Goal: Task Accomplishment & Management: Use online tool/utility

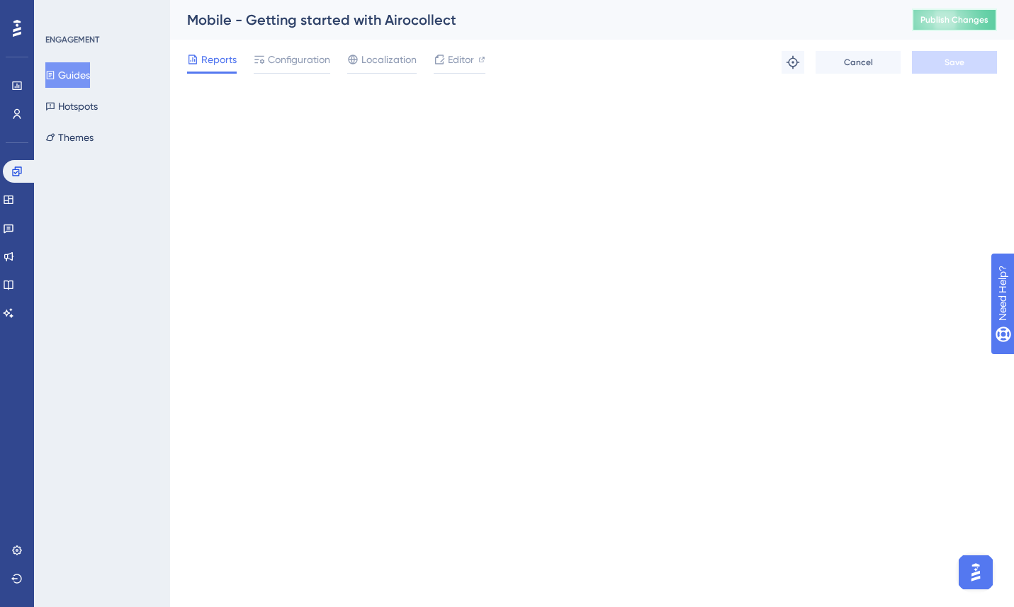
click at [933, 22] on span "Publish Changes" at bounding box center [954, 19] width 68 height 11
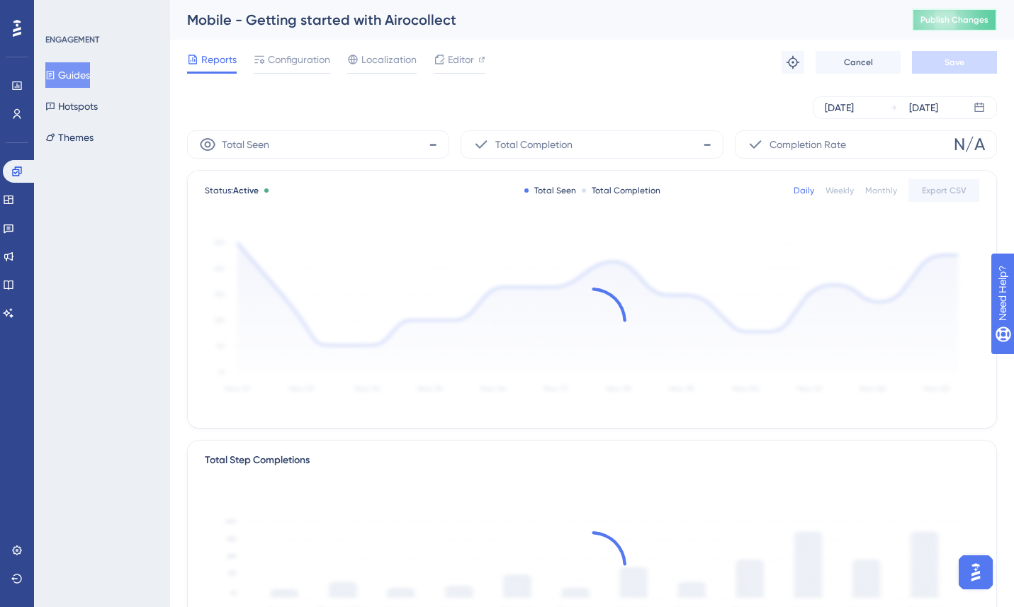
click at [949, 20] on span "Publish Changes" at bounding box center [954, 19] width 68 height 11
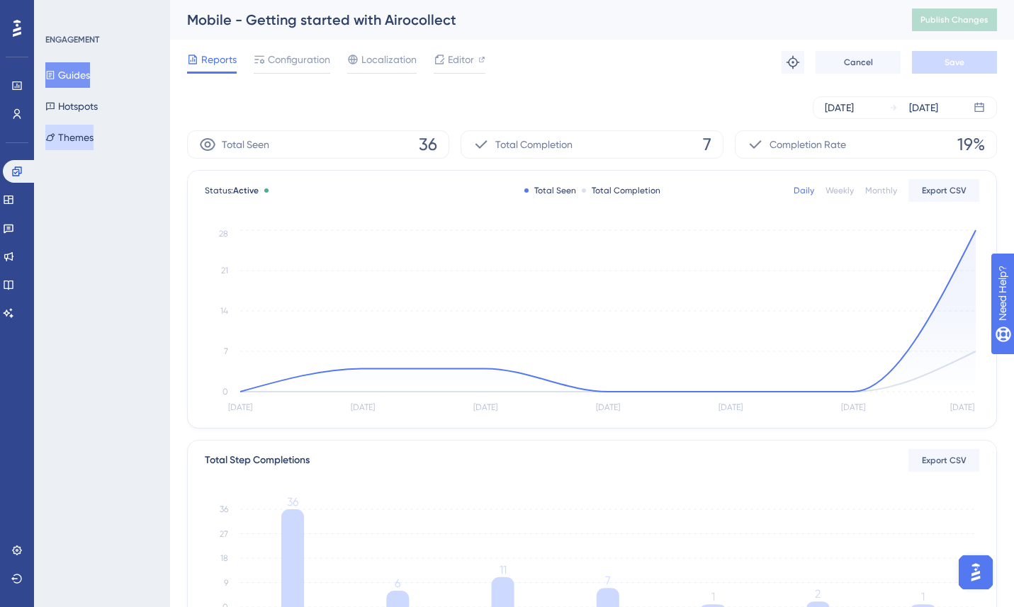
click at [74, 135] on button "Themes" at bounding box center [69, 138] width 48 height 26
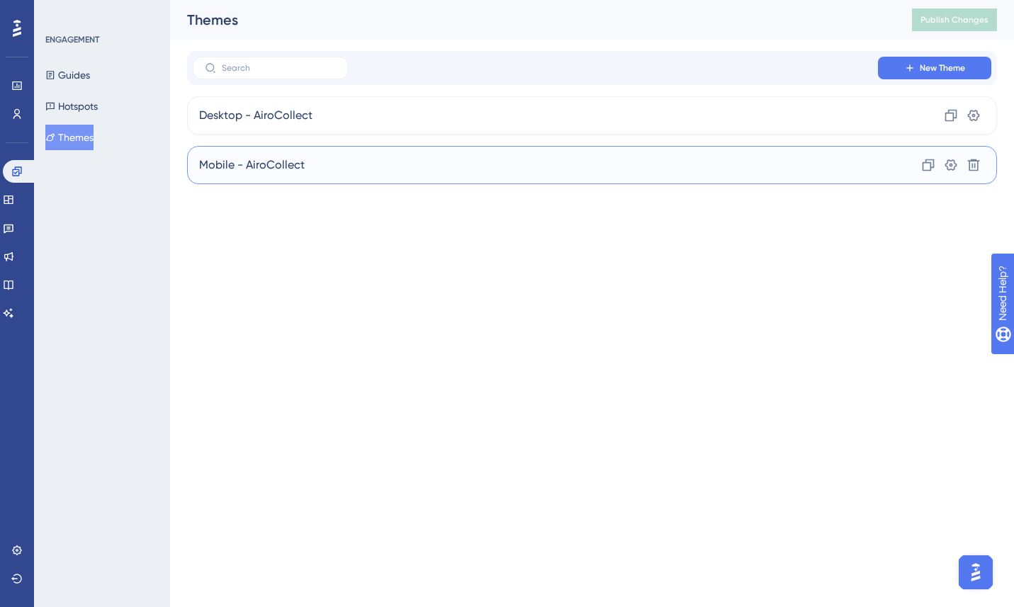
click at [405, 170] on div "Mobile - AiroCollect Clone Settings Delete" at bounding box center [592, 165] width 810 height 38
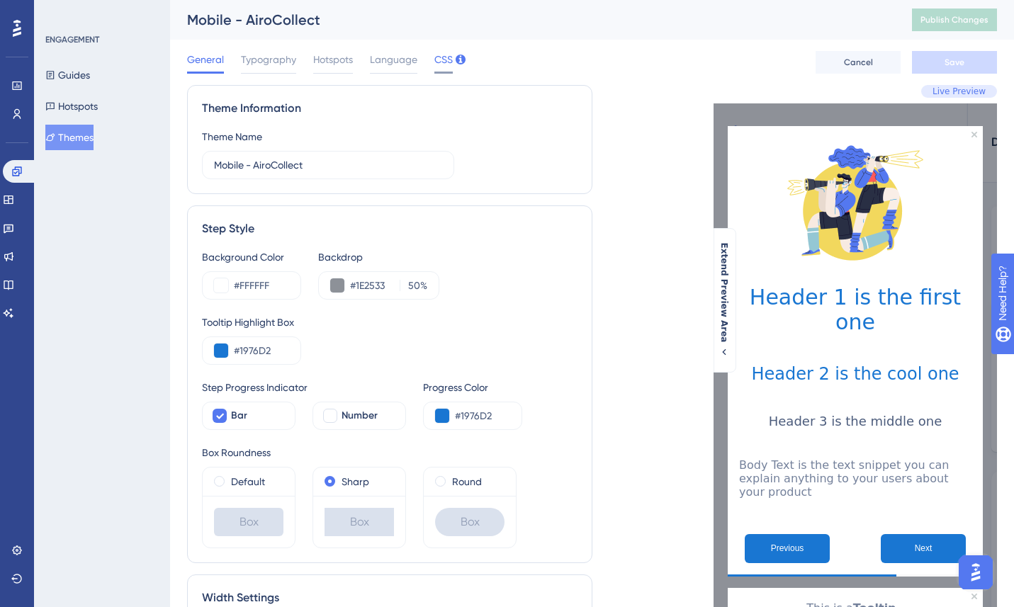
click at [441, 62] on span "CSS" at bounding box center [443, 59] width 18 height 17
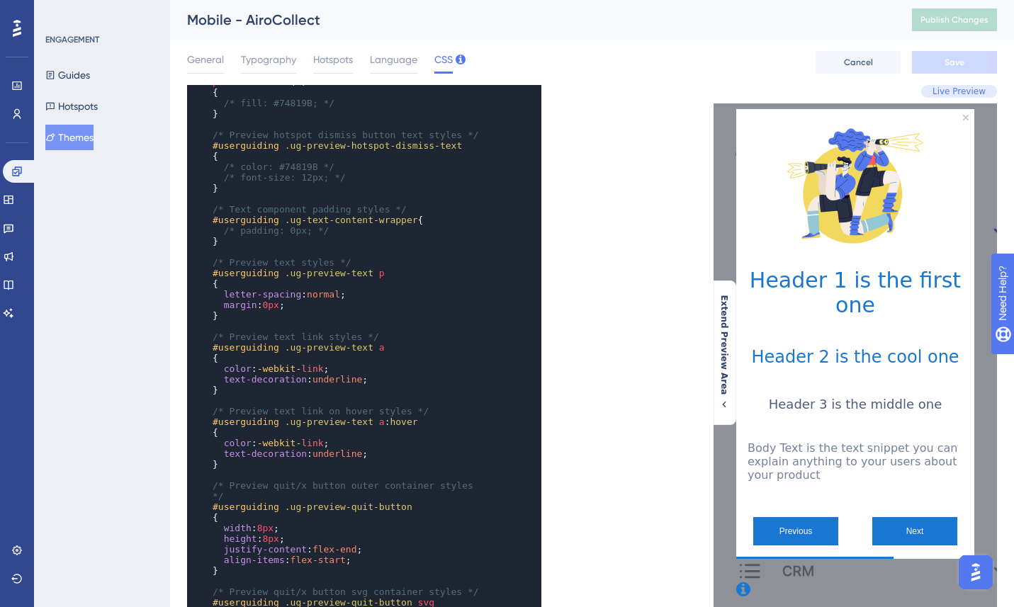
scroll to position [1085, 0]
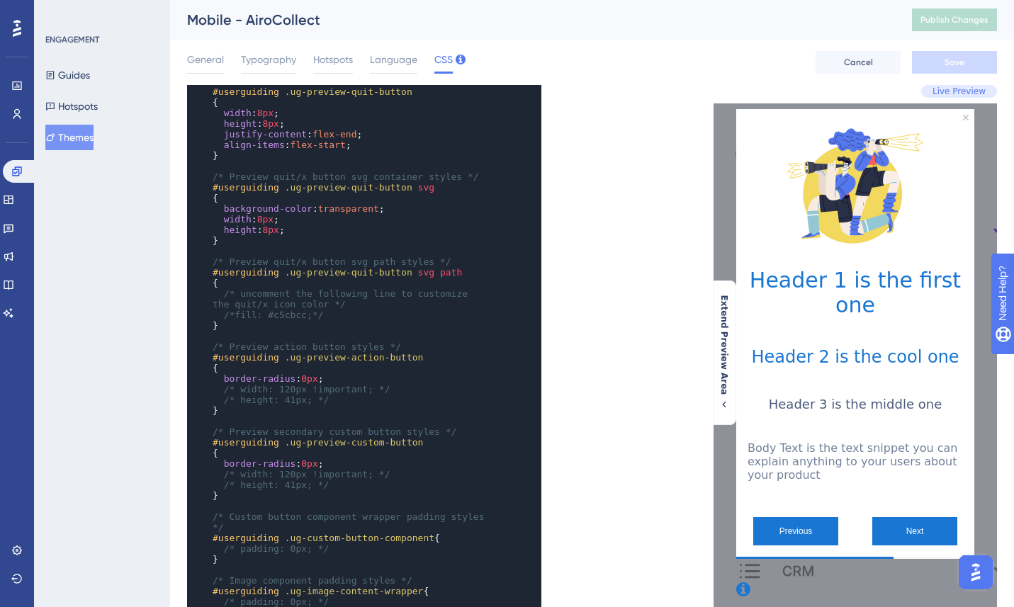
click at [429, 278] on pre "{" at bounding box center [350, 283] width 281 height 11
type textarea "/* Only the selectors and attributes provided in this field are editable at the…"
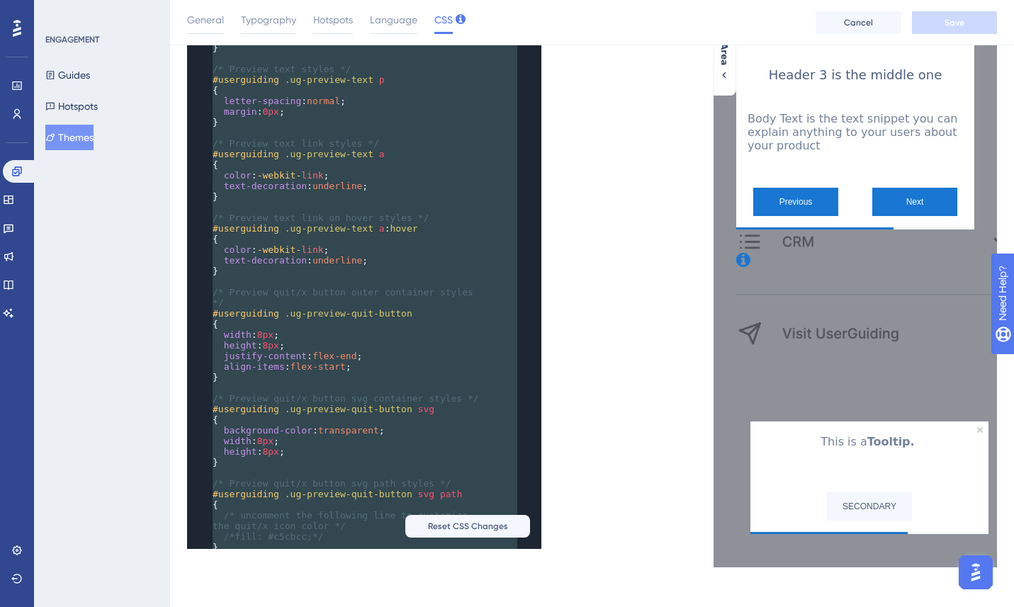
scroll to position [752, 0]
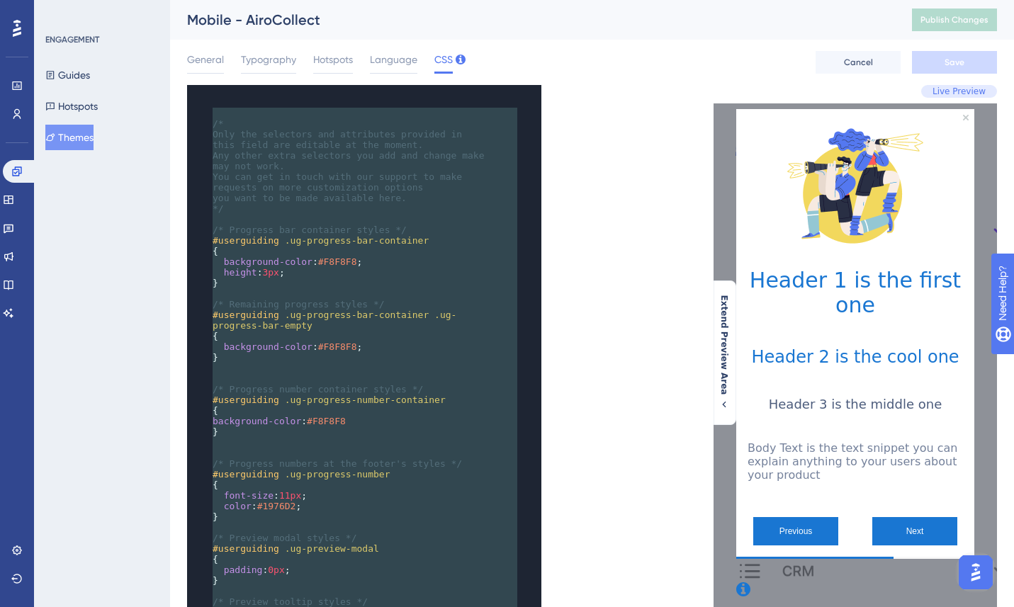
click at [389, 160] on span "Any other extra selectors you add and change make may not work." at bounding box center [351, 160] width 277 height 21
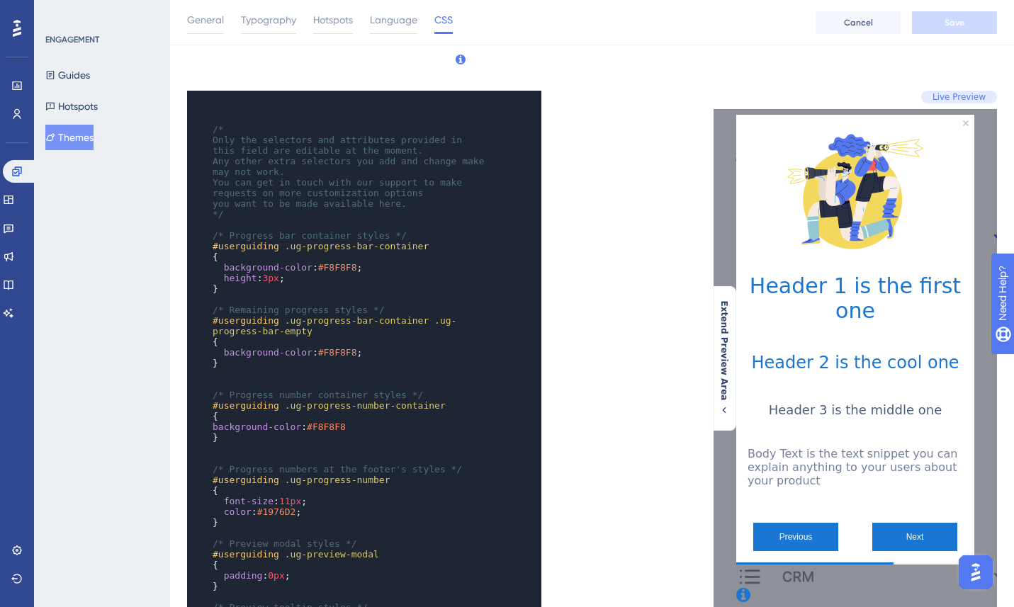
scroll to position [309, 0]
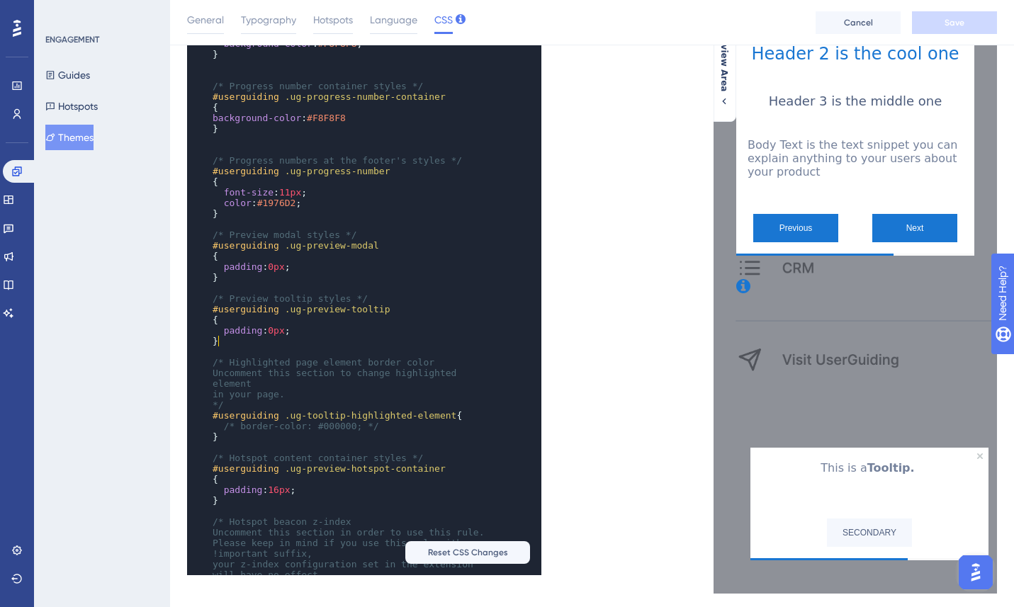
click at [356, 339] on pre "}" at bounding box center [350, 341] width 281 height 11
click at [356, 334] on pre "padding : 0px ;" at bounding box center [350, 330] width 281 height 11
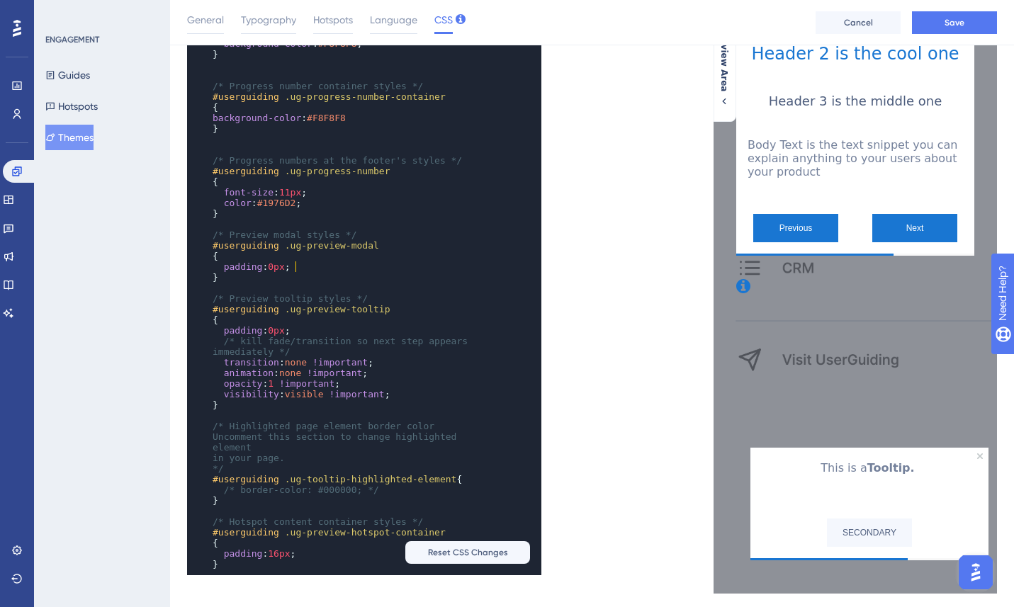
click at [317, 264] on pre "padding : 0px ;" at bounding box center [350, 266] width 281 height 11
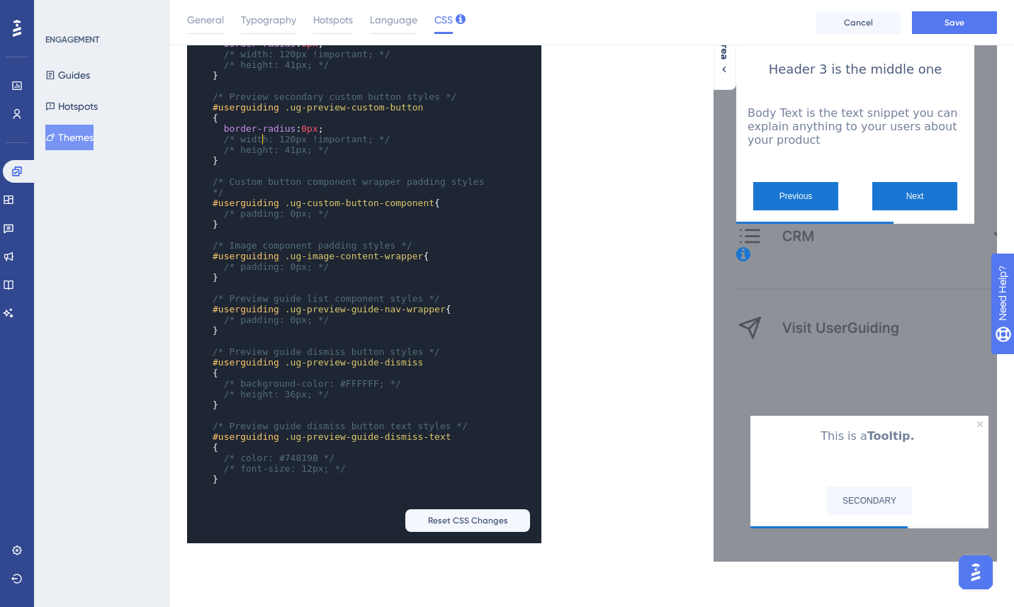
scroll to position [0, 0]
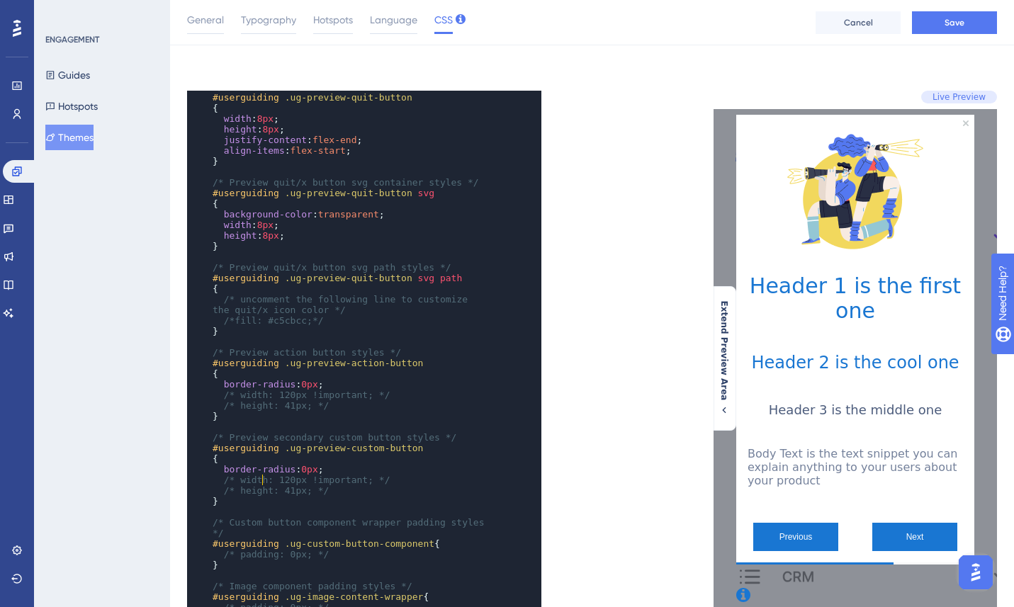
click at [265, 478] on div "/* color: #74819B */ /* font-size: 12px; */ } ​ /* Text component padding style…" at bounding box center [350, 294] width 281 height 1084
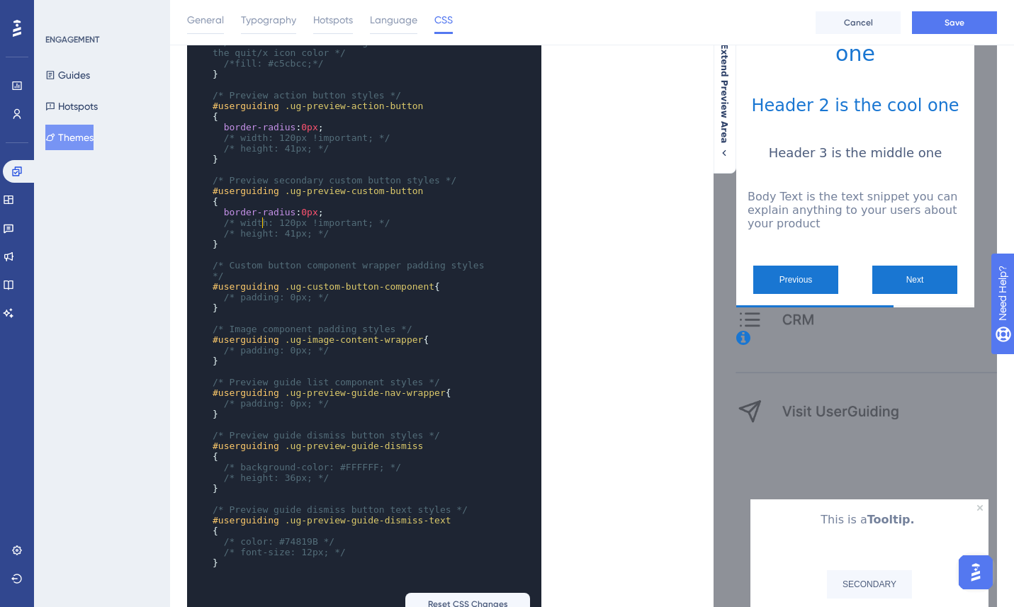
scroll to position [341, 0]
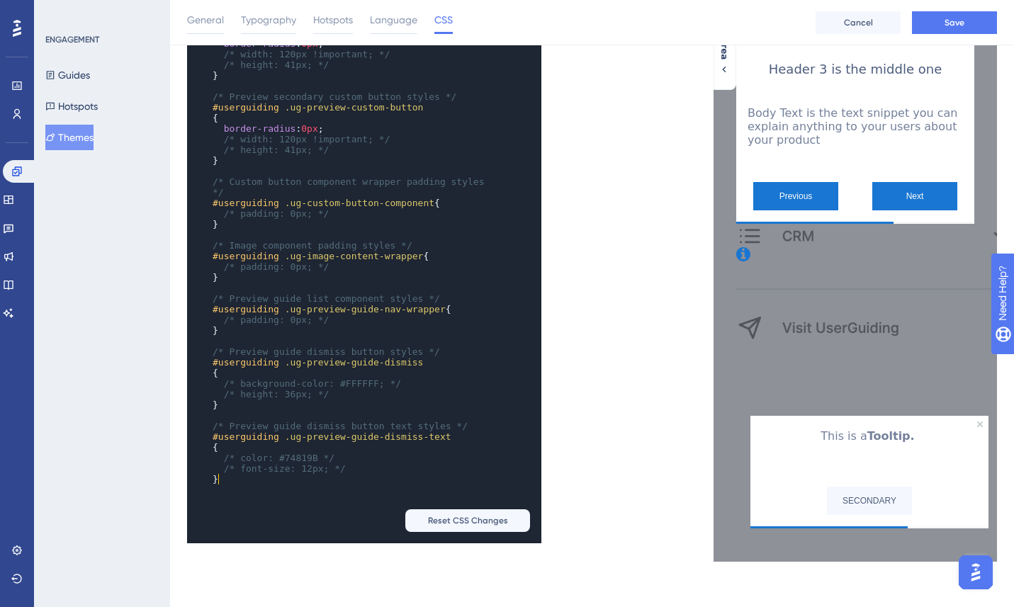
click at [248, 474] on pre "}" at bounding box center [350, 479] width 281 height 11
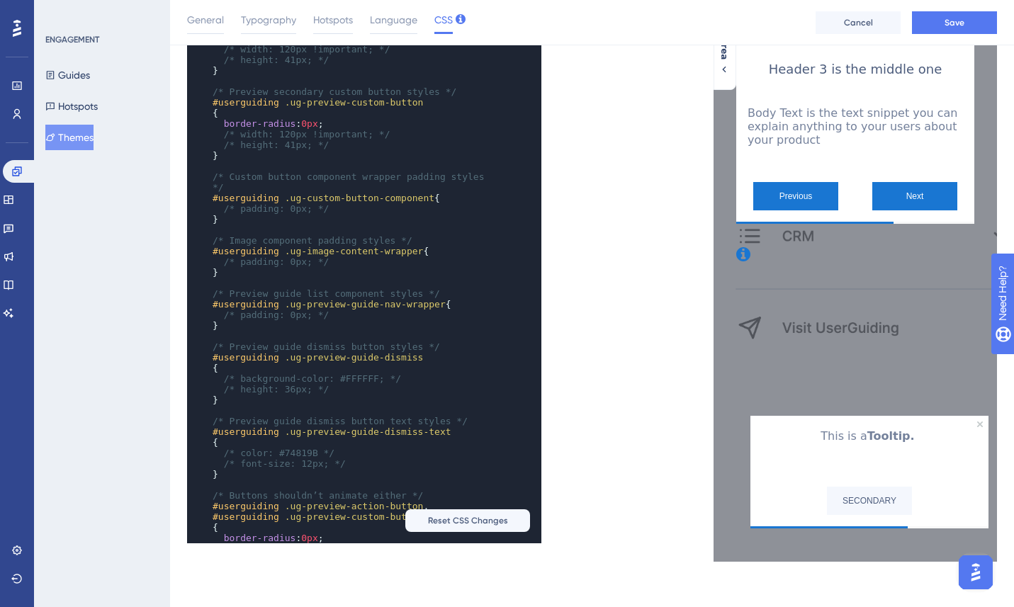
scroll to position [1652, 0]
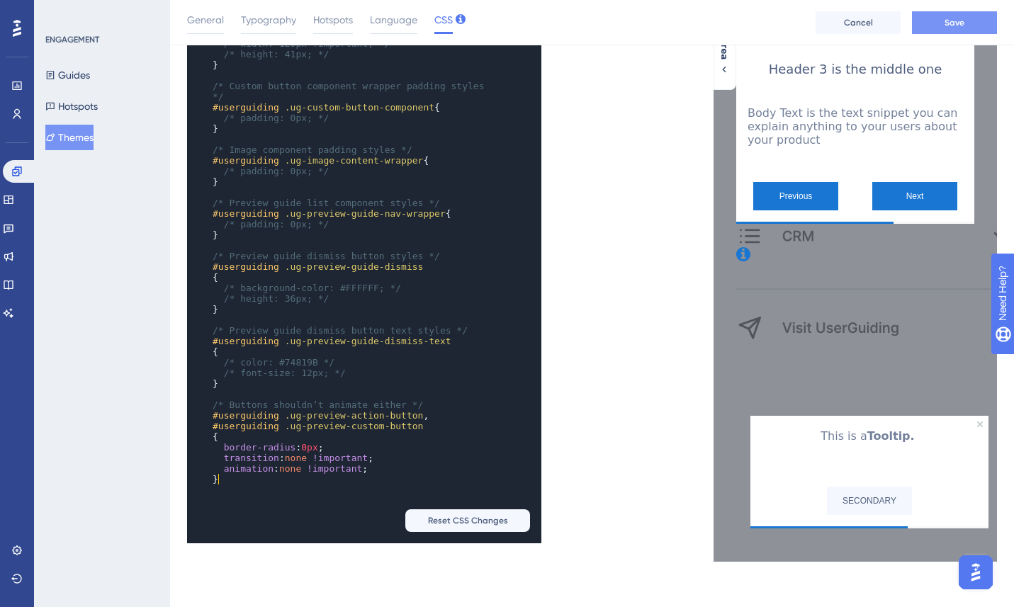
click at [976, 16] on button "Save" at bounding box center [954, 22] width 85 height 23
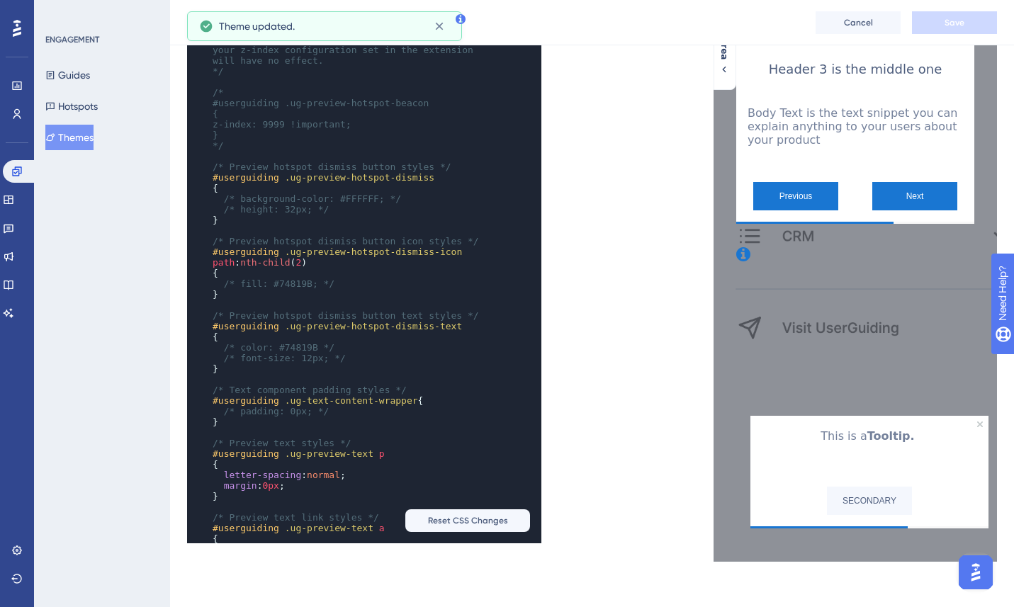
scroll to position [512, 0]
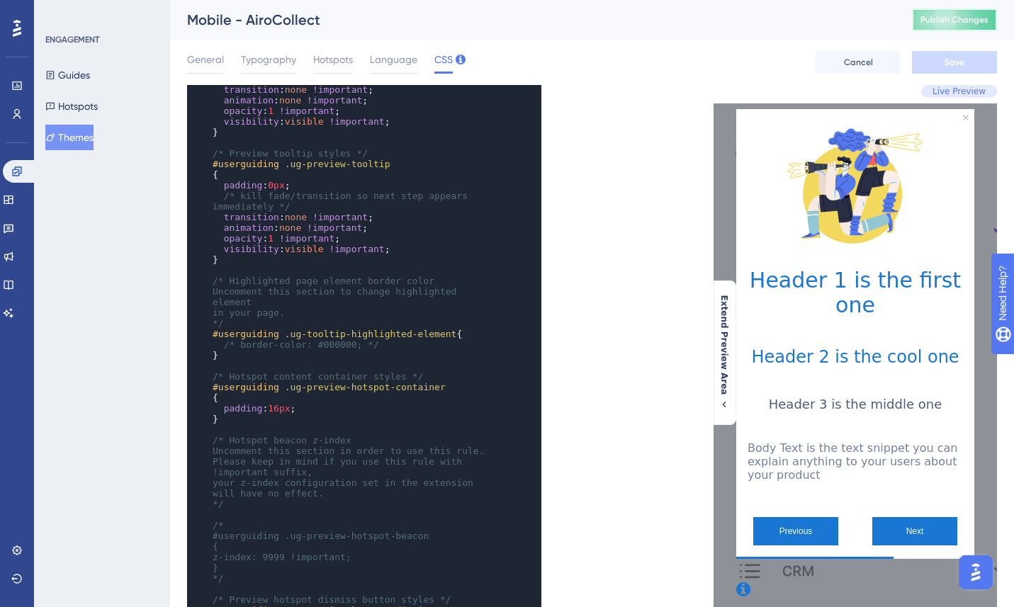
click at [950, 23] on button "Publish Changes" at bounding box center [954, 20] width 85 height 23
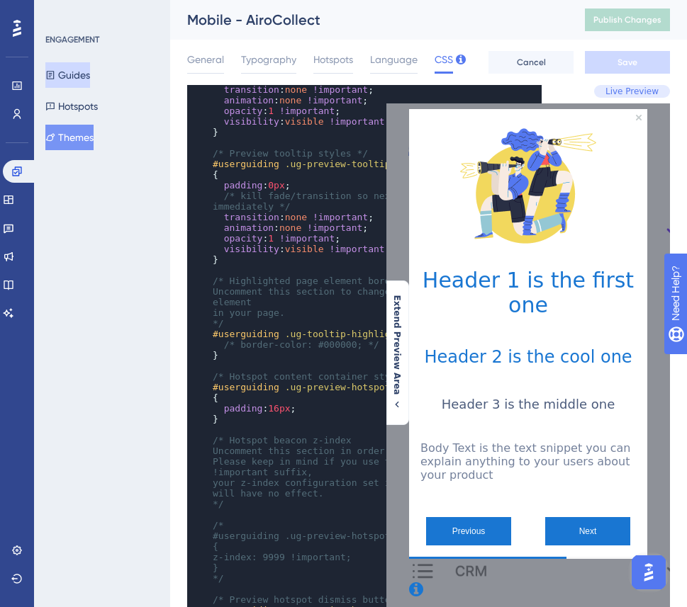
click at [73, 80] on button "Guides" at bounding box center [67, 75] width 45 height 26
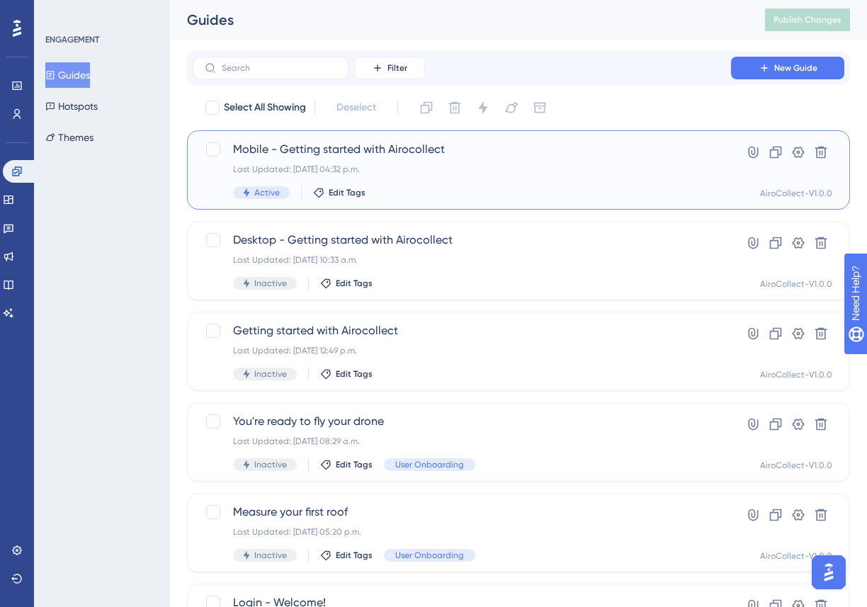
click at [323, 160] on div "Mobile - Getting started with Airocollect Last Updated: 16 aug 2025 04:32 p.m. …" at bounding box center [462, 170] width 458 height 58
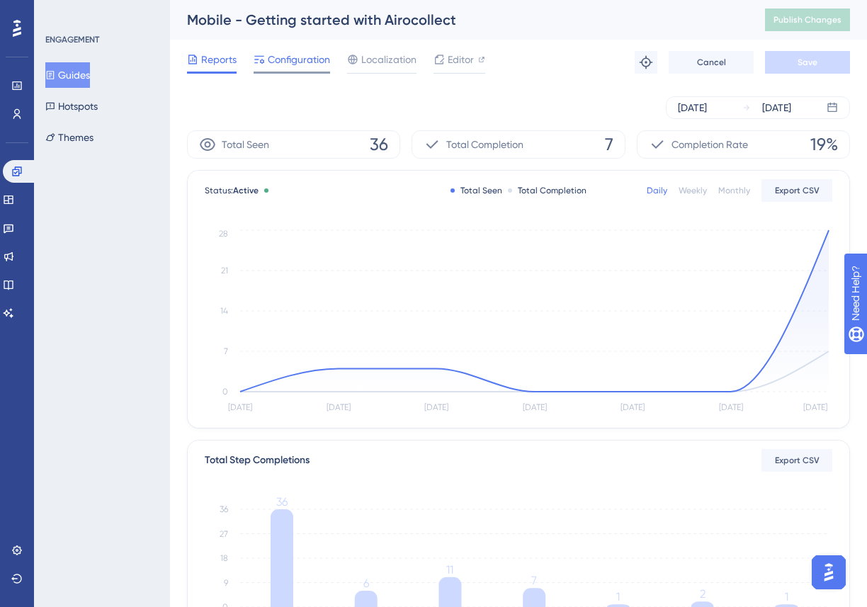
click at [299, 62] on span "Configuration" at bounding box center [299, 59] width 62 height 17
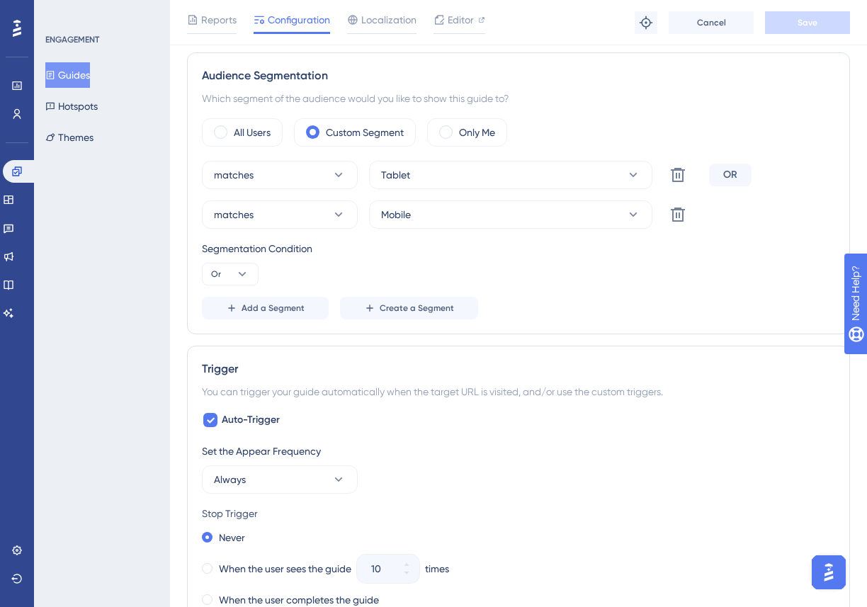
scroll to position [458, 0]
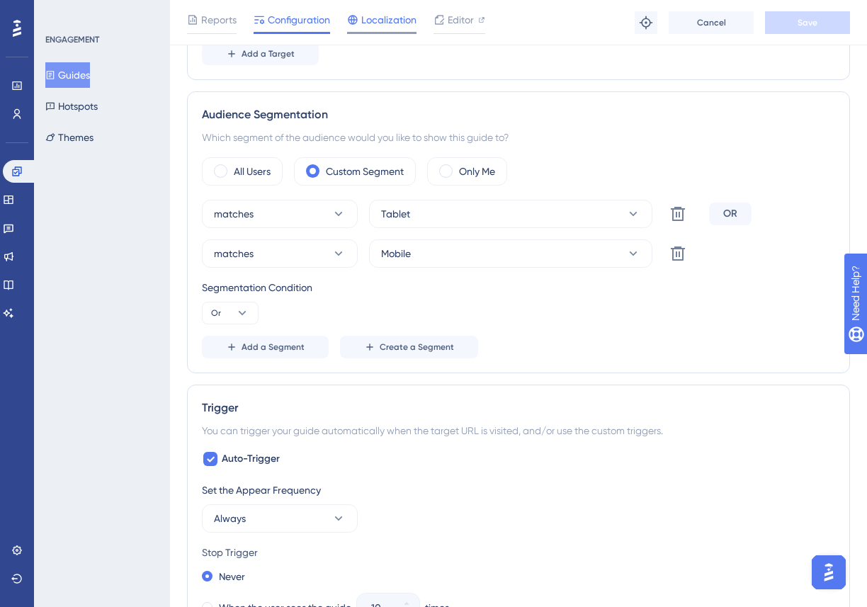
click at [383, 26] on span "Localization" at bounding box center [388, 19] width 55 height 17
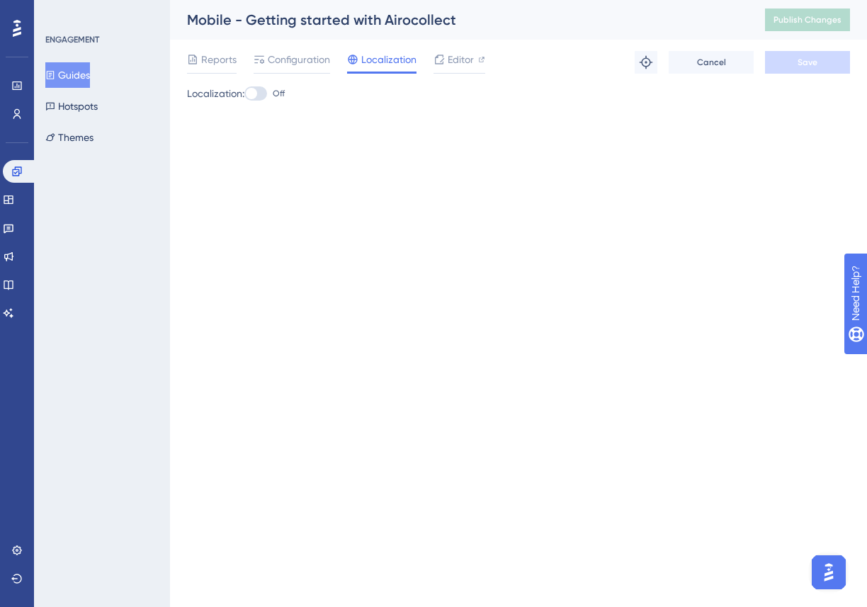
click at [264, 90] on div at bounding box center [255, 93] width 23 height 14
click at [244, 94] on input "Off" at bounding box center [244, 94] width 1 height 1
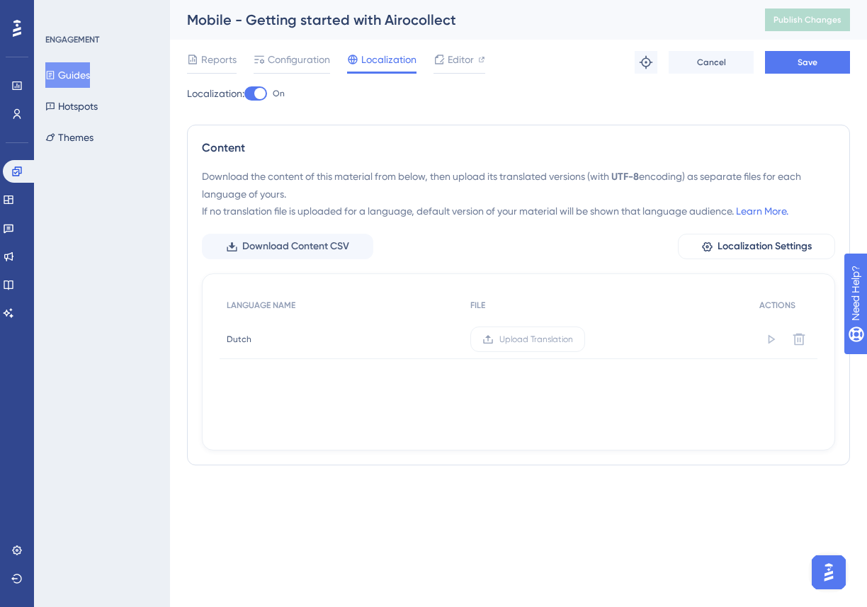
click at [264, 90] on div at bounding box center [259, 93] width 11 height 11
click at [244, 94] on input "On" at bounding box center [244, 94] width 1 height 1
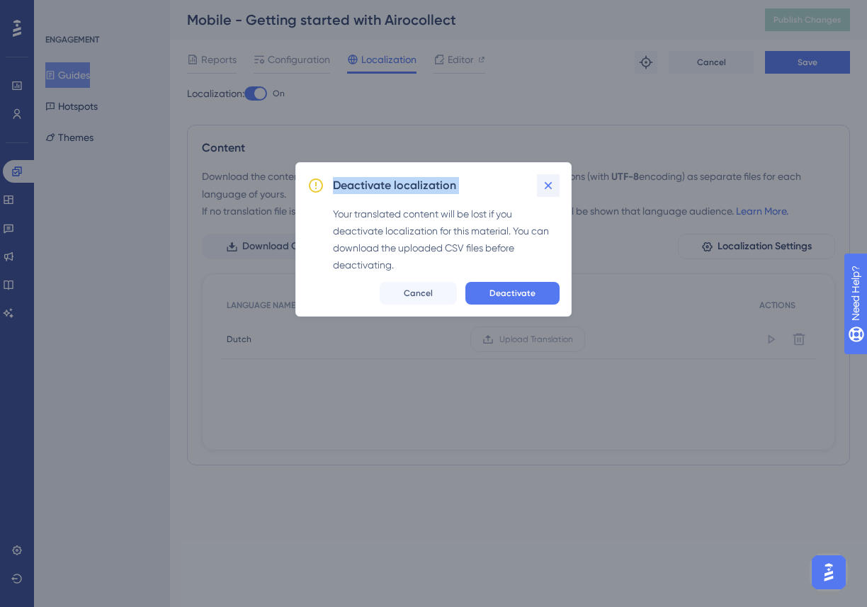
drag, startPoint x: 545, startPoint y: 140, endPoint x: 550, endPoint y: 184, distance: 44.2
click at [550, 184] on div "Deactivate localization Your translated content will be lost if you deactivate …" at bounding box center [433, 303] width 867 height 607
click at [529, 284] on button "Deactivate" at bounding box center [512, 293] width 94 height 23
checkbox input "false"
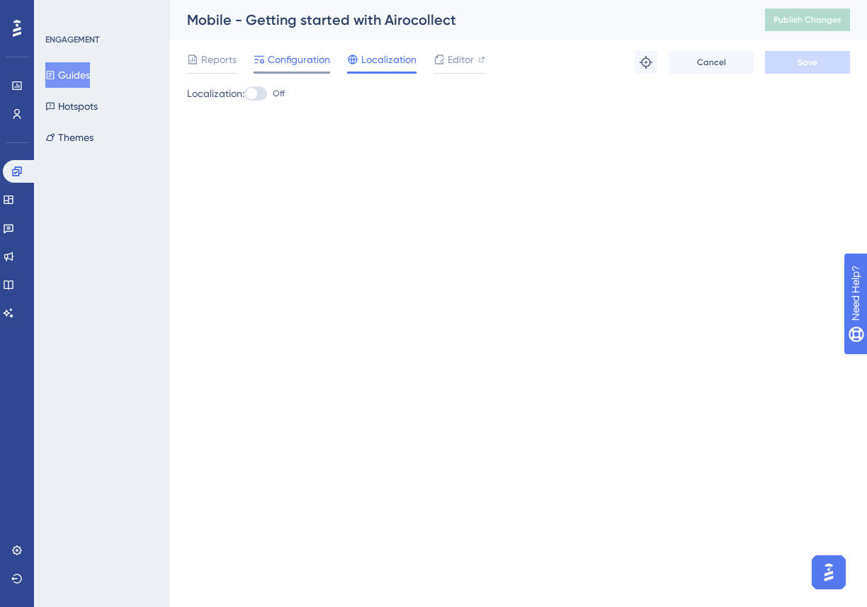
click at [292, 69] on div "Configuration" at bounding box center [292, 62] width 77 height 23
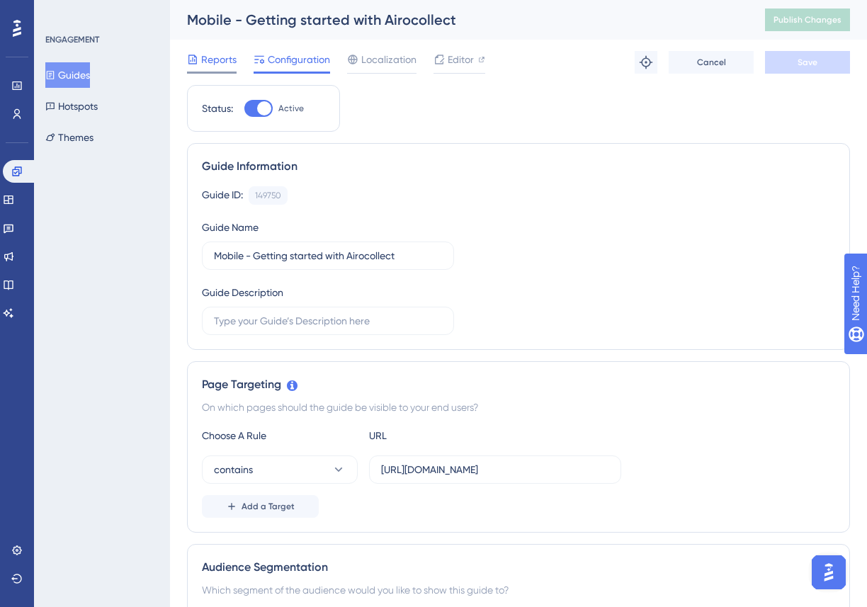
click at [218, 58] on span "Reports" at bounding box center [218, 59] width 35 height 17
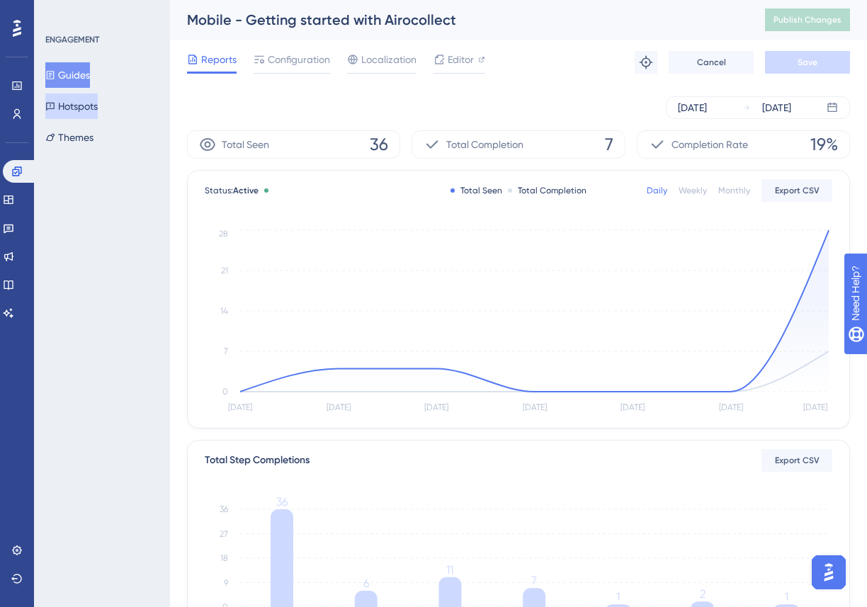
click at [75, 106] on button "Hotspots" at bounding box center [71, 107] width 52 height 26
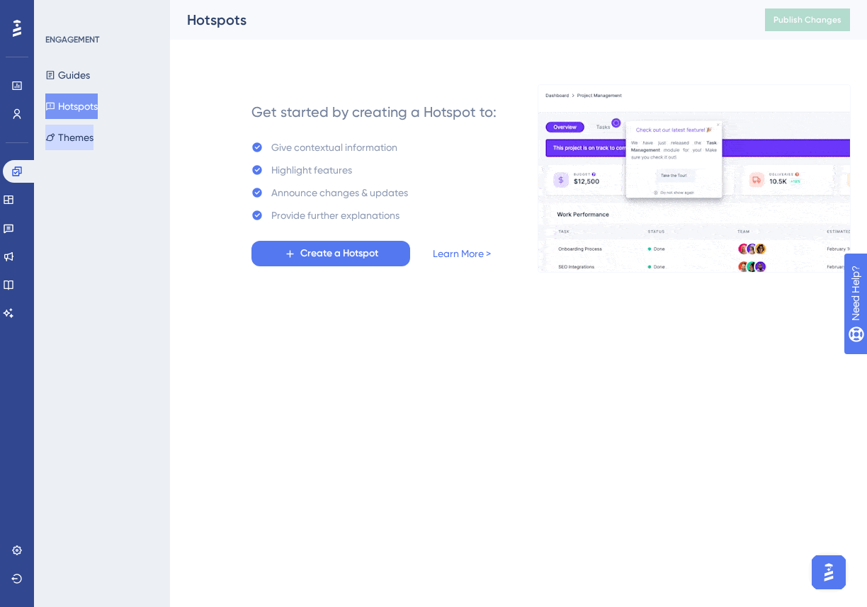
click at [94, 147] on button "Themes" at bounding box center [69, 138] width 48 height 26
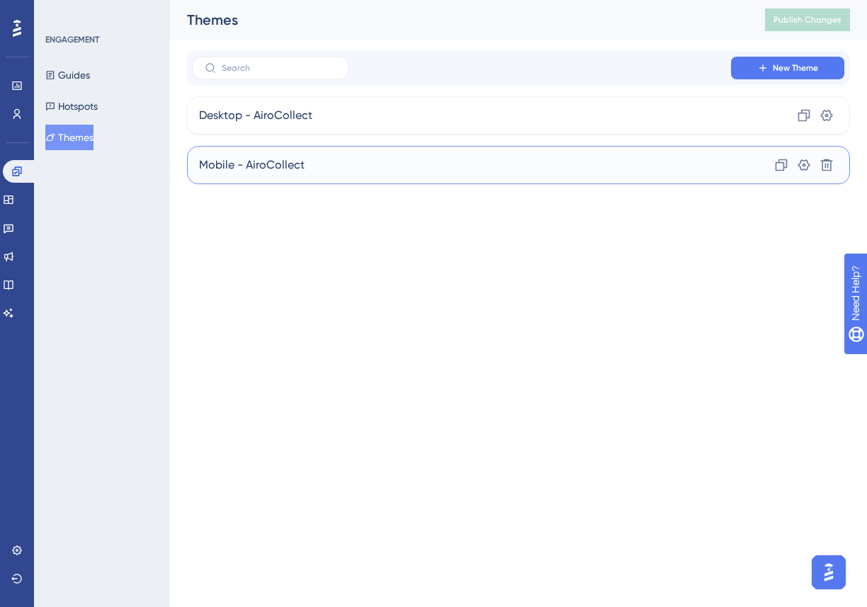
click at [383, 167] on div "Mobile - AiroCollect Clone Settings Delete" at bounding box center [518, 165] width 663 height 38
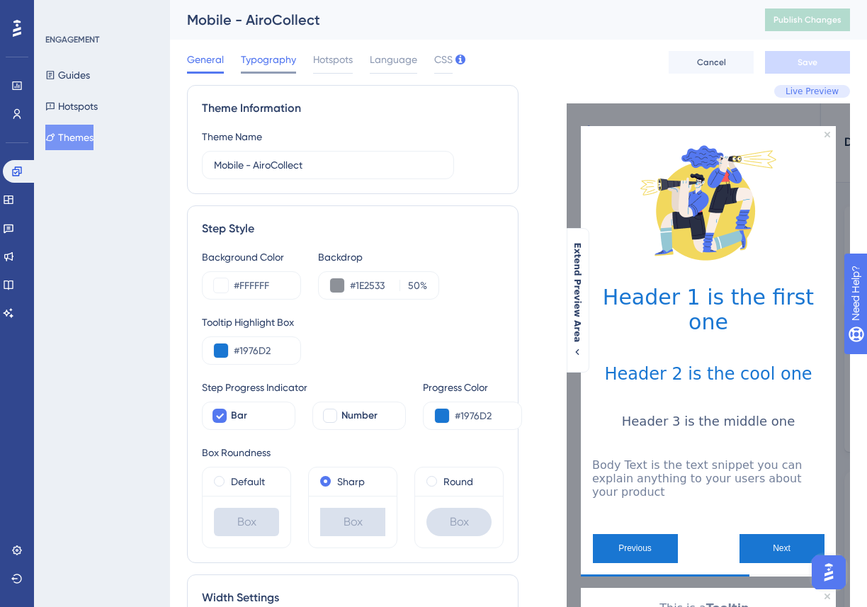
click at [265, 67] on span "Typography" at bounding box center [268, 59] width 55 height 17
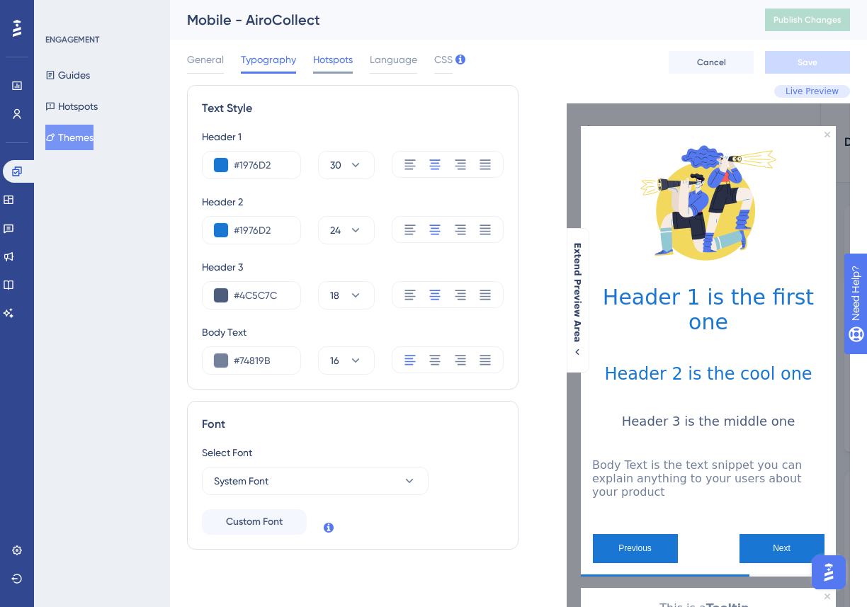
click at [333, 61] on span "Hotspots" at bounding box center [333, 59] width 40 height 17
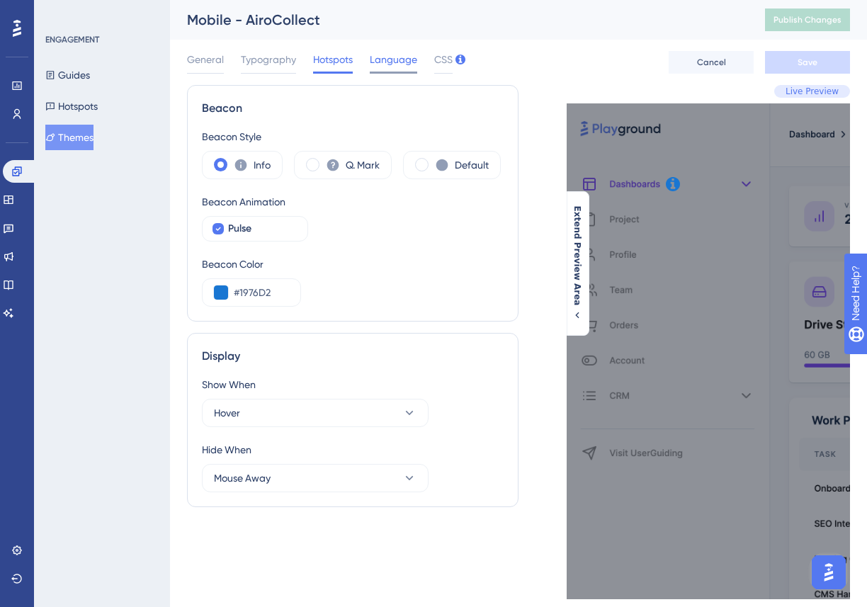
click at [397, 66] on span "Language" at bounding box center [393, 59] width 47 height 17
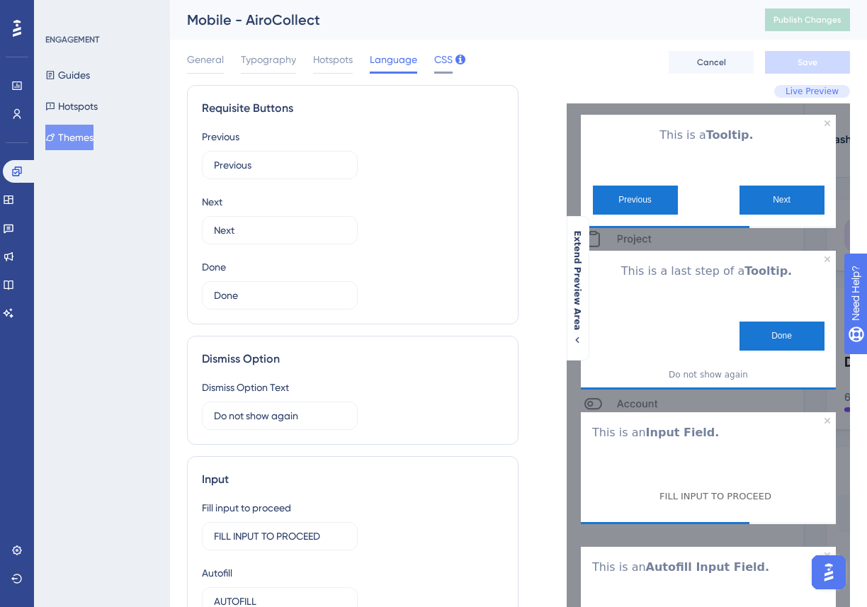
click at [436, 65] on span "CSS" at bounding box center [443, 59] width 18 height 17
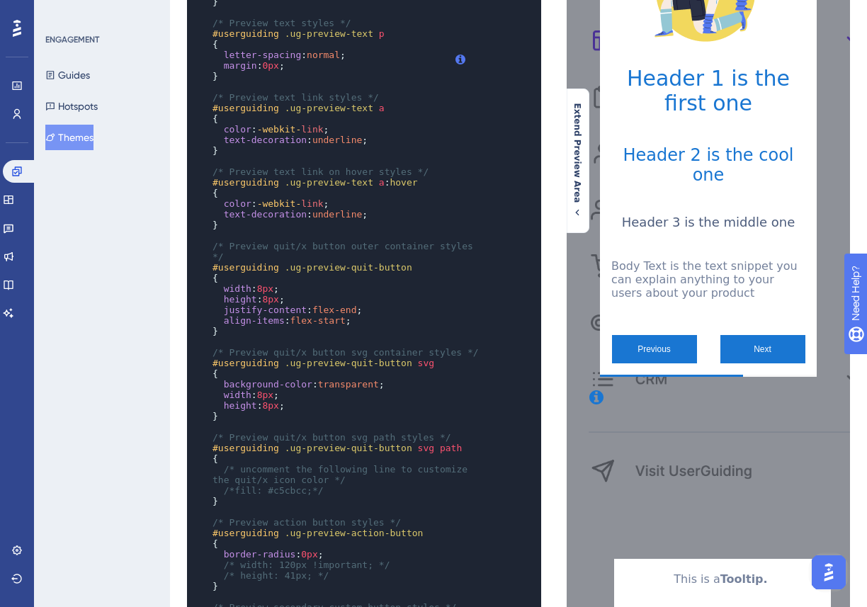
scroll to position [949, 0]
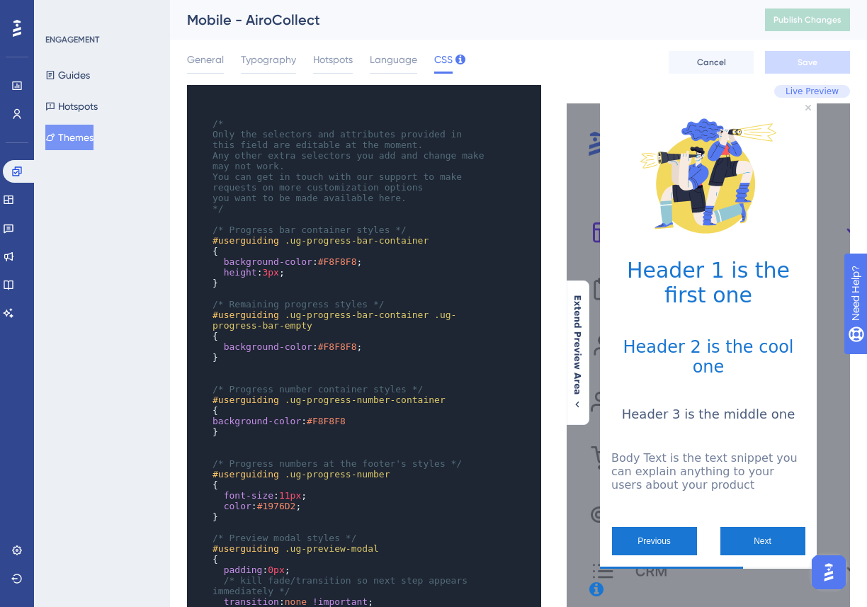
click at [201, 77] on div "General Typography Hotspots Language CSS Cancel Save" at bounding box center [518, 62] width 663 height 45
click at [208, 70] on div "General" at bounding box center [205, 62] width 37 height 23
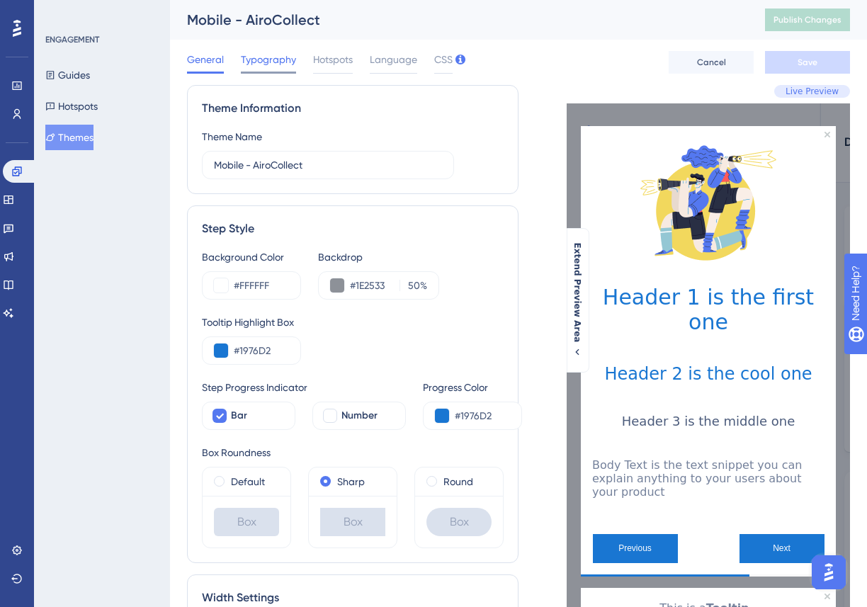
click at [273, 62] on span "Typography" at bounding box center [268, 59] width 55 height 17
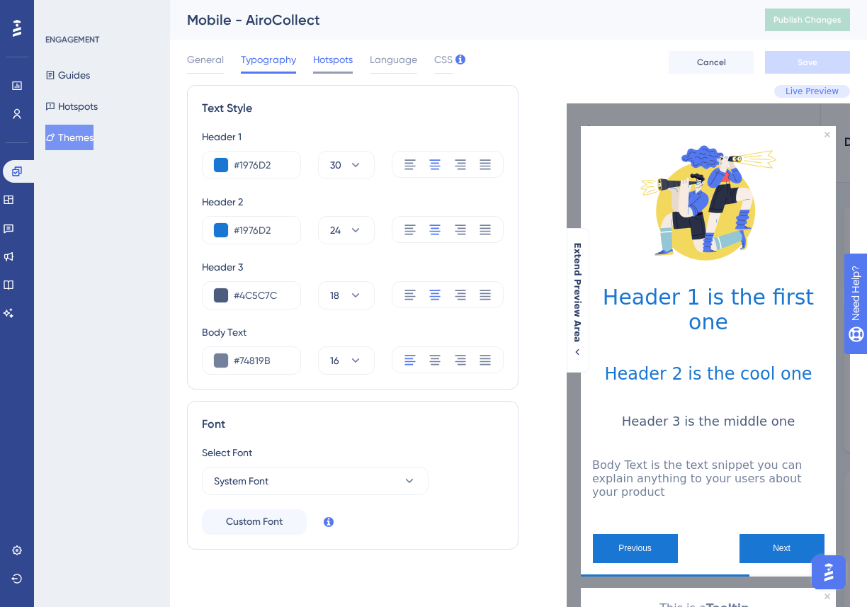
click at [324, 66] on span "Hotspots" at bounding box center [333, 59] width 40 height 17
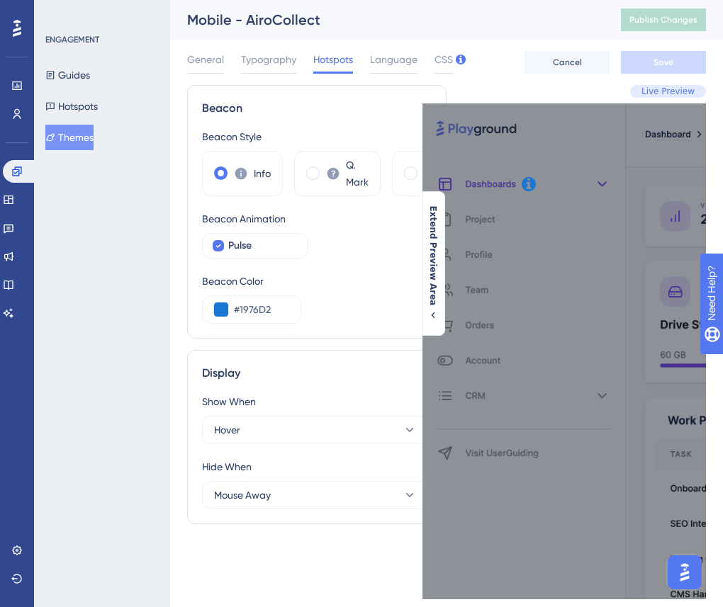
click at [129, 290] on div "ENGAGEMENT Guides Hotspots Themes" at bounding box center [102, 303] width 136 height 607
click at [14, 251] on icon at bounding box center [8, 256] width 11 height 11
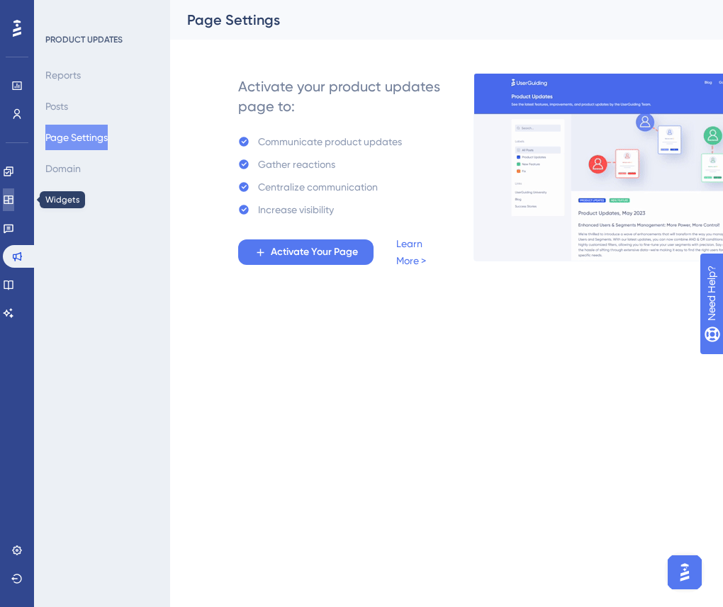
click at [14, 193] on link at bounding box center [8, 199] width 11 height 23
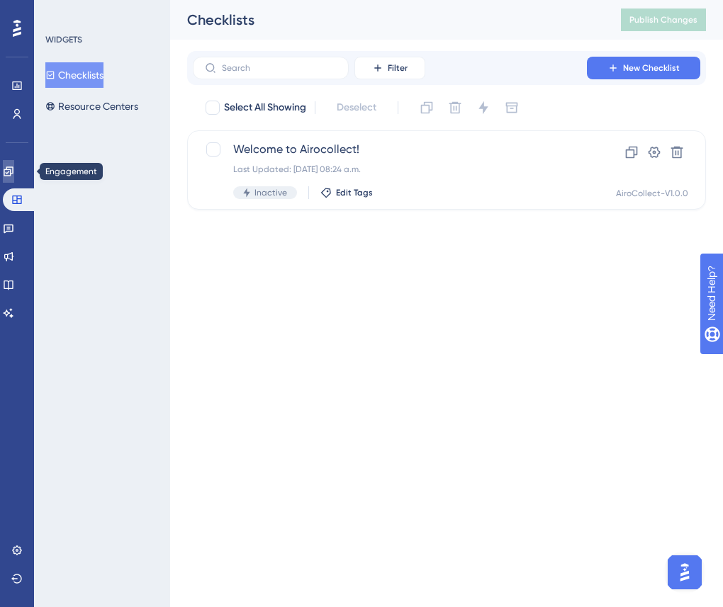
click at [13, 172] on icon at bounding box center [8, 170] width 9 height 9
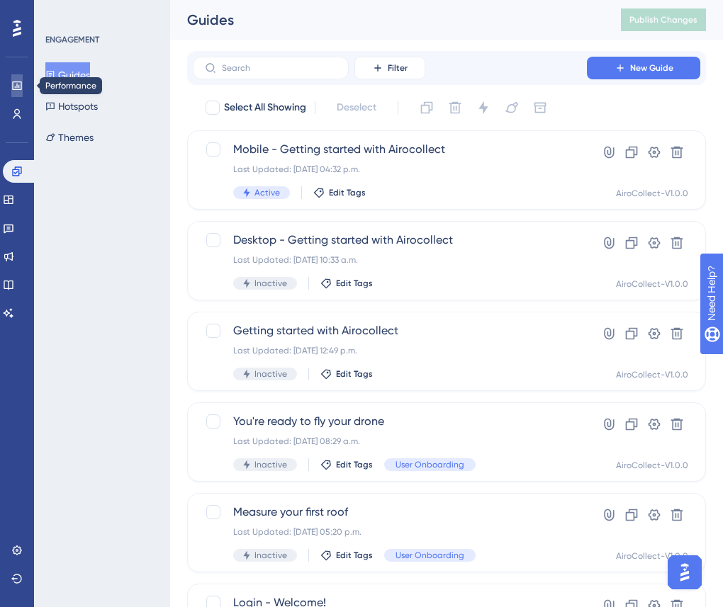
click at [21, 86] on icon at bounding box center [16, 85] width 11 height 11
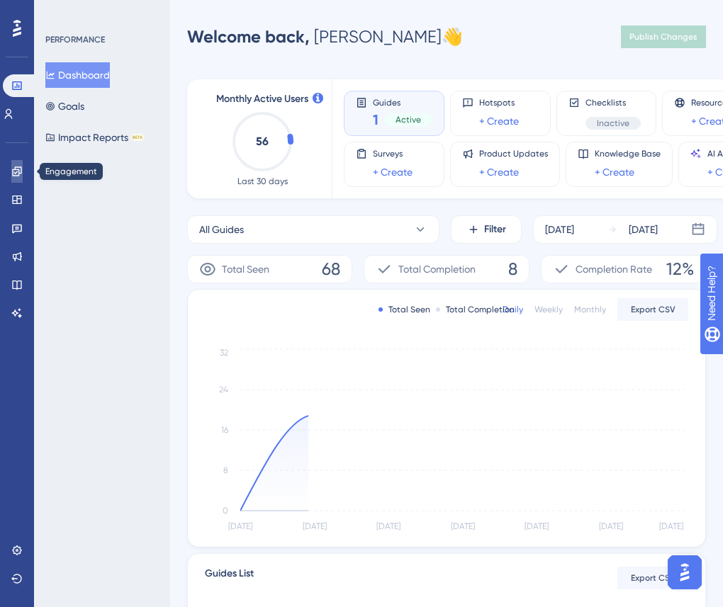
click at [13, 173] on icon at bounding box center [16, 171] width 11 height 11
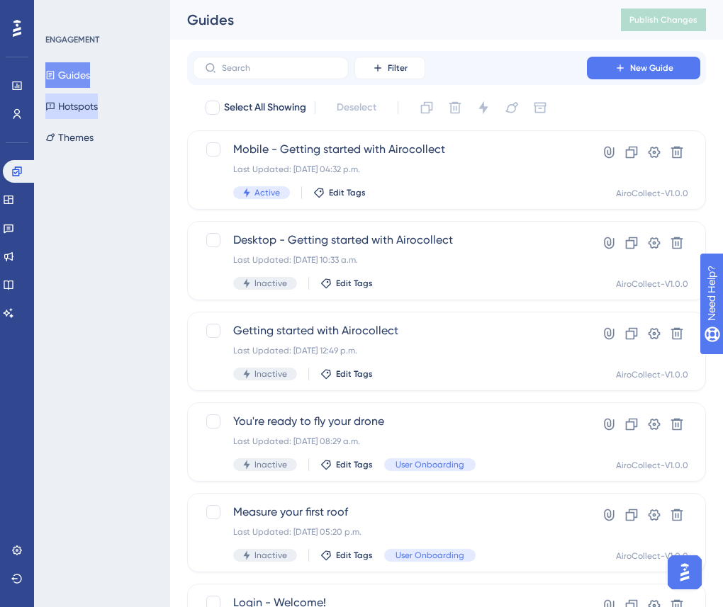
click at [92, 98] on button "Hotspots" at bounding box center [71, 107] width 52 height 26
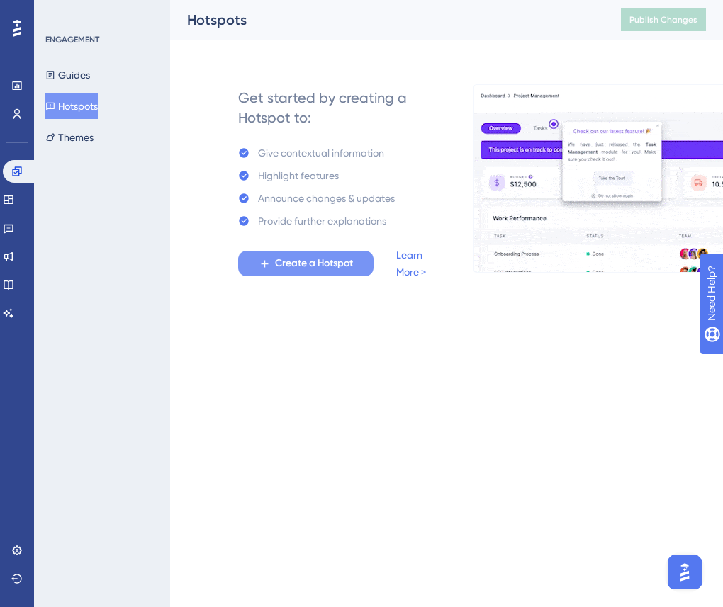
click at [296, 266] on span "Create a Hotspot" at bounding box center [314, 263] width 78 height 17
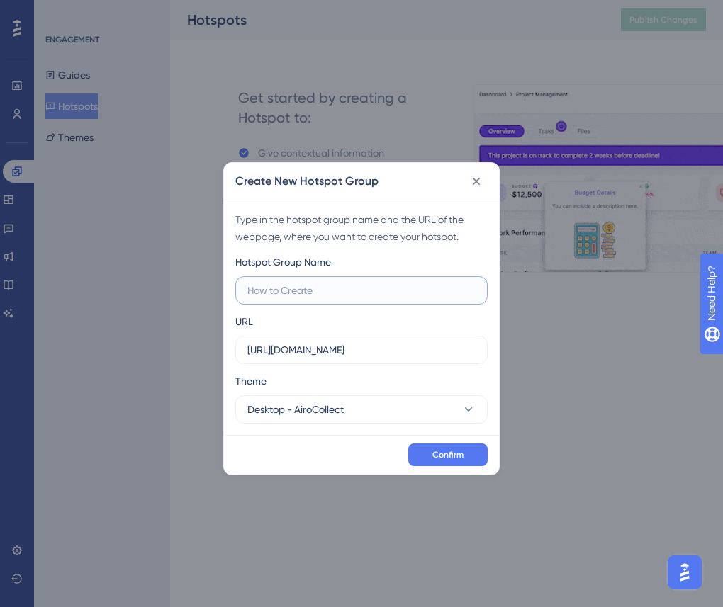
paste input "https://collect-staging.airobot.eu/upload"
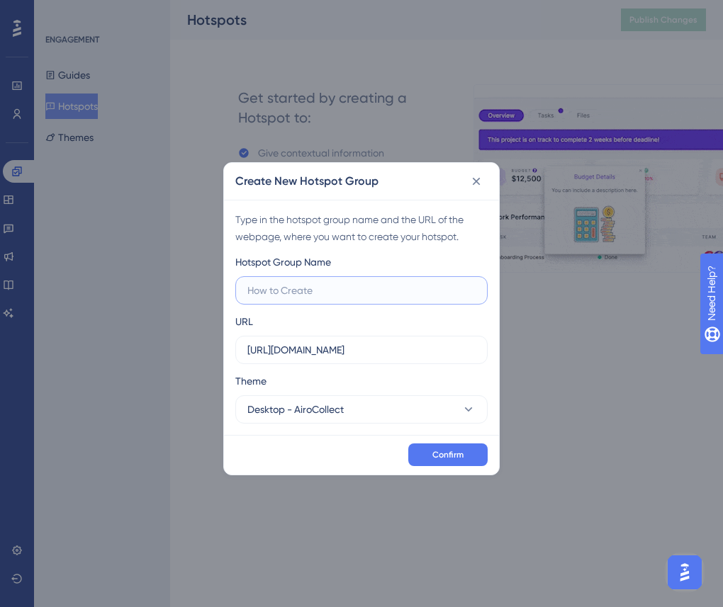
type input "https://collect-staging.airobot.eu/upload"
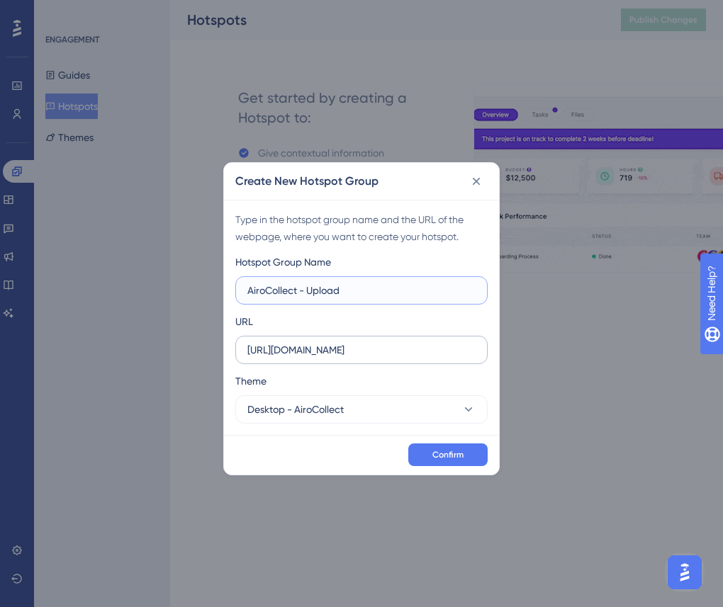
type input "AiroCollect - Upload"
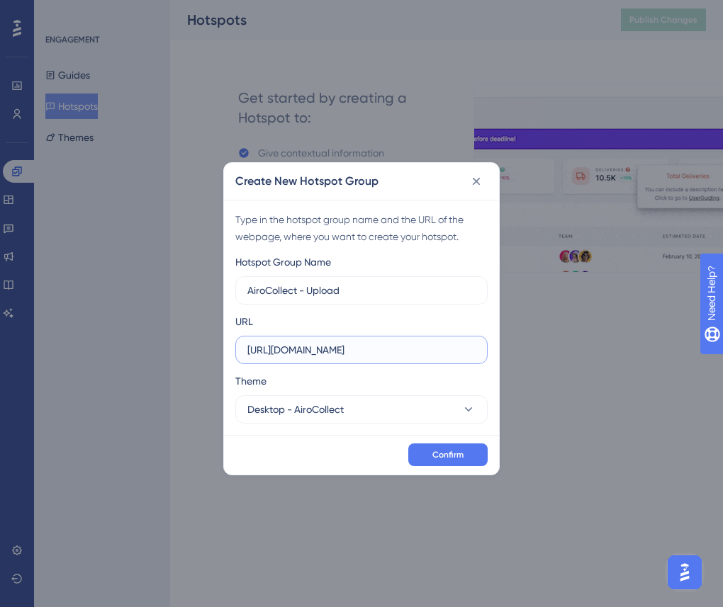
click at [461, 348] on input "https://collect-staging.airobot.eu" at bounding box center [361, 350] width 228 height 16
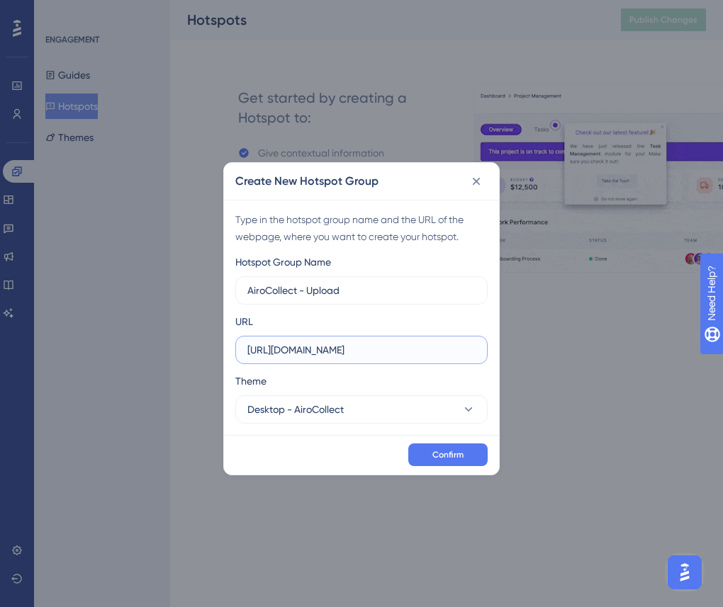
click at [461, 348] on input "https://collect-staging.airobot.eu" at bounding box center [361, 350] width 228 height 16
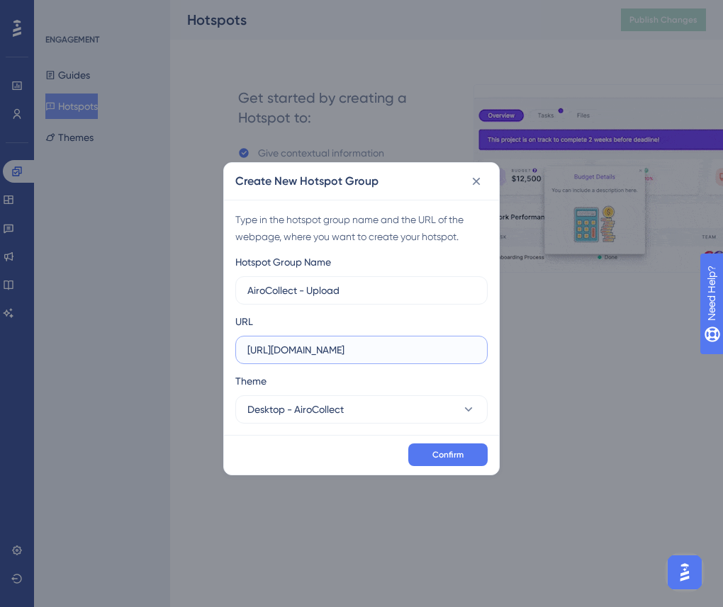
click at [461, 348] on input "https://collect-staging.airobot.eu" at bounding box center [361, 350] width 228 height 16
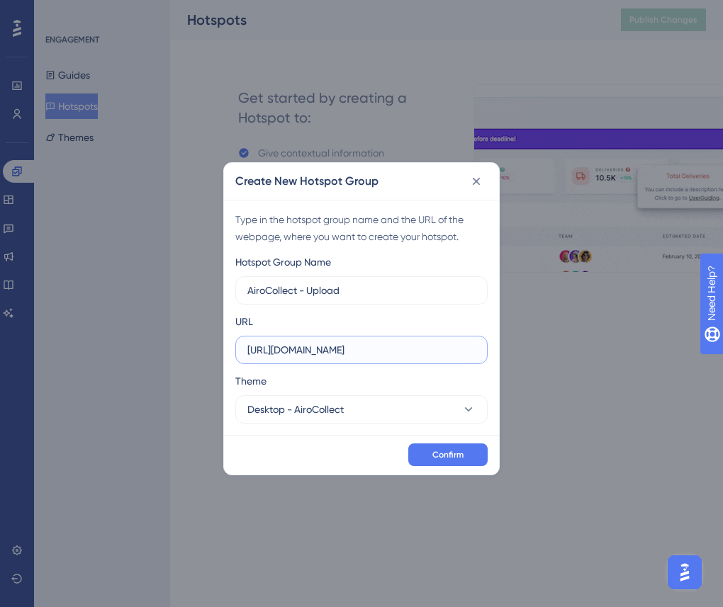
click at [461, 348] on input "https://collect-staging.airobot.eu" at bounding box center [361, 350] width 228 height 16
paste input "/upload"
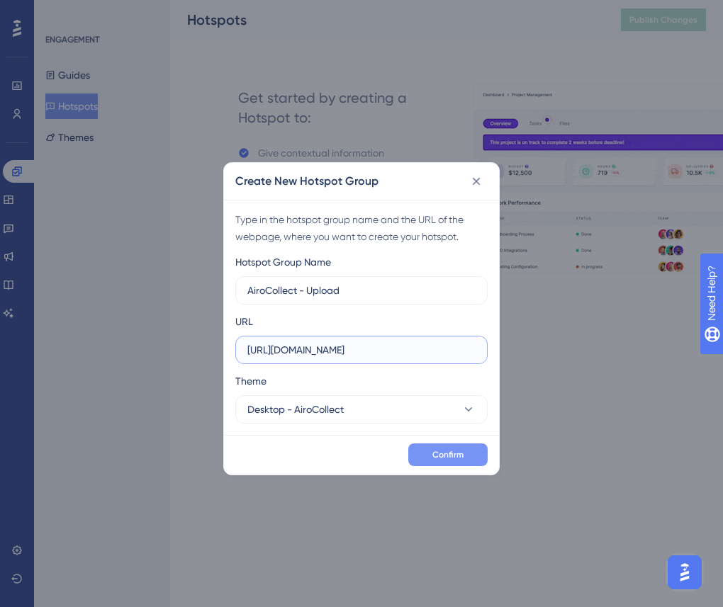
type input "https://collect-staging.airobot.eu/upload"
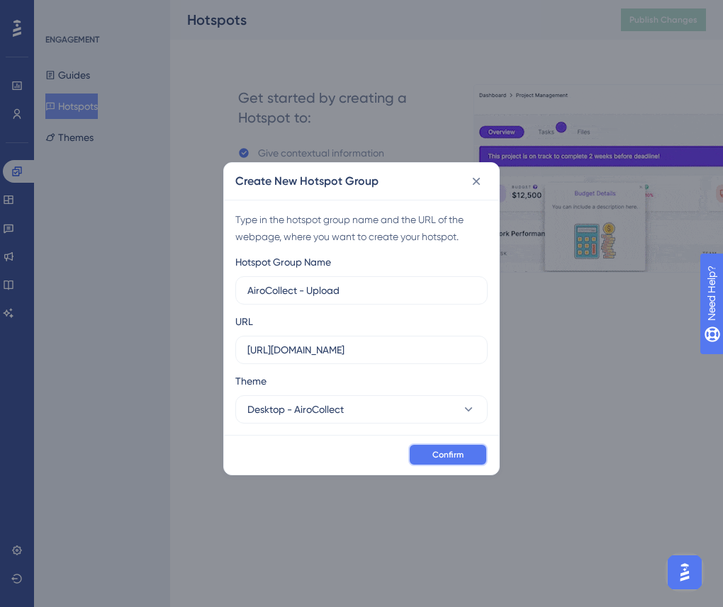
click at [461, 456] on span "Confirm" at bounding box center [447, 454] width 31 height 11
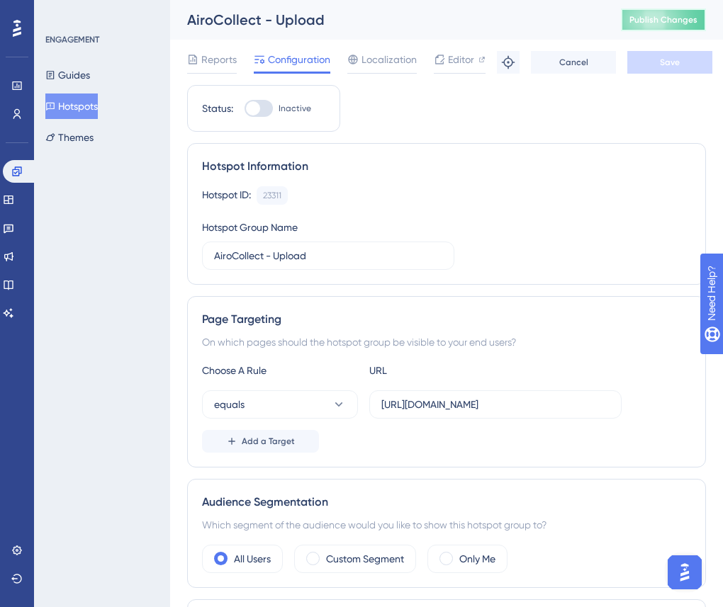
click at [681, 26] on button "Publish Changes" at bounding box center [663, 20] width 85 height 23
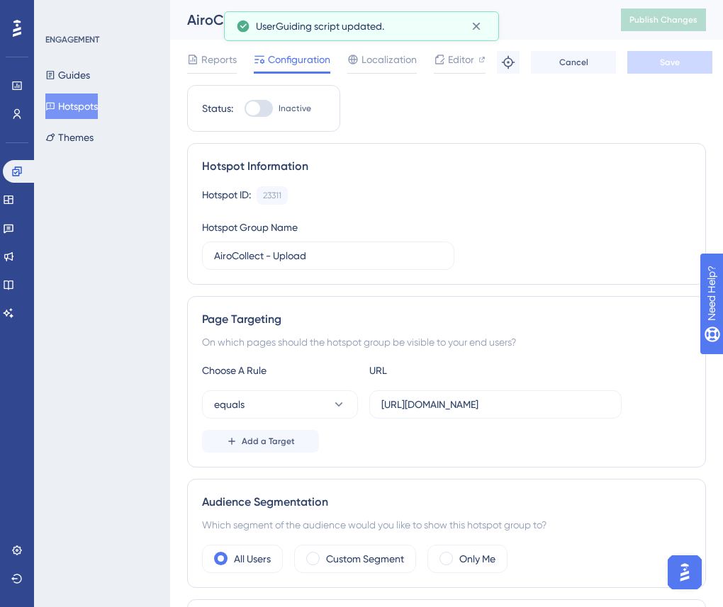
click at [250, 108] on div at bounding box center [253, 108] width 14 height 14
click at [244, 108] on input "Inactive" at bounding box center [244, 108] width 1 height 1
checkbox input "true"
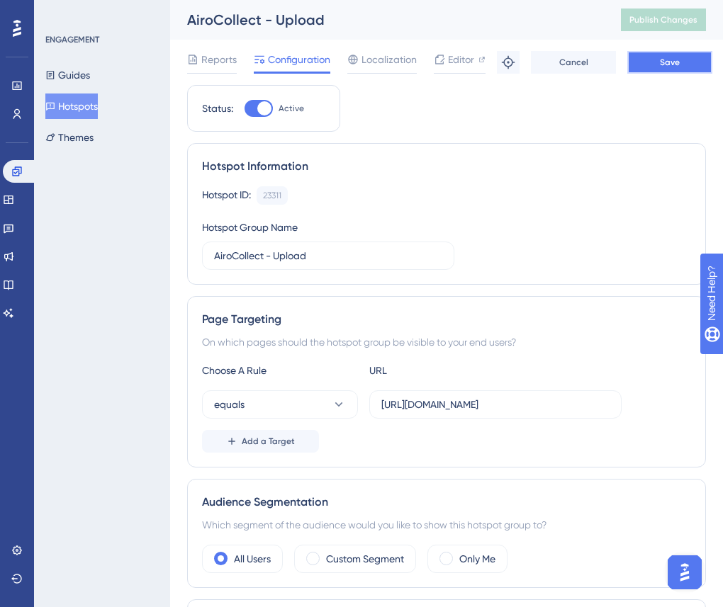
click at [673, 68] on button "Save" at bounding box center [669, 62] width 85 height 23
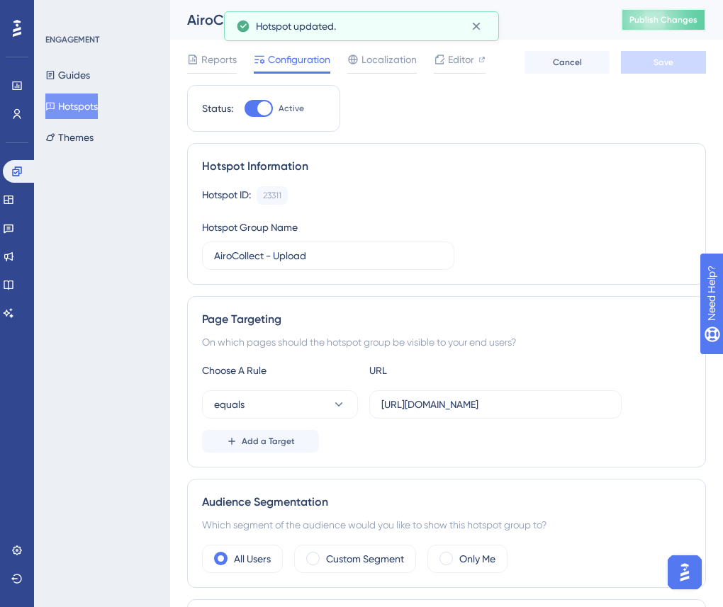
click at [653, 18] on span "Publish Changes" at bounding box center [663, 19] width 68 height 11
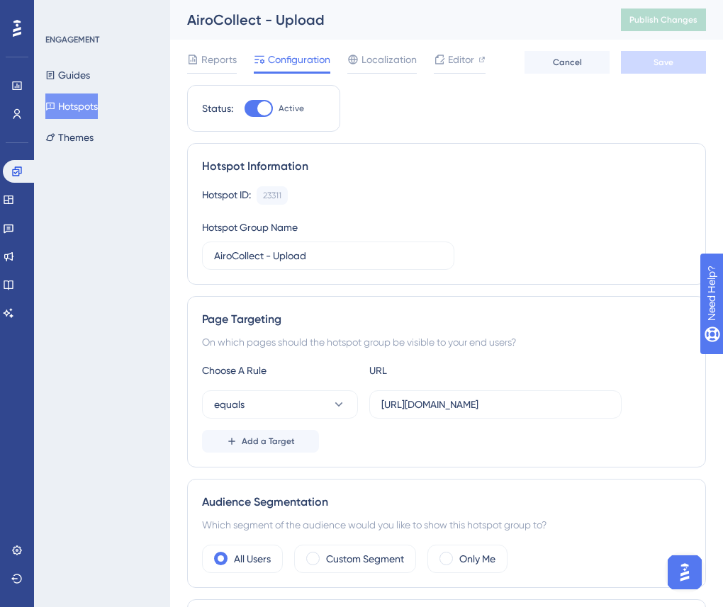
click at [81, 113] on button "Hotspots" at bounding box center [71, 107] width 52 height 26
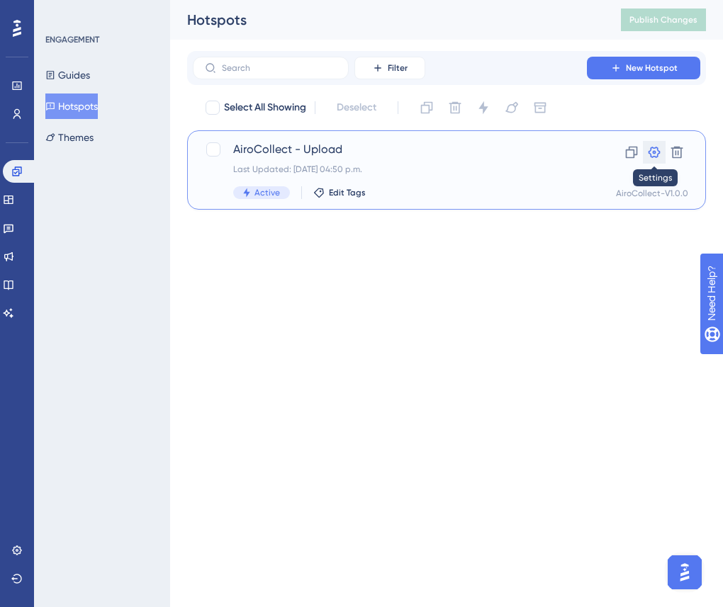
click at [660, 152] on icon at bounding box center [654, 152] width 14 height 14
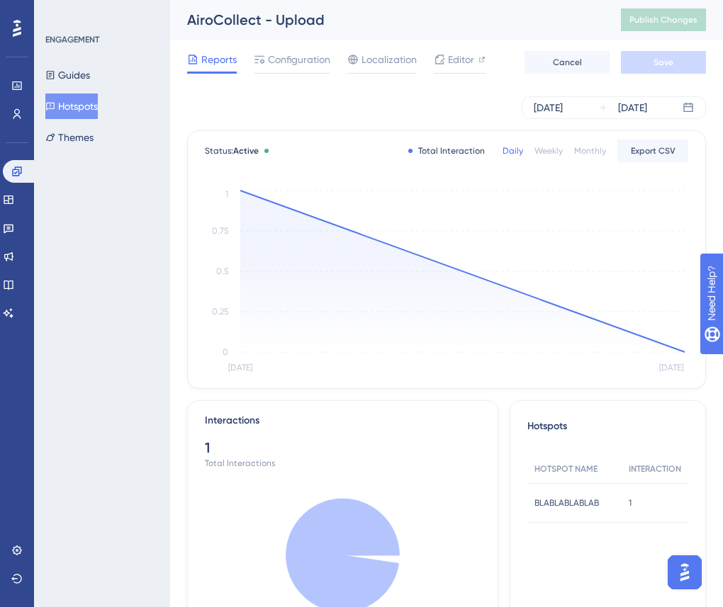
click at [95, 109] on button "Hotspots" at bounding box center [71, 107] width 52 height 26
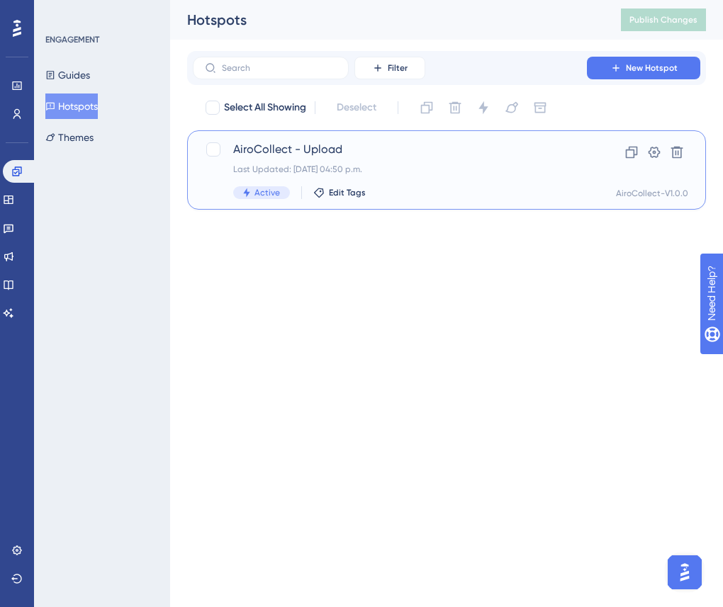
click at [284, 149] on span "AiroCollect - Upload" at bounding box center [389, 149] width 313 height 17
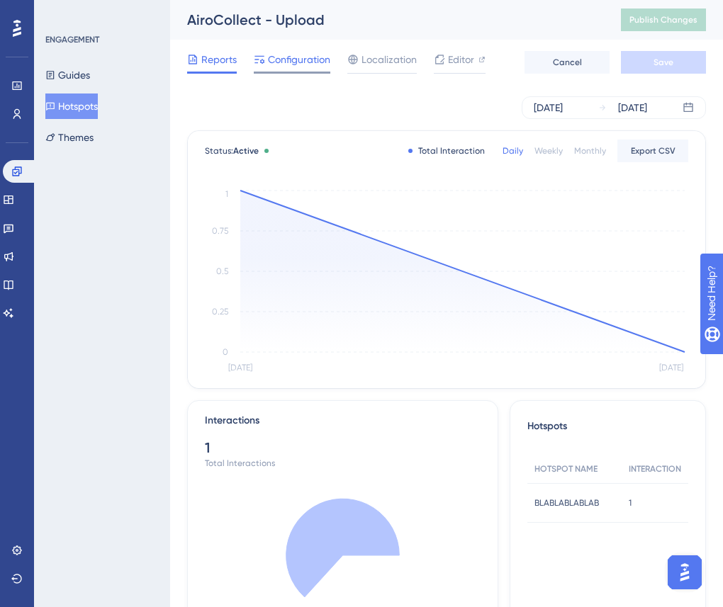
click at [303, 70] on div "Configuration" at bounding box center [292, 62] width 77 height 23
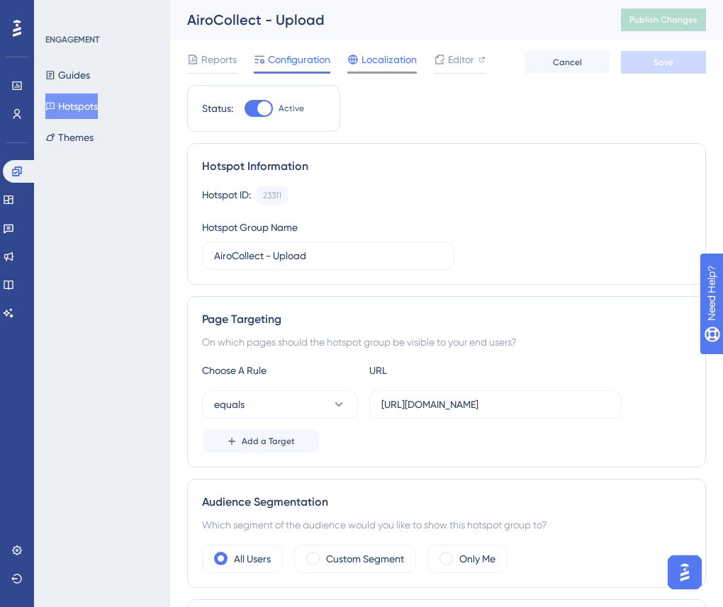
click at [395, 59] on span "Localization" at bounding box center [388, 59] width 55 height 17
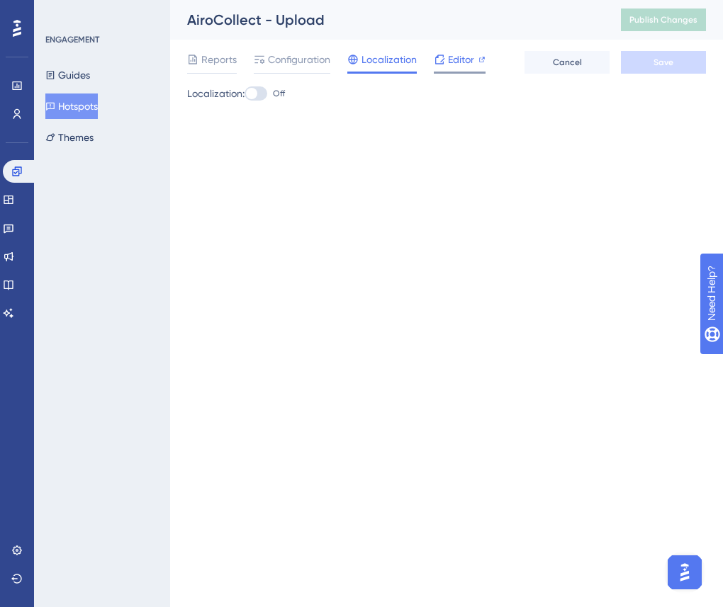
click at [457, 61] on span "Editor" at bounding box center [461, 59] width 26 height 17
click at [79, 132] on button "Themes" at bounding box center [69, 138] width 48 height 26
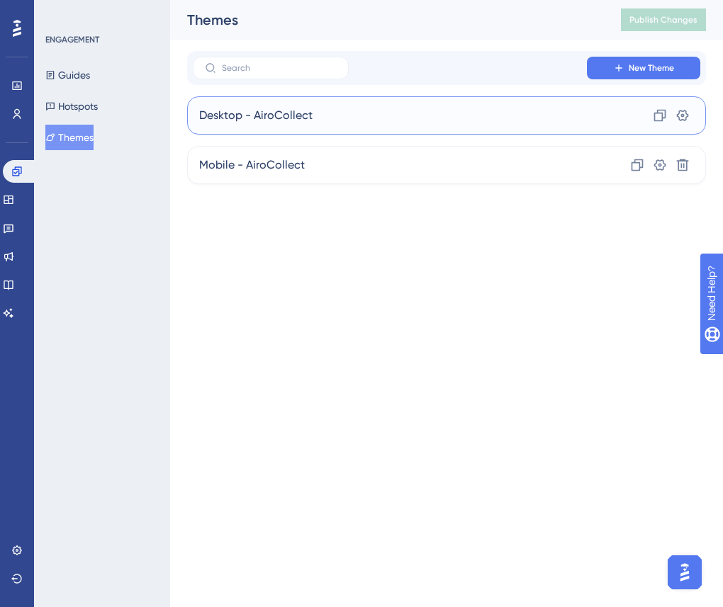
click at [366, 115] on div "Desktop - AiroCollect Clone Settings" at bounding box center [446, 115] width 519 height 38
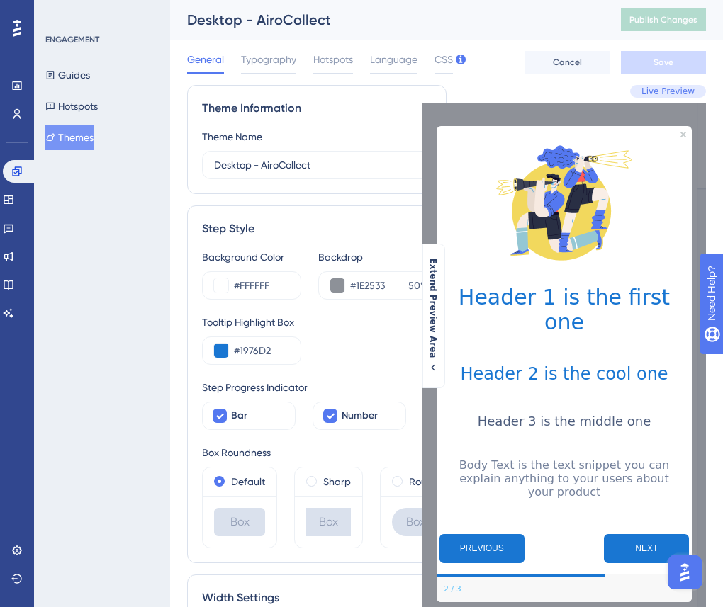
click at [320, 45] on div "General Typography Hotspots Language CSS Cancel Save" at bounding box center [446, 62] width 519 height 45
click at [326, 62] on span "Hotspots" at bounding box center [333, 59] width 40 height 17
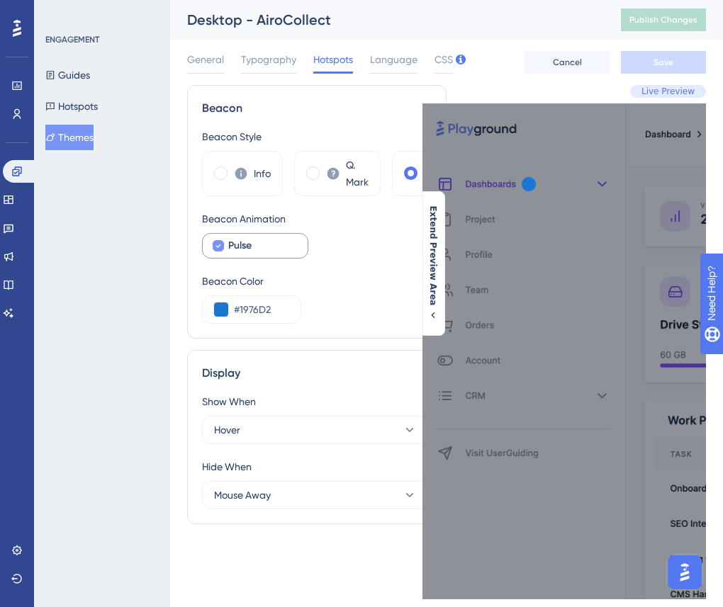
click at [222, 246] on div at bounding box center [218, 245] width 11 height 11
checkbox input "false"
click at [221, 172] on span at bounding box center [220, 172] width 13 height 13
click at [232, 169] on input "radio" at bounding box center [232, 169] width 0 height 0
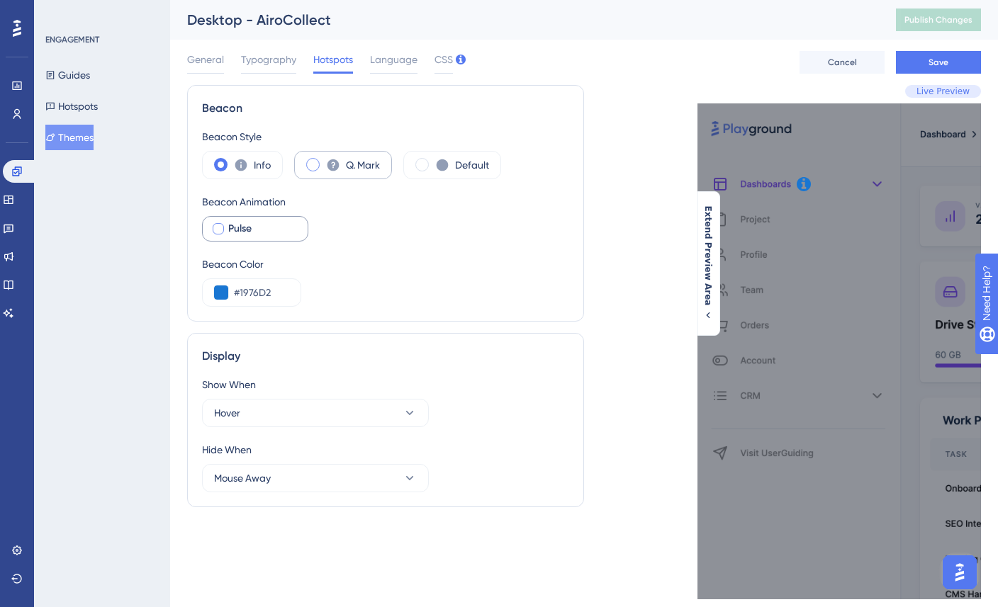
click at [315, 165] on span at bounding box center [312, 164] width 13 height 13
click at [324, 160] on input "radio" at bounding box center [324, 160] width 0 height 0
click at [218, 165] on span at bounding box center [220, 164] width 13 height 13
click at [232, 160] on input "radio" at bounding box center [232, 160] width 0 height 0
click at [945, 64] on span "Save" at bounding box center [938, 62] width 20 height 11
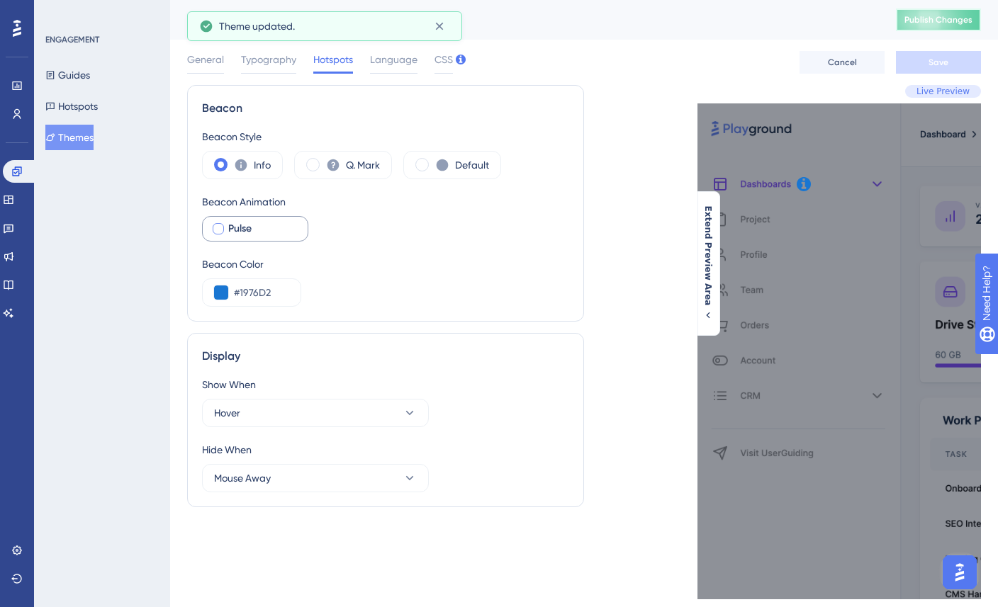
click at [940, 26] on button "Publish Changes" at bounding box center [938, 20] width 85 height 23
click at [939, 18] on span "Publish Changes" at bounding box center [938, 19] width 68 height 11
click at [935, 19] on span "Publish Changes" at bounding box center [938, 19] width 68 height 11
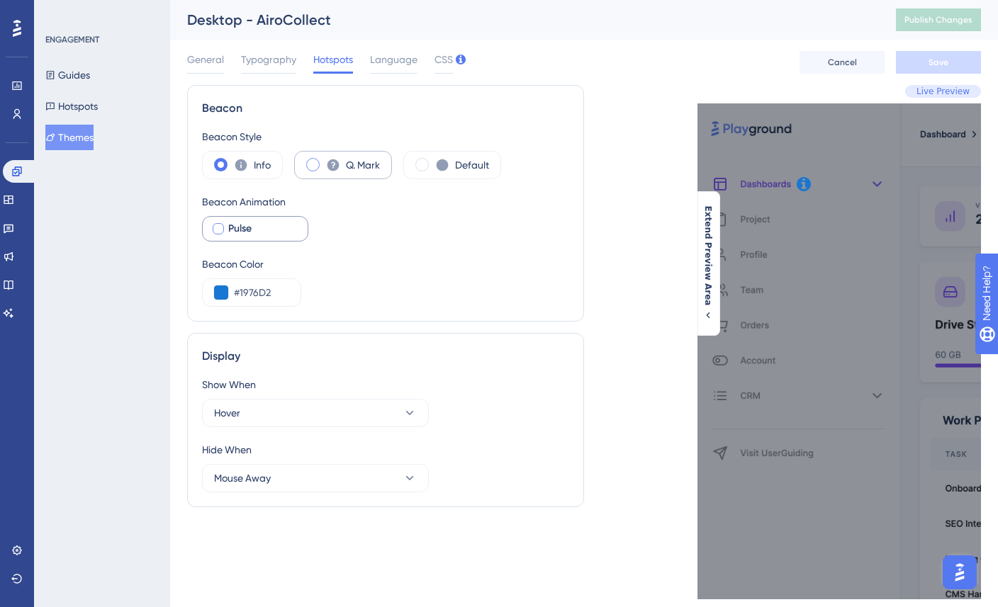
click at [320, 166] on div "Q. Mark" at bounding box center [343, 165] width 98 height 28
click at [944, 60] on span "Save" at bounding box center [938, 62] width 20 height 11
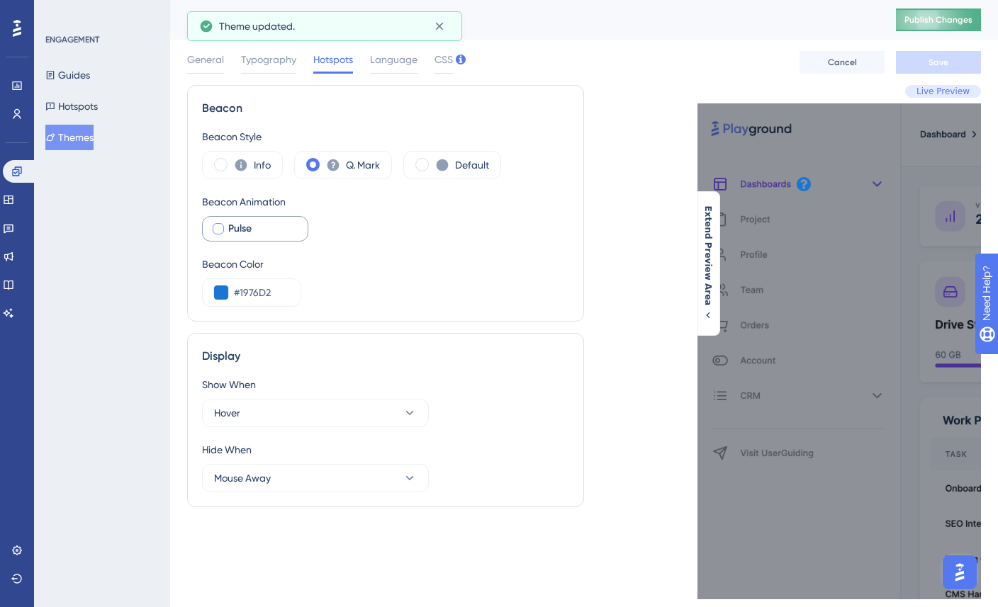
click at [944, 13] on button "Publish Changes" at bounding box center [938, 20] width 85 height 23
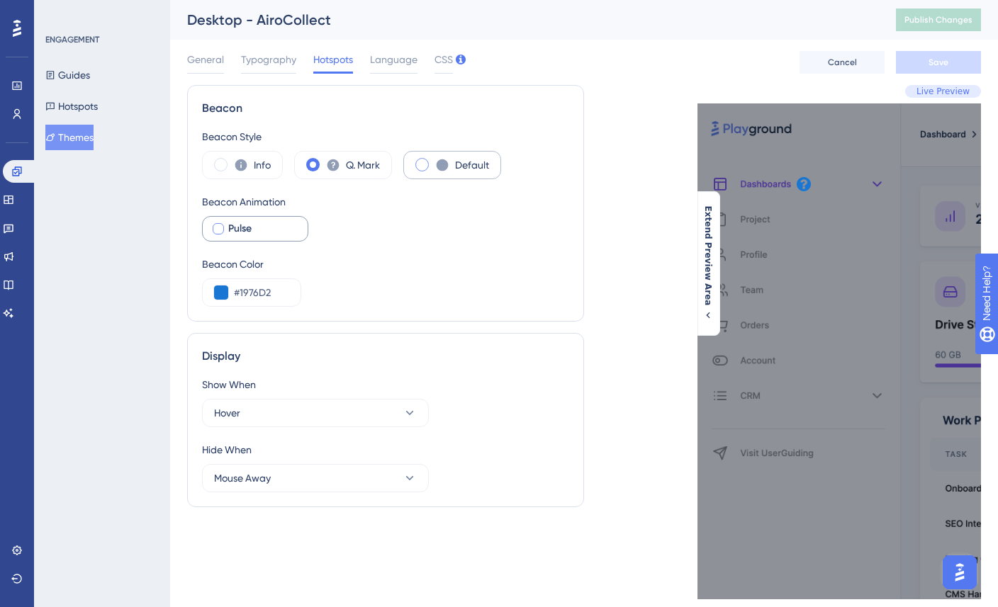
click at [421, 167] on span at bounding box center [421, 164] width 13 height 13
click at [433, 160] on input "radio" at bounding box center [433, 160] width 0 height 0
click at [312, 166] on span at bounding box center [312, 164] width 13 height 13
click at [324, 160] on input "radio" at bounding box center [324, 160] width 0 height 0
click at [218, 164] on span at bounding box center [220, 164] width 13 height 13
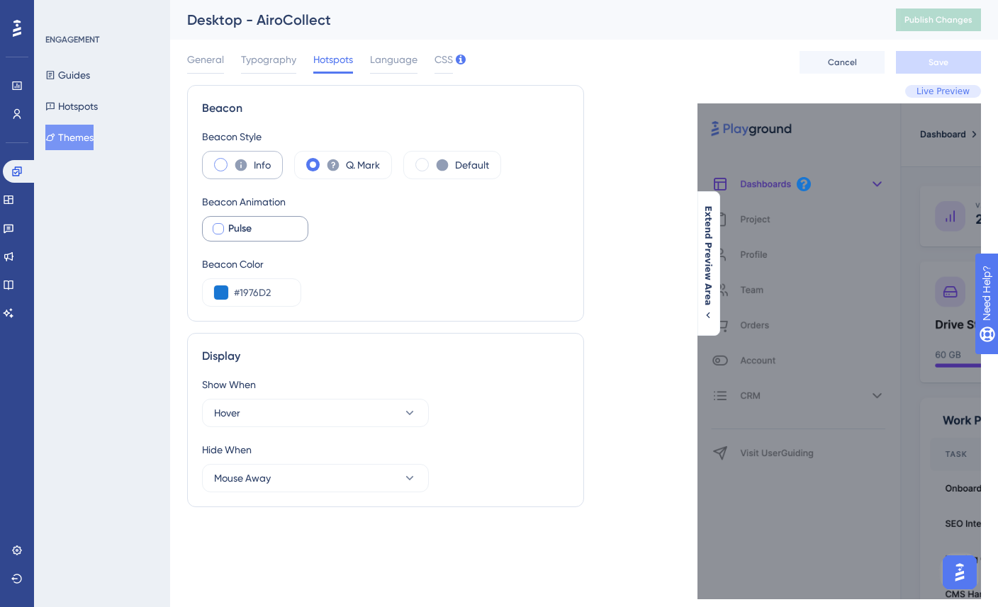
click at [232, 160] on input "radio" at bounding box center [232, 160] width 0 height 0
click at [945, 69] on button "Save" at bounding box center [938, 62] width 85 height 23
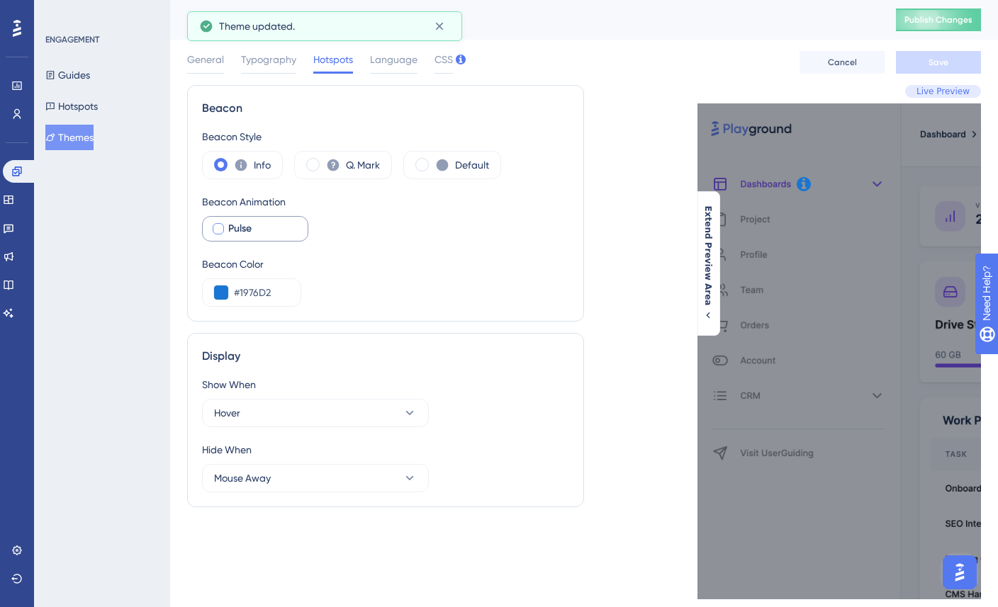
click at [933, 93] on span "Live Preview" at bounding box center [942, 91] width 53 height 11
click at [711, 314] on div "Extend Preview Area" at bounding box center [708, 263] width 23 height 145
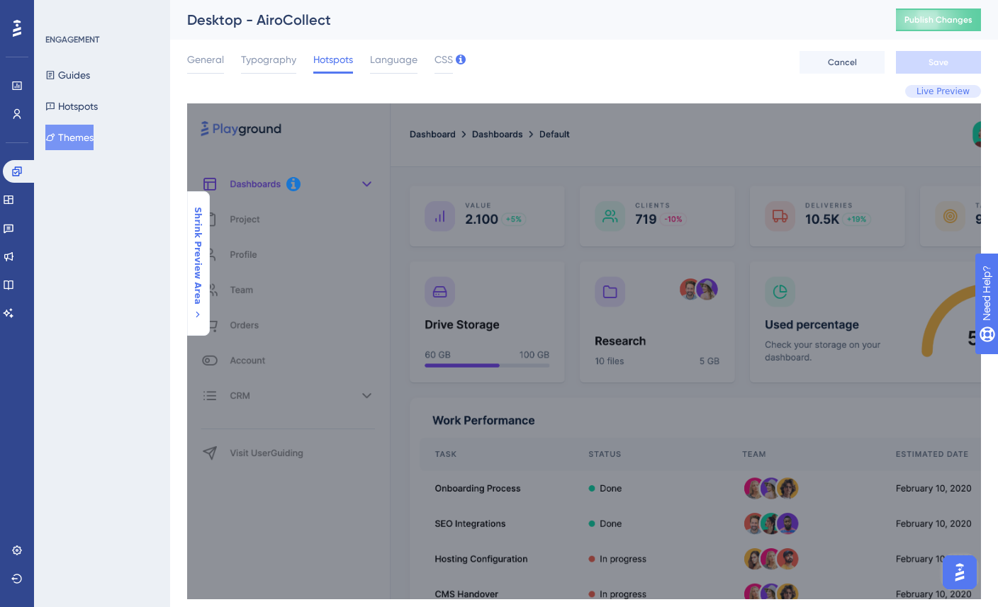
click at [949, 91] on span "Live Preview" at bounding box center [942, 91] width 53 height 11
click at [199, 310] on icon at bounding box center [197, 314] width 11 height 11
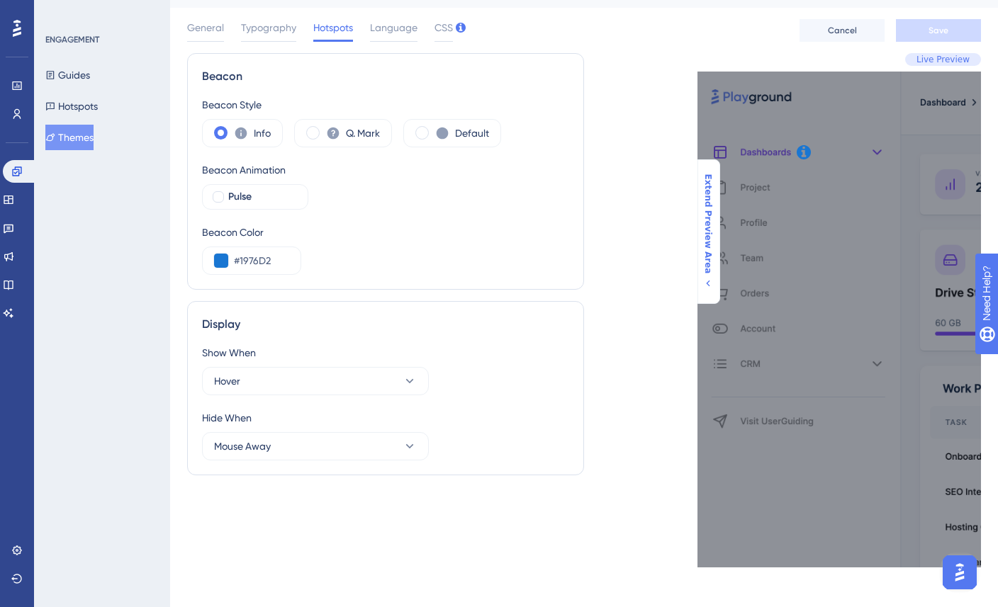
scroll to position [38, 0]
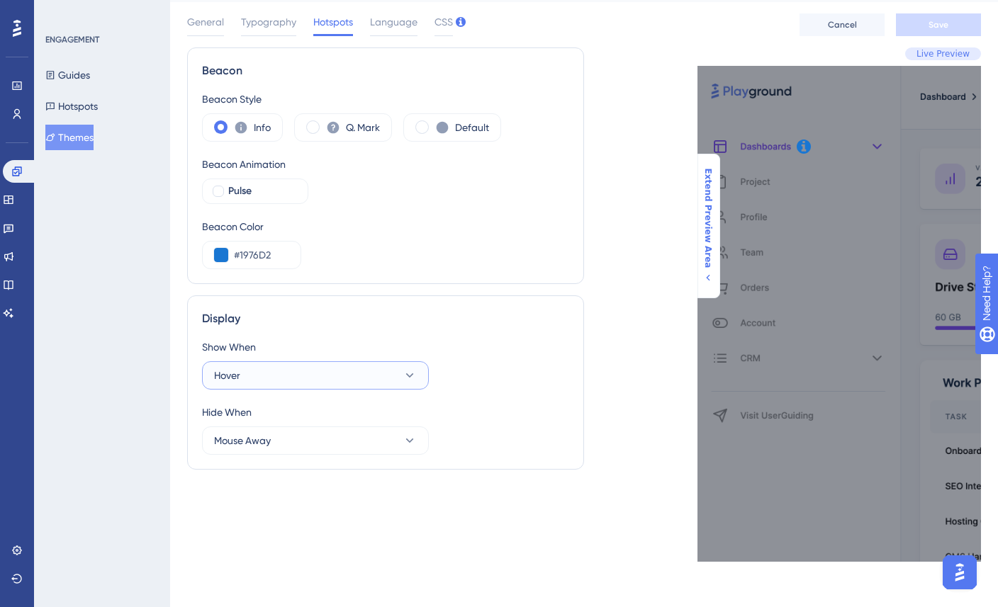
click at [339, 380] on button "Hover" at bounding box center [315, 375] width 227 height 28
click at [296, 408] on div "Click Click" at bounding box center [315, 419] width 186 height 28
click at [482, 395] on div "Show When Click Hide When Mouse Away" at bounding box center [385, 397] width 367 height 116
click at [354, 439] on button "Mouse Away" at bounding box center [315, 441] width 227 height 28
click at [310, 493] on div "Click on Page Click on Page" at bounding box center [315, 484] width 186 height 28
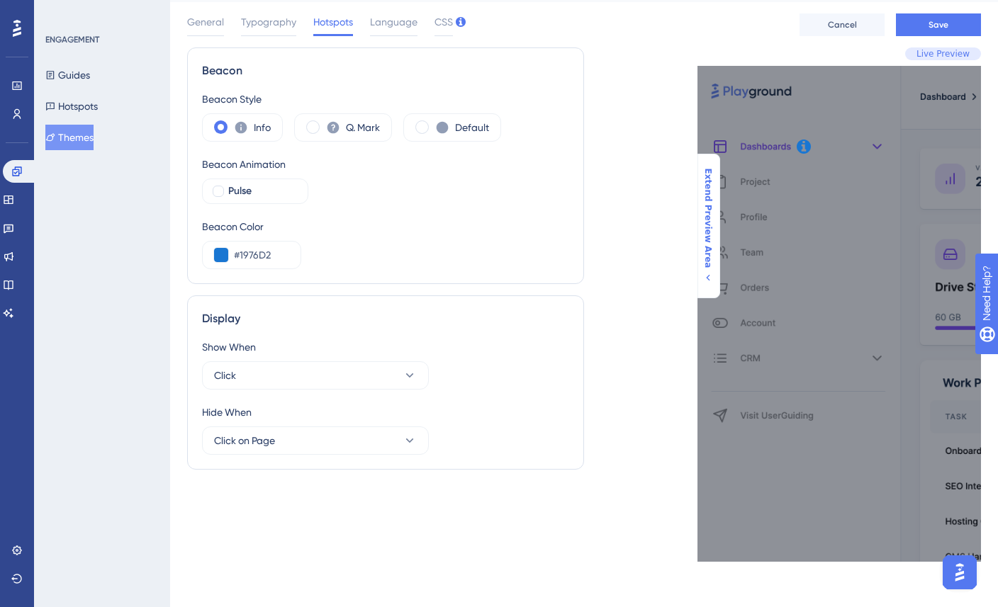
click at [506, 402] on div "Show When Click Hide When Click on Page" at bounding box center [385, 397] width 367 height 116
click at [935, 22] on span "Save" at bounding box center [938, 24] width 20 height 11
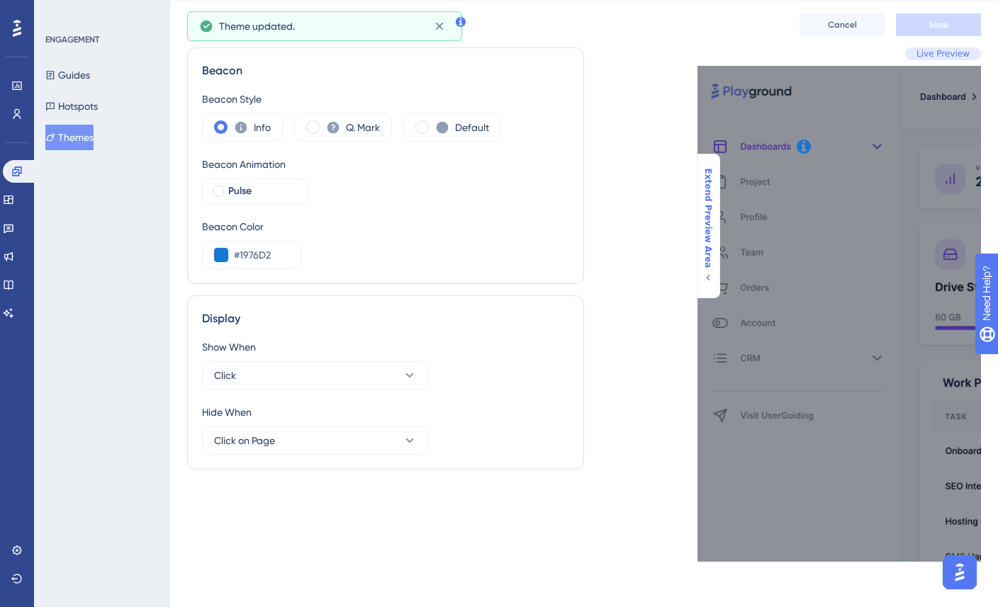
scroll to position [0, 0]
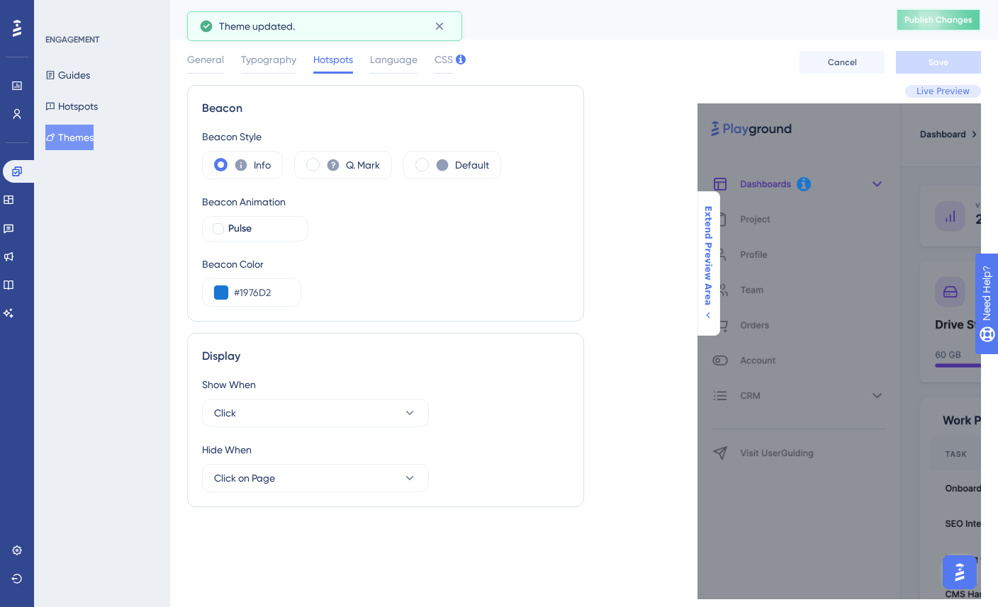
click at [922, 11] on button "Publish Changes" at bounding box center [938, 20] width 85 height 23
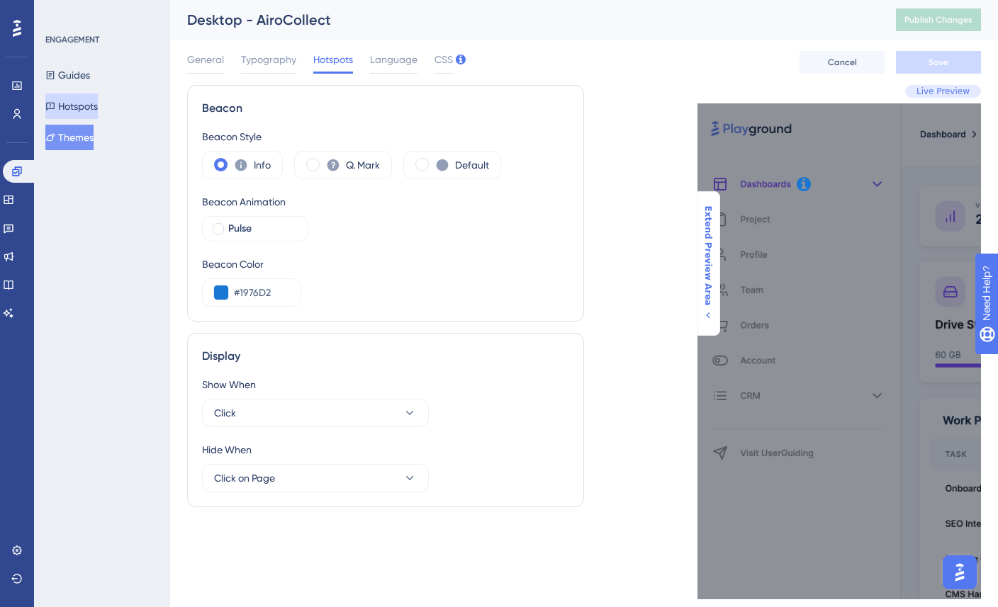
click at [69, 111] on button "Hotspots" at bounding box center [71, 107] width 52 height 26
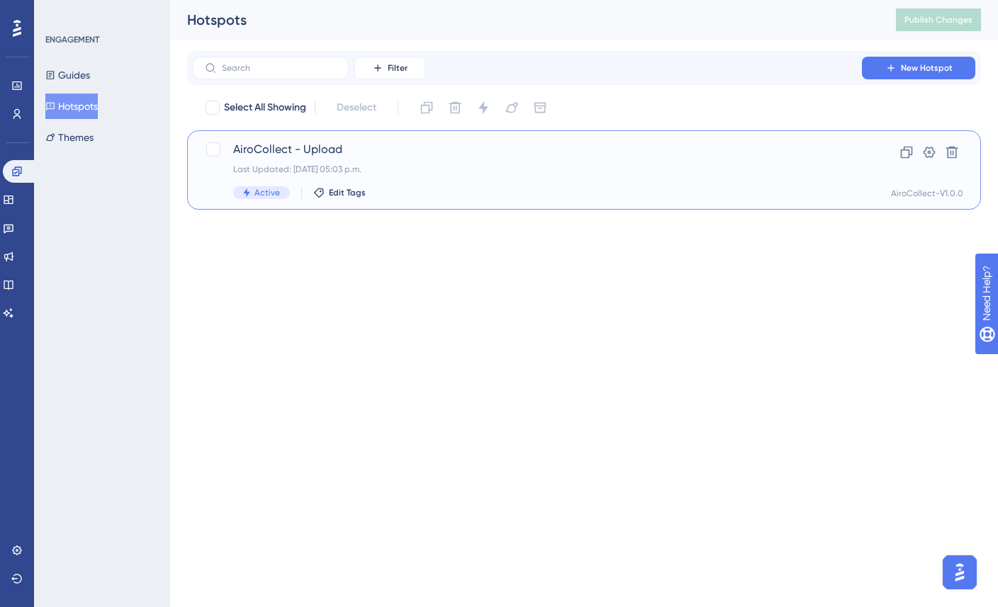
click at [273, 146] on span "AiroCollect - Upload" at bounding box center [527, 149] width 588 height 17
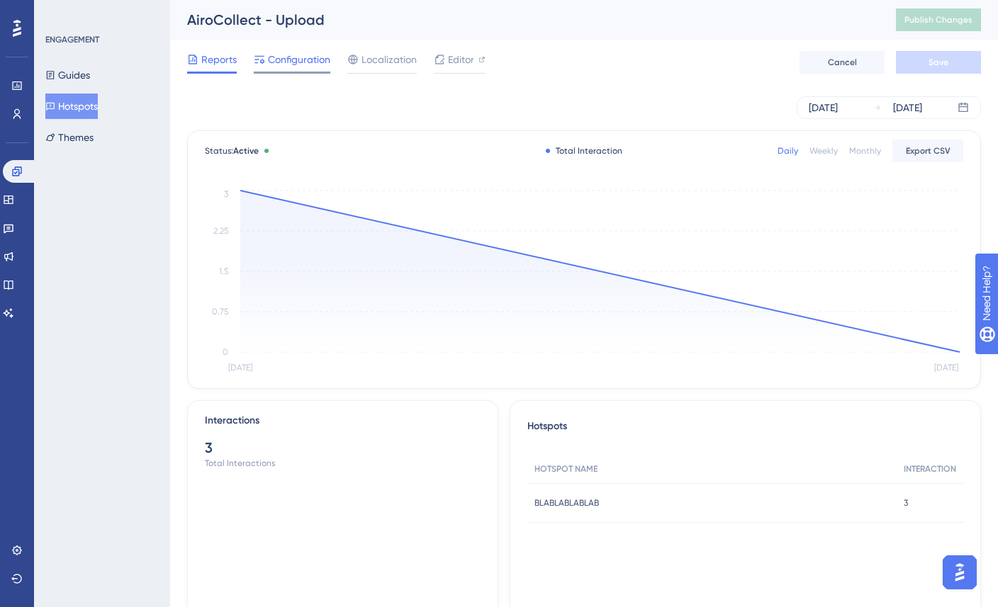
click at [301, 60] on span "Configuration" at bounding box center [299, 59] width 62 height 17
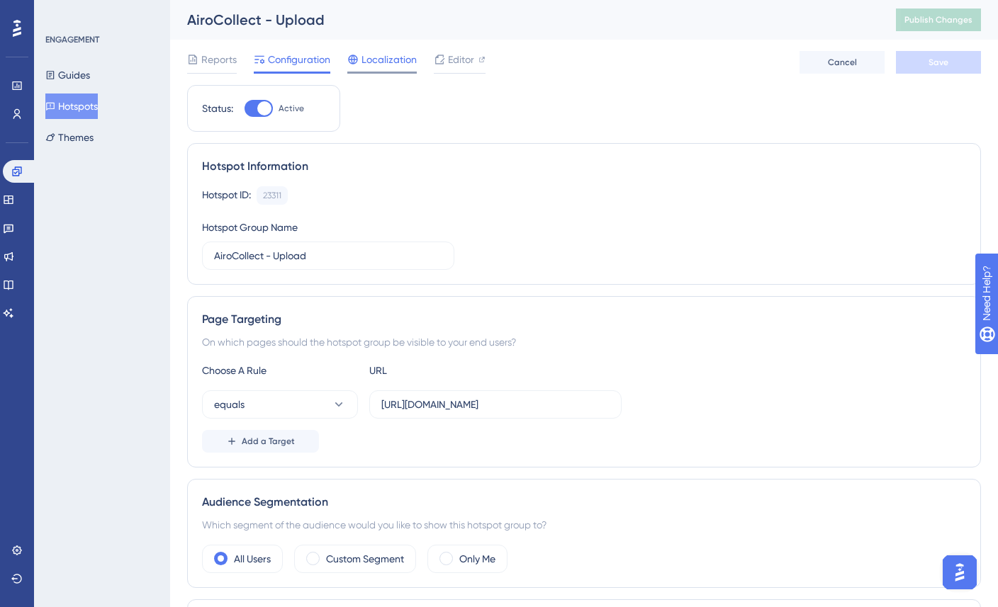
click at [377, 61] on span "Localization" at bounding box center [388, 59] width 55 height 17
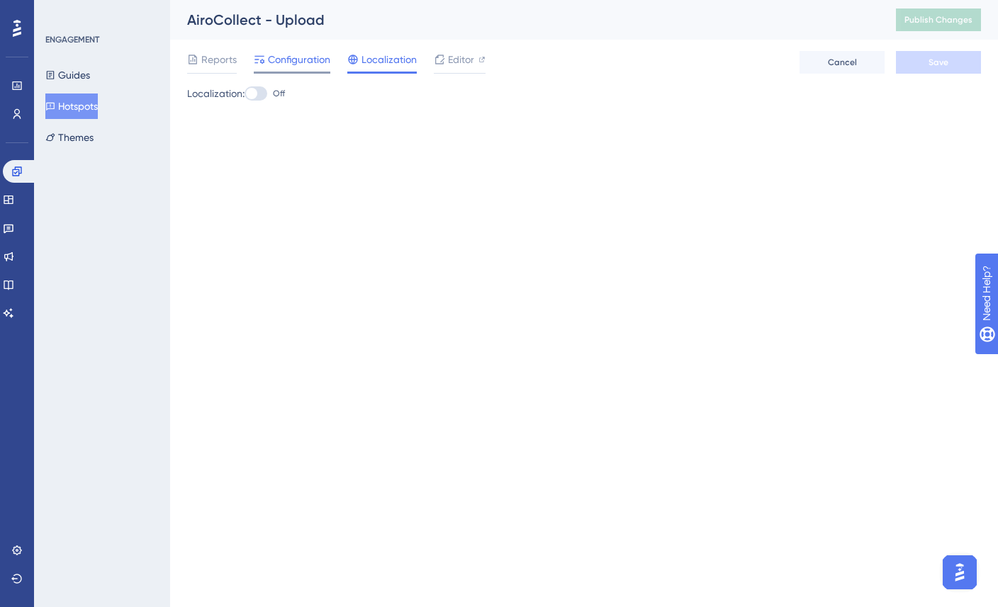
click at [291, 64] on span "Configuration" at bounding box center [299, 59] width 62 height 17
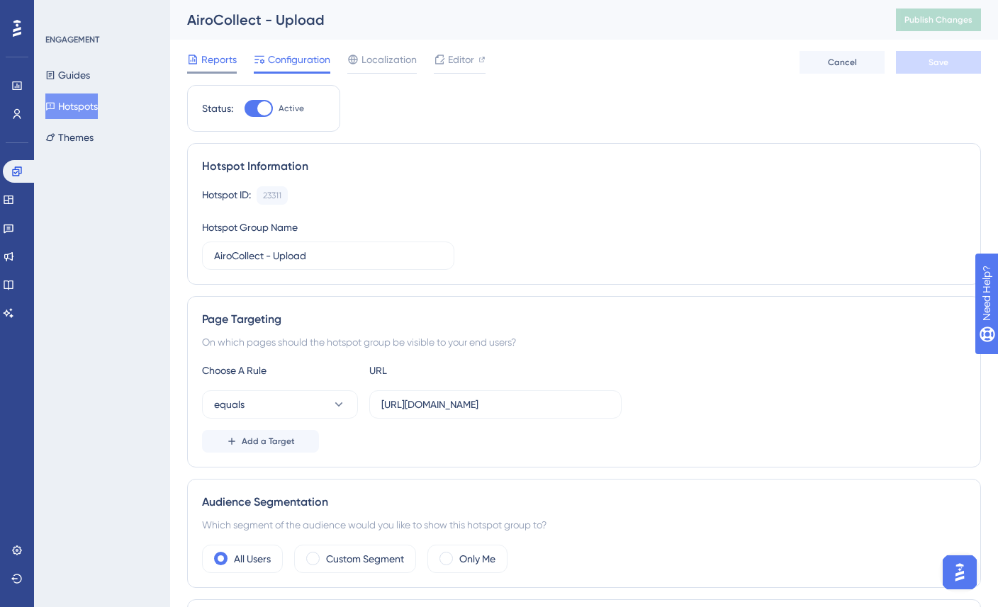
click at [223, 61] on span "Reports" at bounding box center [218, 59] width 35 height 17
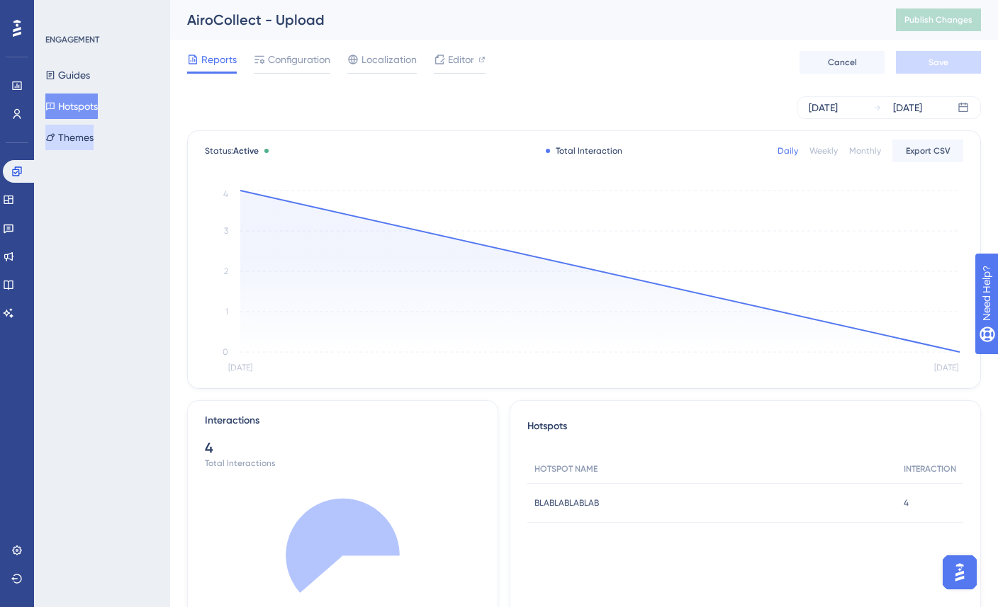
click at [81, 135] on button "Themes" at bounding box center [69, 138] width 48 height 26
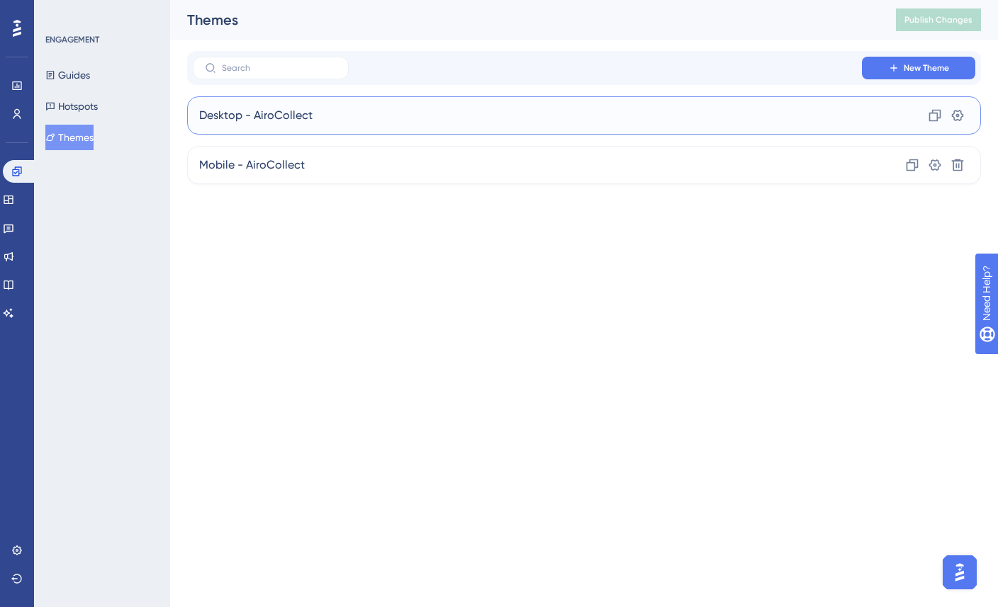
click at [312, 123] on div "Desktop - AiroCollect Clone Settings" at bounding box center [584, 115] width 794 height 38
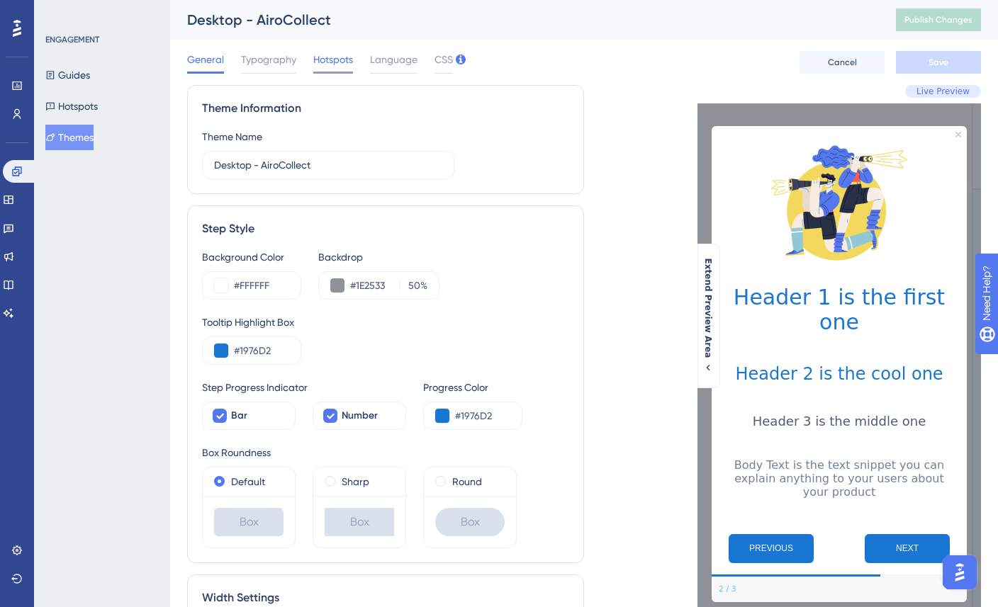
click at [329, 60] on span "Hotspots" at bounding box center [333, 59] width 40 height 17
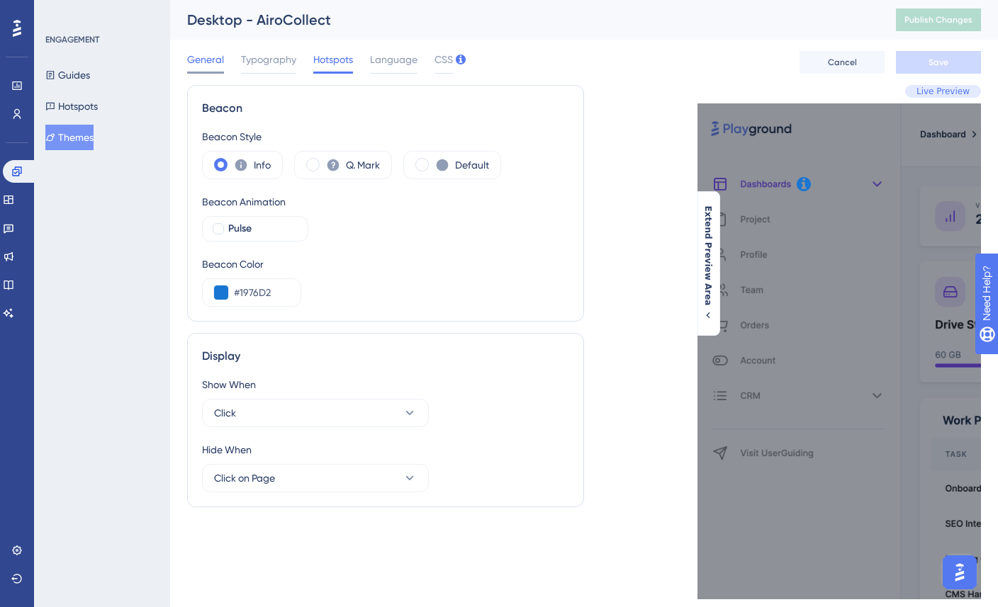
click at [199, 55] on span "General" at bounding box center [205, 59] width 37 height 17
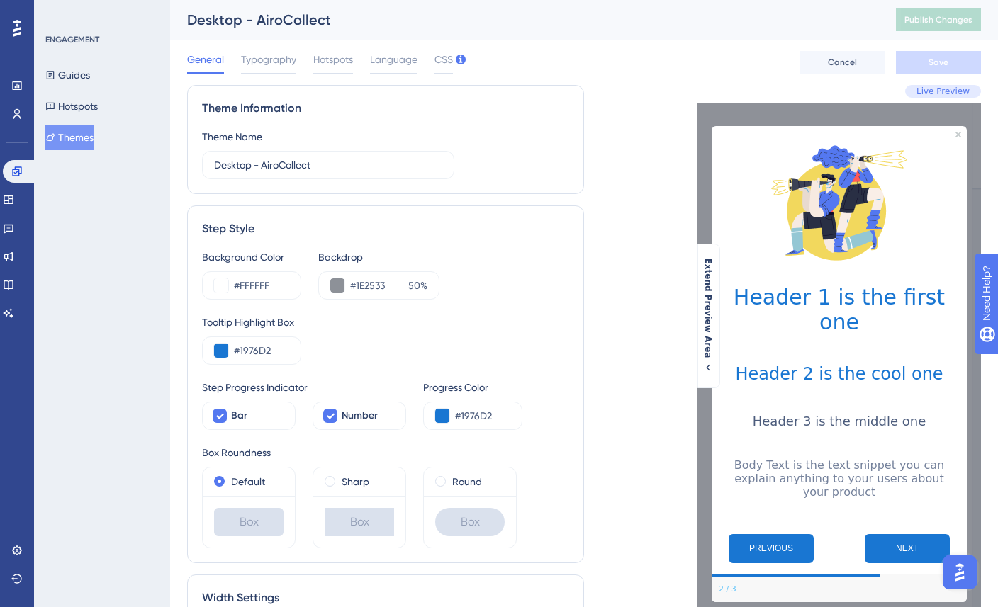
click at [79, 137] on button "Themes" at bounding box center [69, 138] width 48 height 26
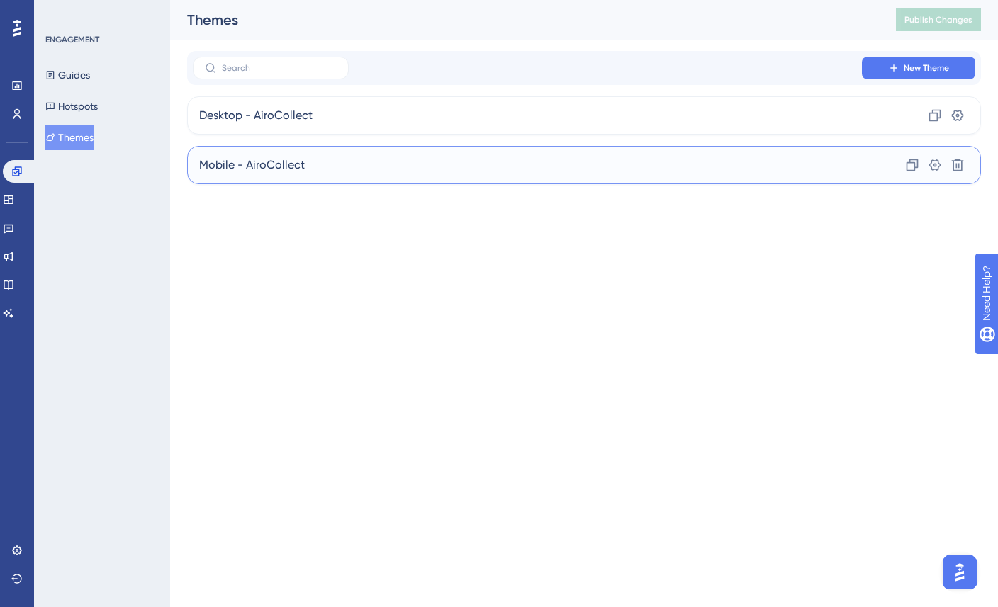
click at [311, 162] on div "Mobile - AiroCollect Clone Settings Delete" at bounding box center [584, 165] width 794 height 38
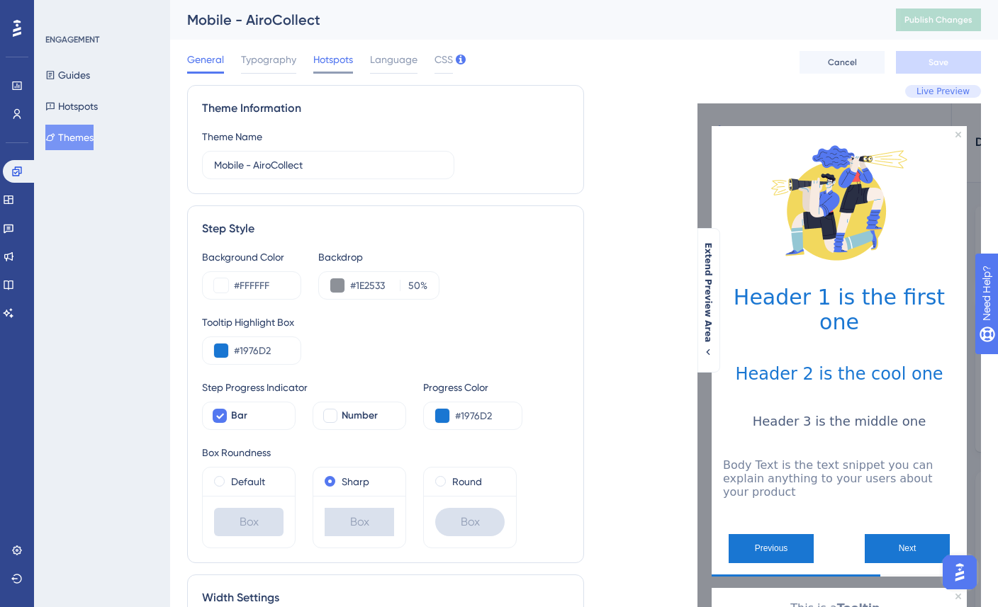
click at [339, 64] on span "Hotspots" at bounding box center [333, 59] width 40 height 17
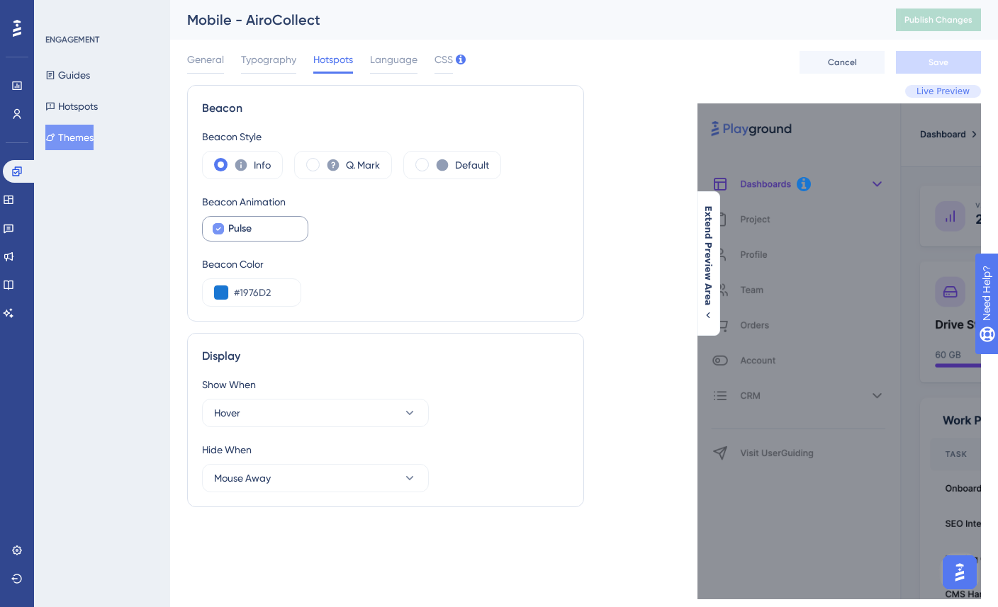
click at [219, 231] on icon at bounding box center [218, 228] width 6 height 11
checkbox input "false"
click at [952, 62] on button "Save" at bounding box center [938, 62] width 85 height 23
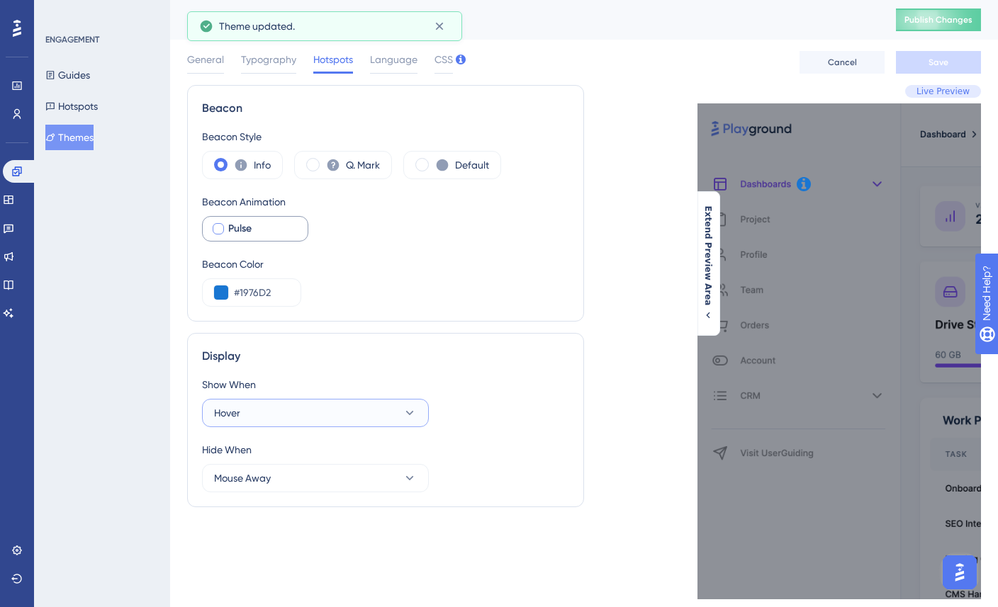
click at [300, 405] on button "Hover" at bounding box center [315, 413] width 227 height 28
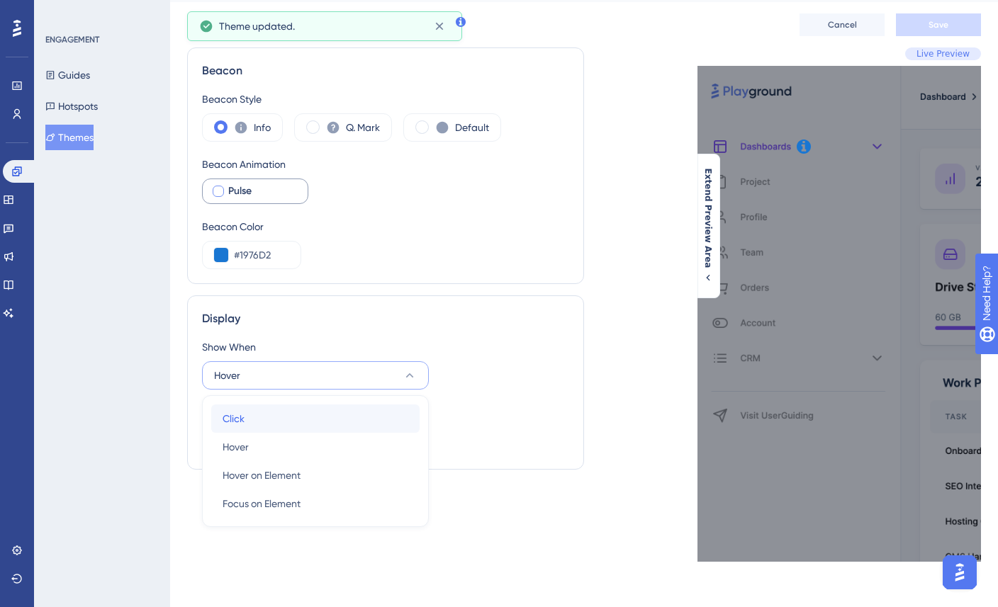
click at [278, 422] on div "Click Click" at bounding box center [315, 419] width 186 height 28
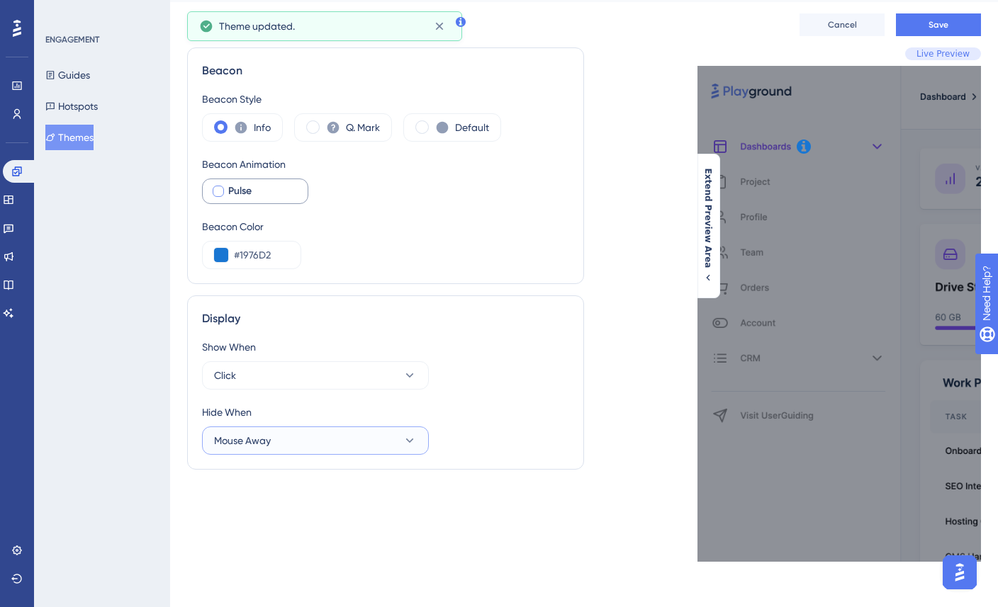
click at [279, 445] on button "Mouse Away" at bounding box center [315, 441] width 227 height 28
click at [278, 480] on span "Click on Page" at bounding box center [252, 483] width 61 height 17
click at [473, 412] on div "Hide When" at bounding box center [385, 412] width 367 height 17
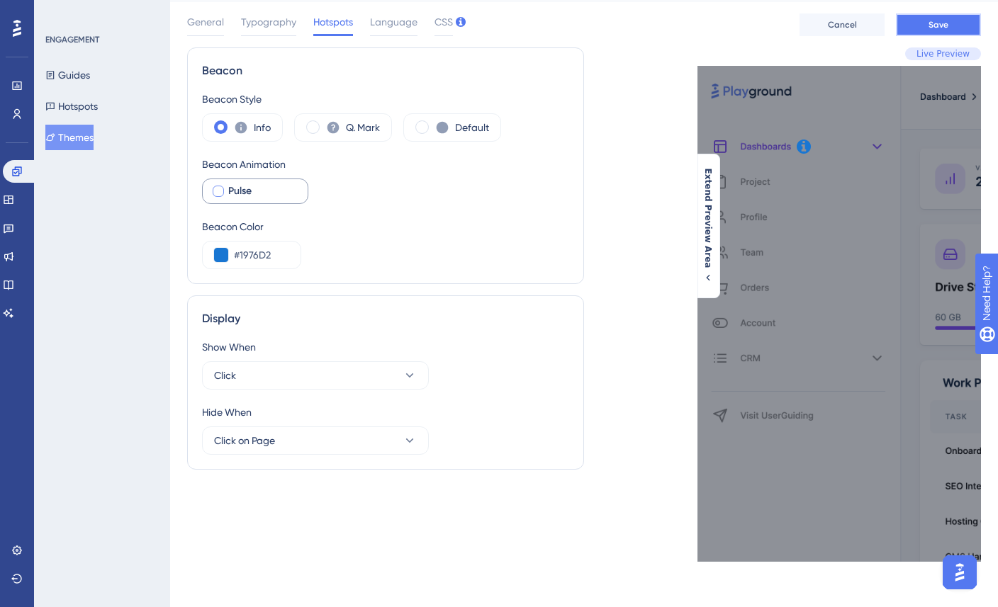
click at [925, 21] on button "Save" at bounding box center [938, 24] width 85 height 23
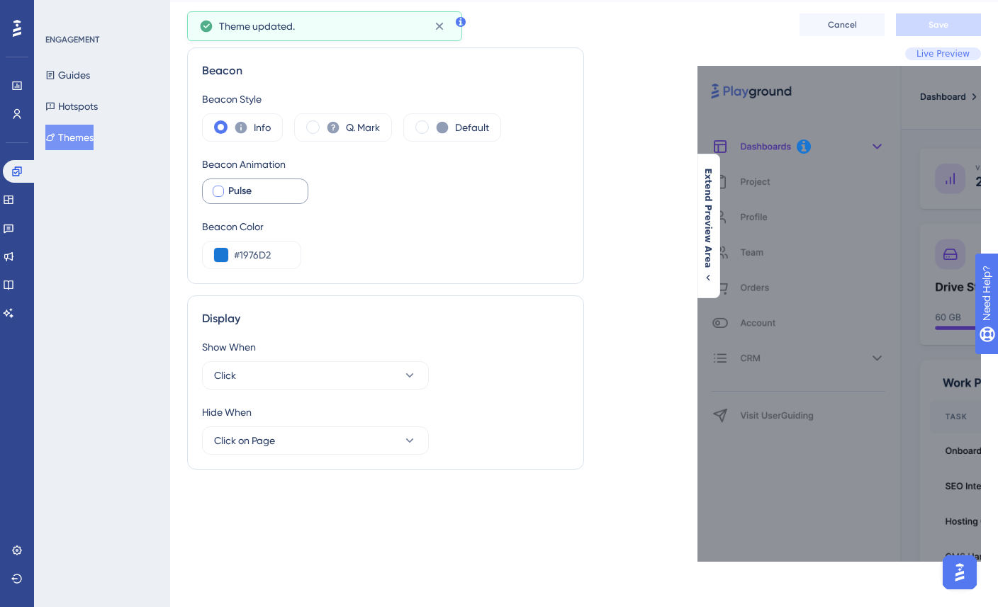
scroll to position [0, 0]
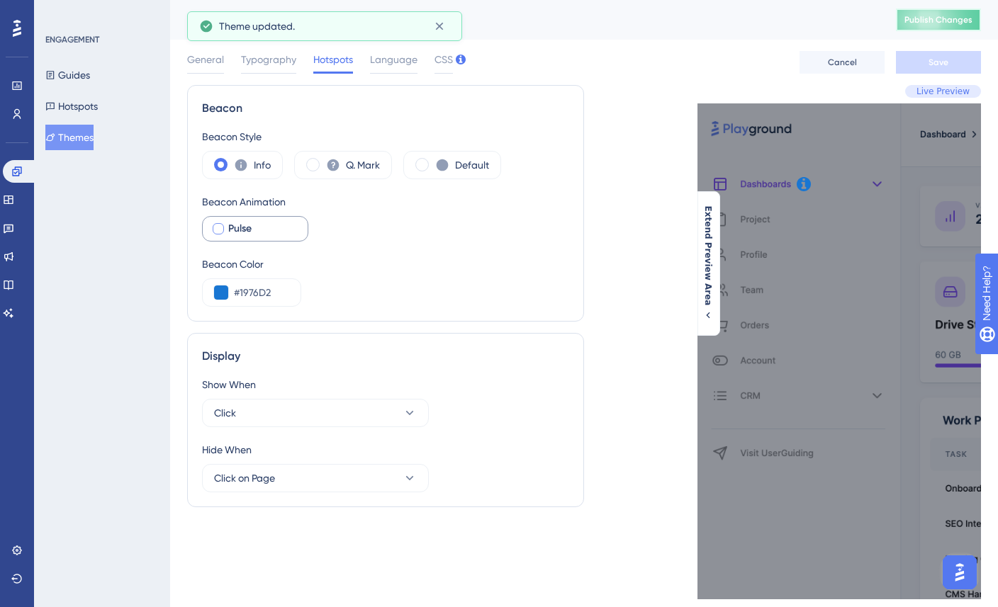
click at [927, 23] on button "Publish Changes" at bounding box center [938, 20] width 85 height 23
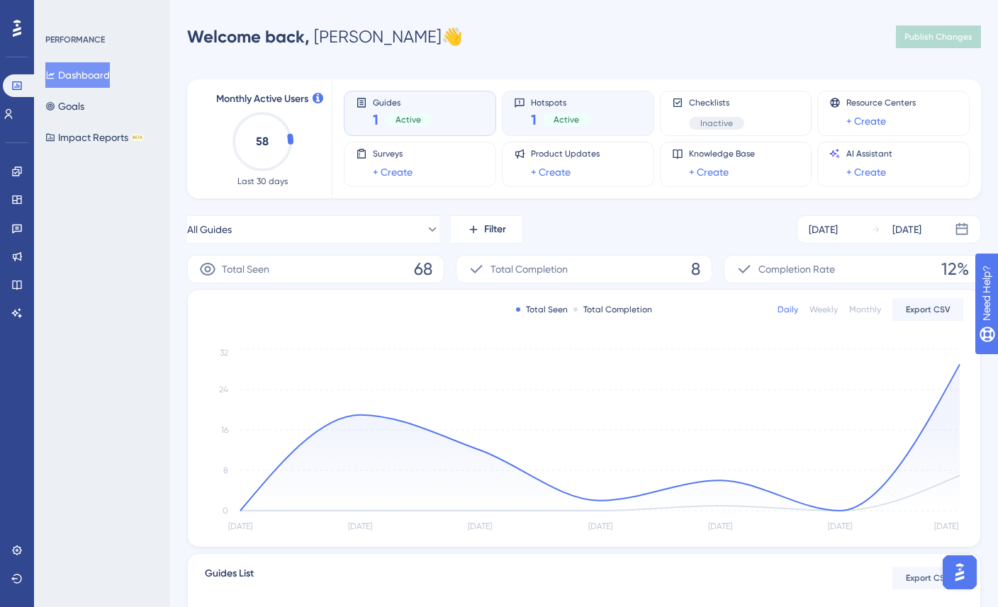
click at [571, 122] on span "Active" at bounding box center [566, 119] width 26 height 11
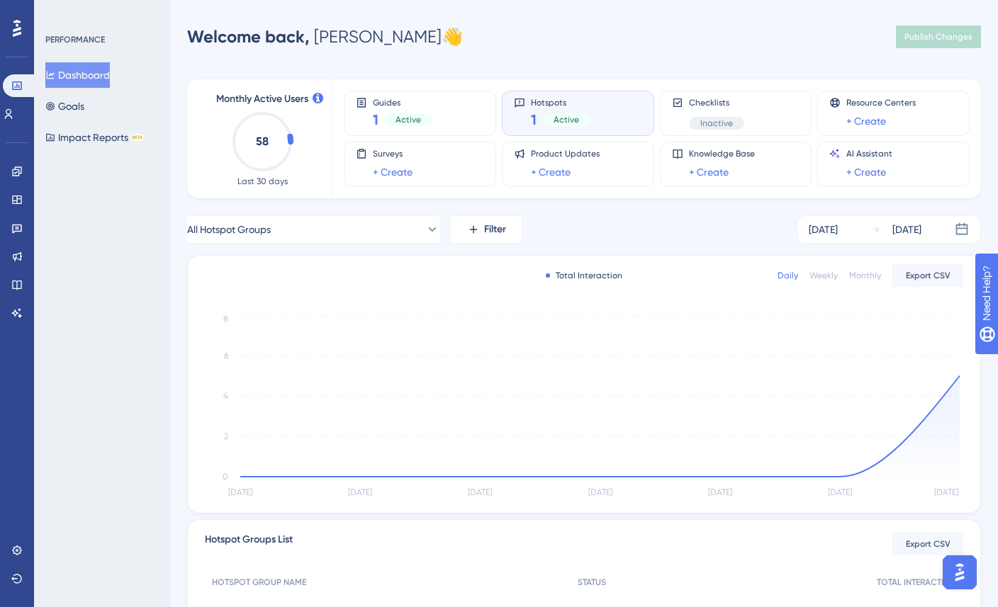
click at [529, 116] on div "Hotspots 1 Active" at bounding box center [578, 113] width 128 height 33
click at [548, 101] on span "Hotspots" at bounding box center [561, 102] width 60 height 10
click at [55, 104] on icon at bounding box center [50, 106] width 9 height 9
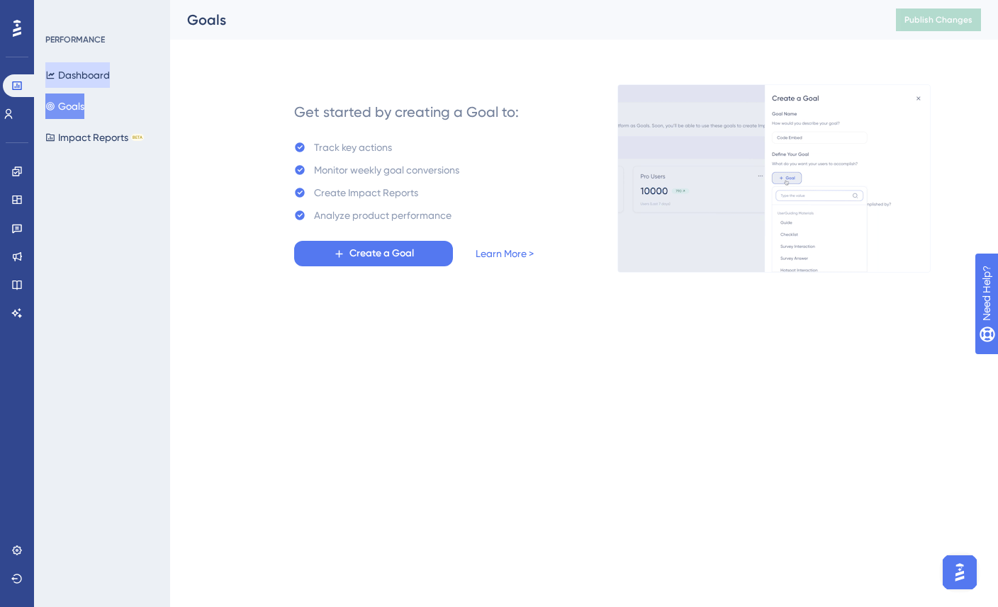
click at [88, 81] on button "Dashboard" at bounding box center [77, 75] width 64 height 26
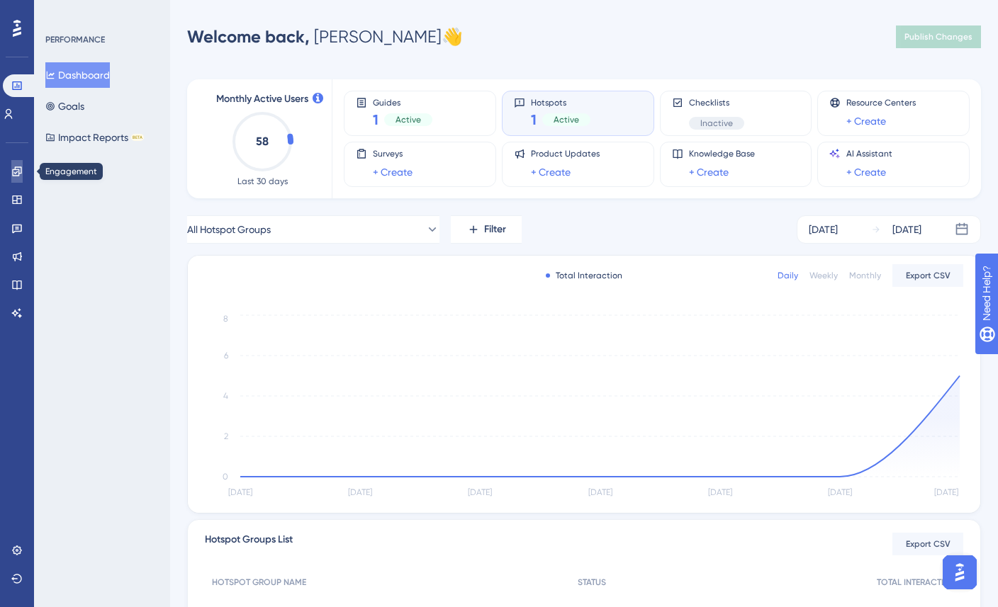
click at [18, 173] on icon at bounding box center [16, 170] width 9 height 9
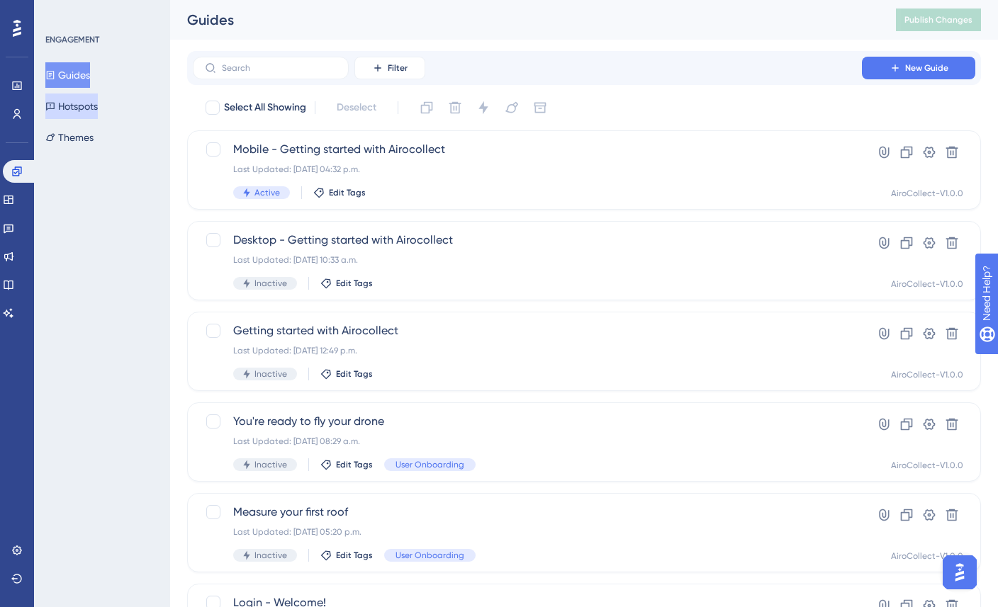
click at [89, 110] on button "Hotspots" at bounding box center [71, 107] width 52 height 26
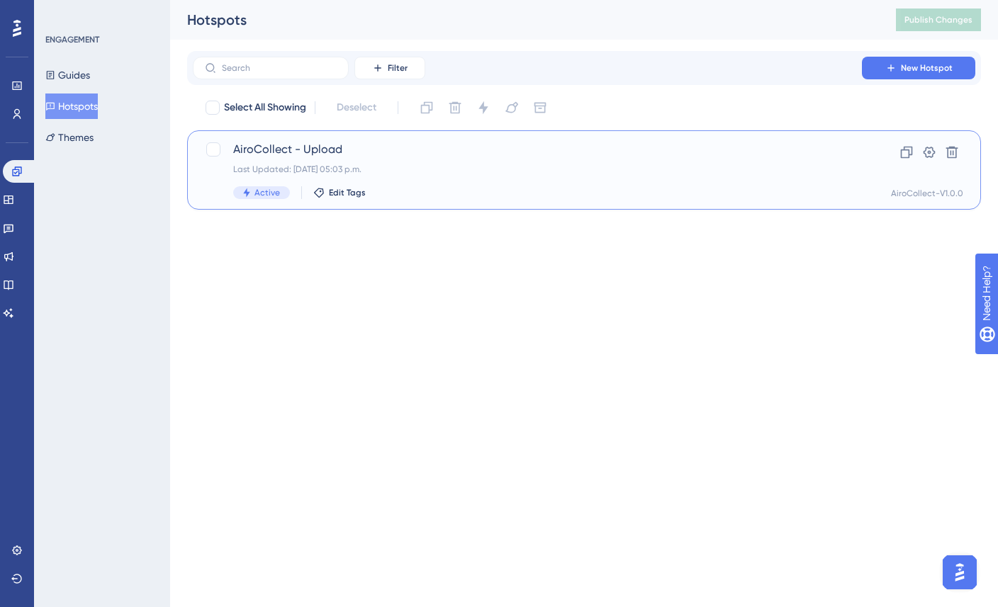
click at [434, 152] on span "AiroCollect - Upload" at bounding box center [527, 149] width 588 height 17
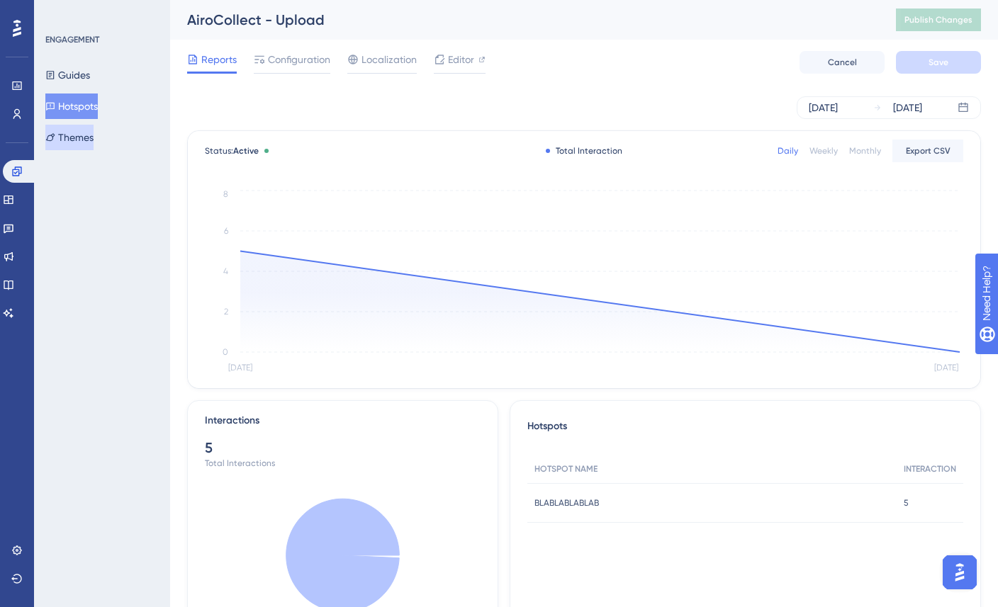
click at [94, 136] on button "Themes" at bounding box center [69, 138] width 48 height 26
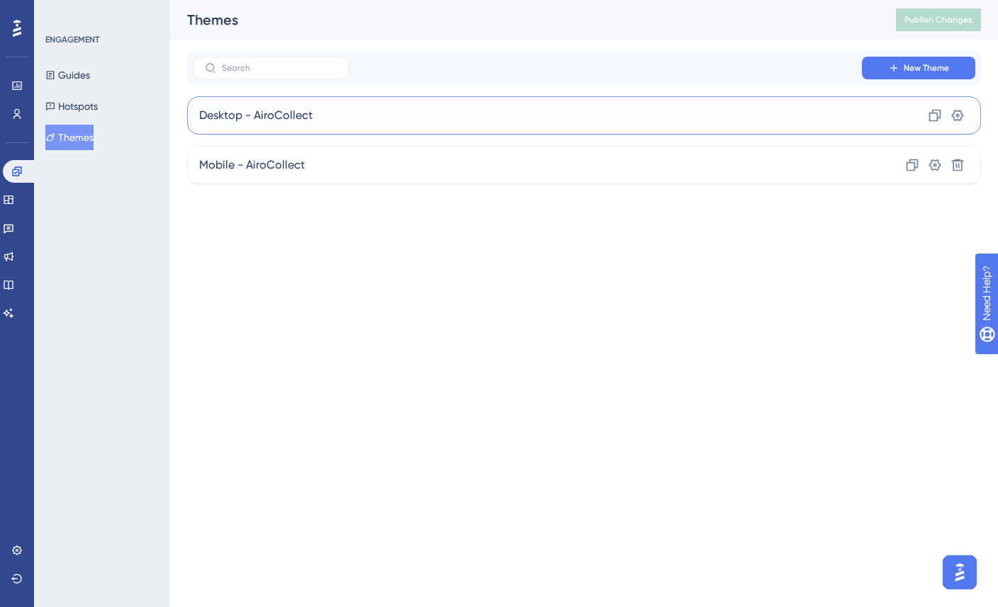
click at [385, 113] on div "Desktop - AiroCollect Clone Settings" at bounding box center [584, 115] width 794 height 38
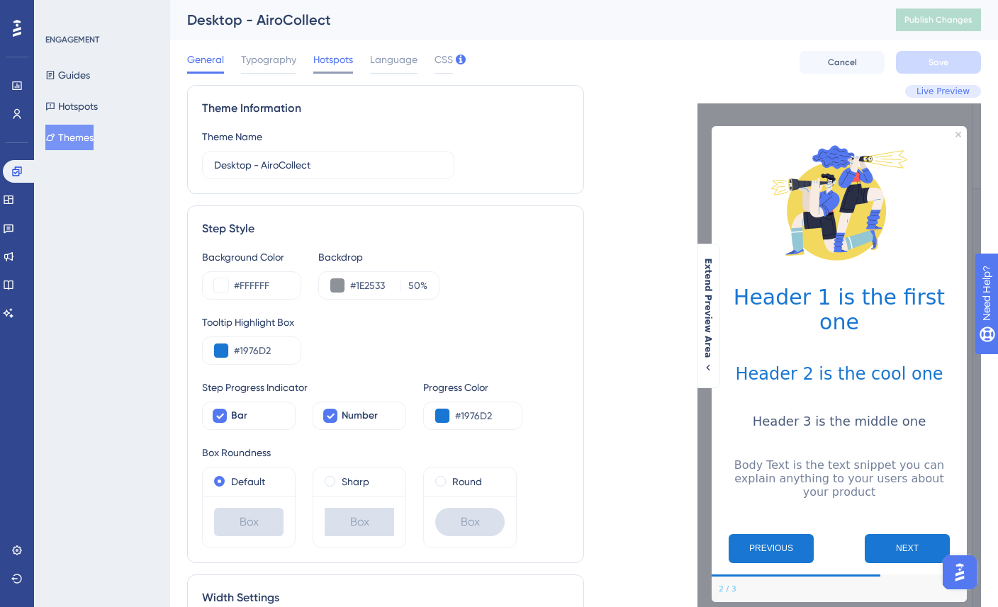
click at [328, 57] on span "Hotspots" at bounding box center [333, 59] width 40 height 17
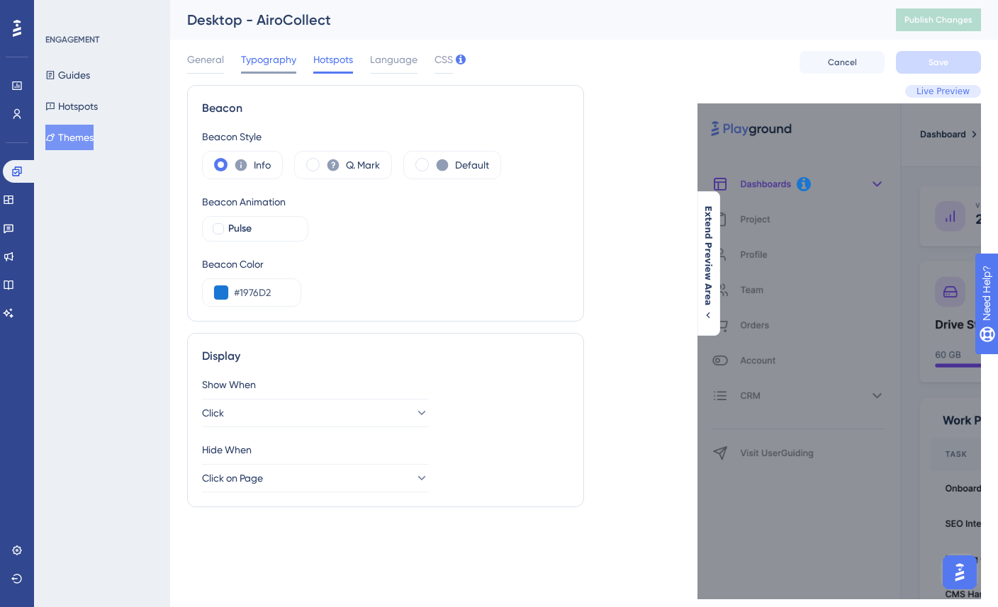
click at [271, 57] on span "Typography" at bounding box center [268, 59] width 55 height 17
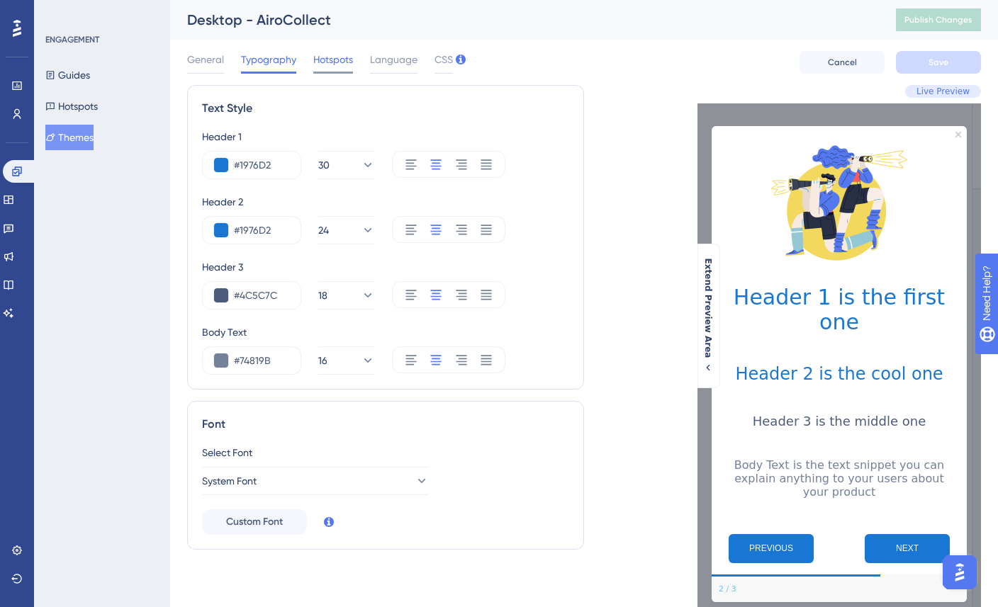
click at [313, 64] on span "Hotspots" at bounding box center [333, 59] width 40 height 17
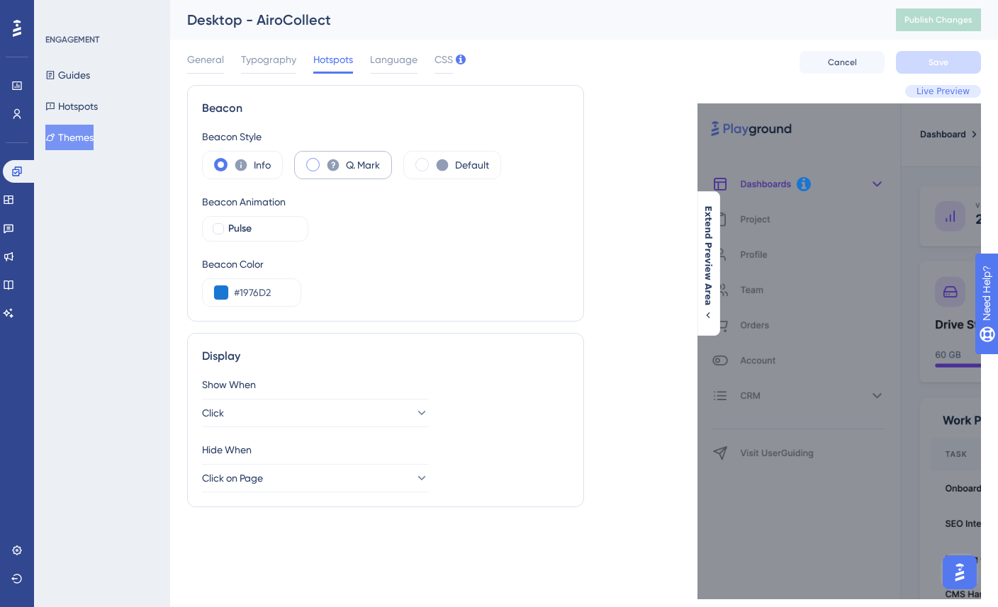
click at [312, 164] on span at bounding box center [312, 164] width 13 height 13
click at [324, 160] on input "radio" at bounding box center [324, 160] width 0 height 0
click at [218, 227] on div at bounding box center [218, 228] width 11 height 11
click at [218, 227] on icon at bounding box center [218, 228] width 6 height 11
checkbox input "false"
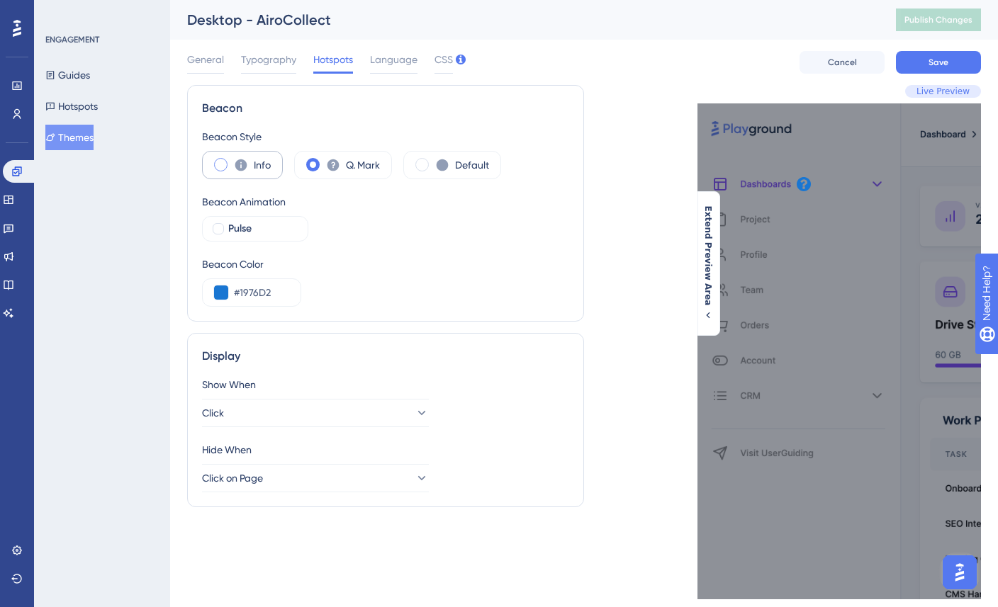
click at [225, 165] on span at bounding box center [220, 164] width 13 height 13
click at [232, 160] on input "radio" at bounding box center [232, 160] width 0 height 0
click at [803, 171] on div "This is where and how your Hotspot's content will be displayed. Do not show aga…" at bounding box center [838, 351] width 283 height 496
click at [803, 188] on icon at bounding box center [803, 184] width 14 height 14
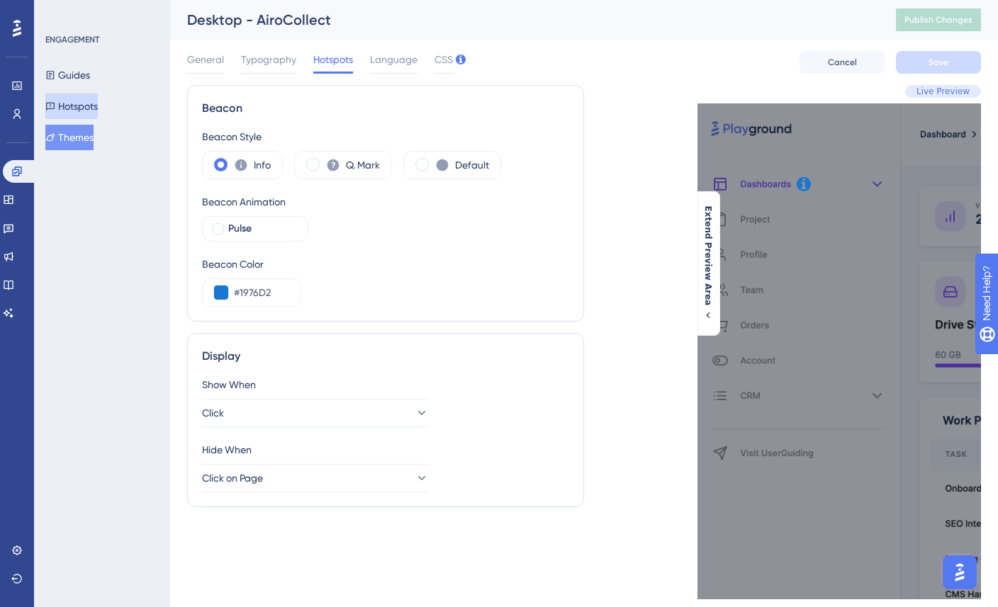
click at [85, 103] on button "Hotspots" at bounding box center [71, 107] width 52 height 26
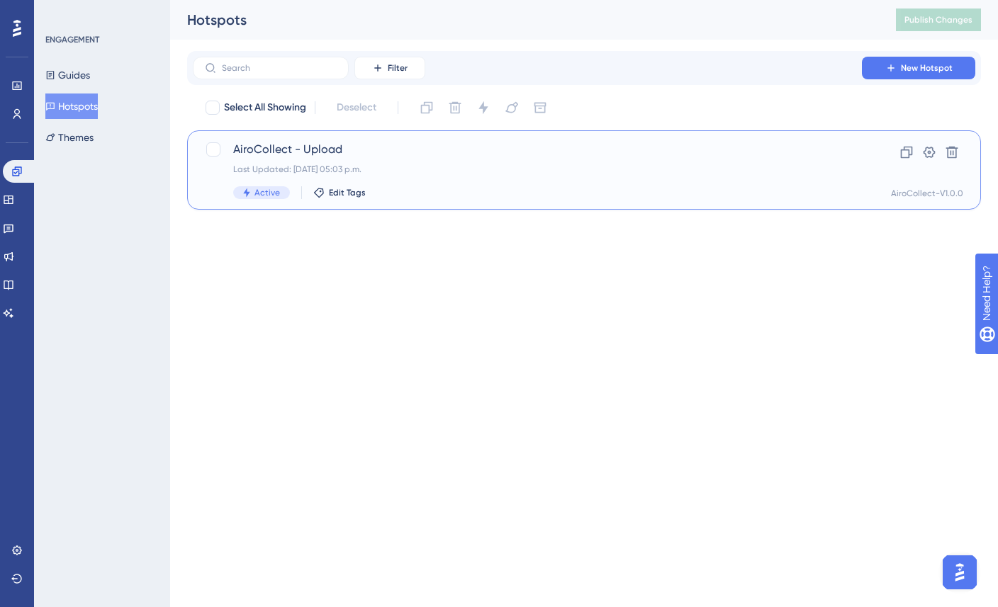
click at [257, 149] on span "AiroCollect - Upload" at bounding box center [527, 149] width 588 height 17
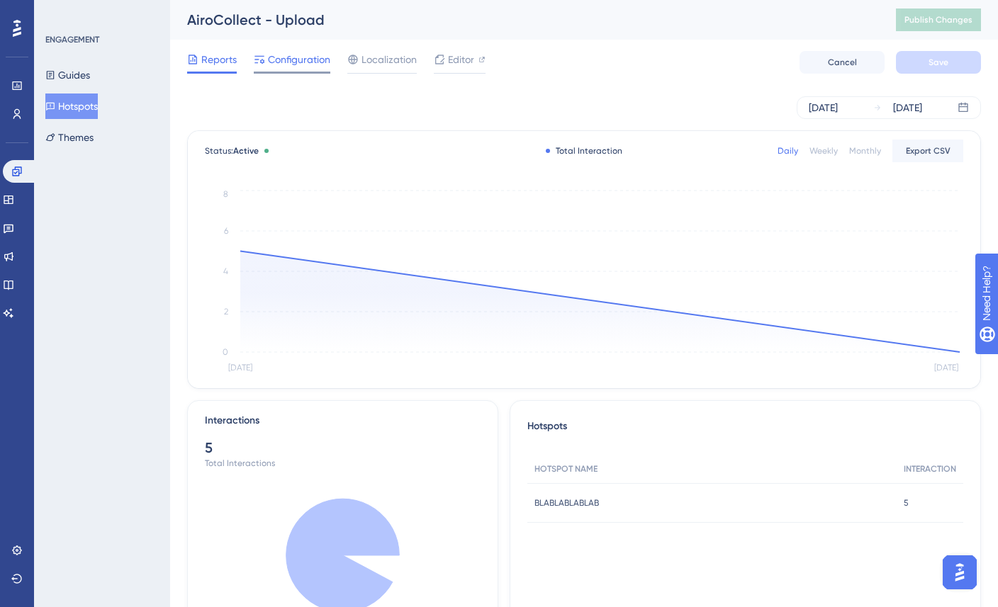
click at [300, 61] on span "Configuration" at bounding box center [299, 59] width 62 height 17
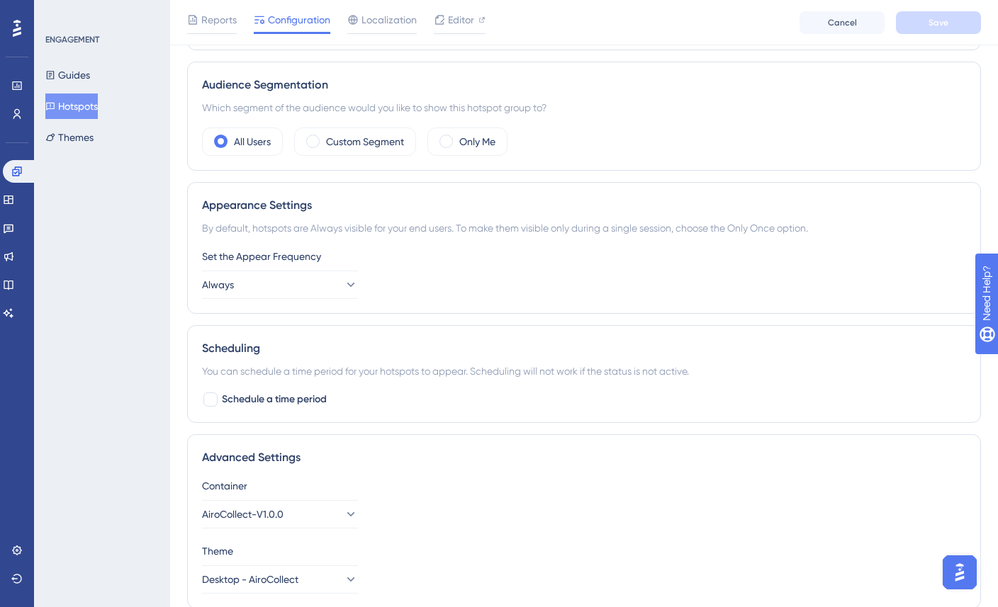
scroll to position [481, 0]
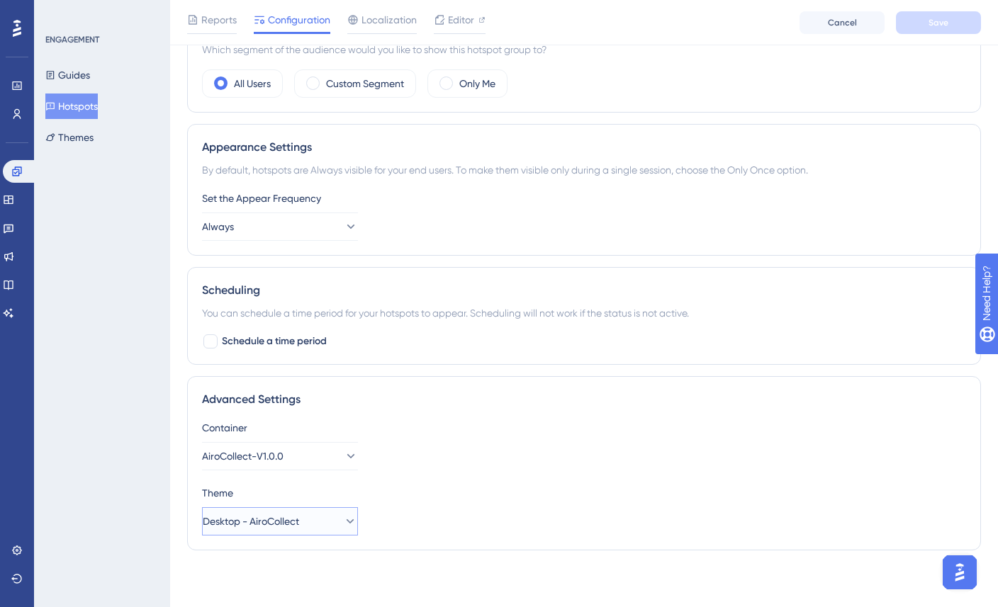
click at [282, 527] on span "Desktop - AiroCollect" at bounding box center [251, 521] width 96 height 17
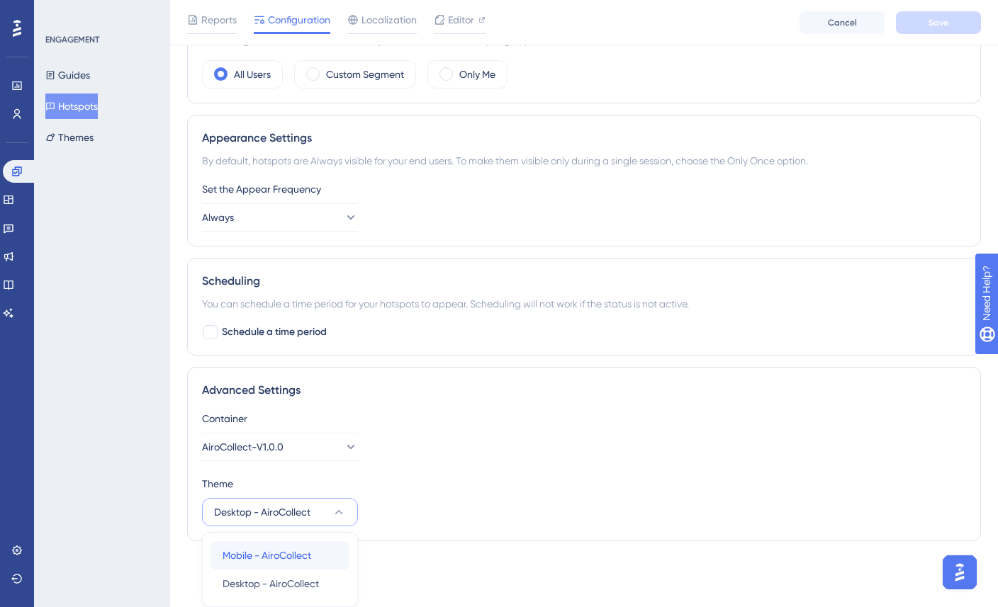
click at [277, 548] on span "Mobile - AiroCollect" at bounding box center [266, 555] width 89 height 17
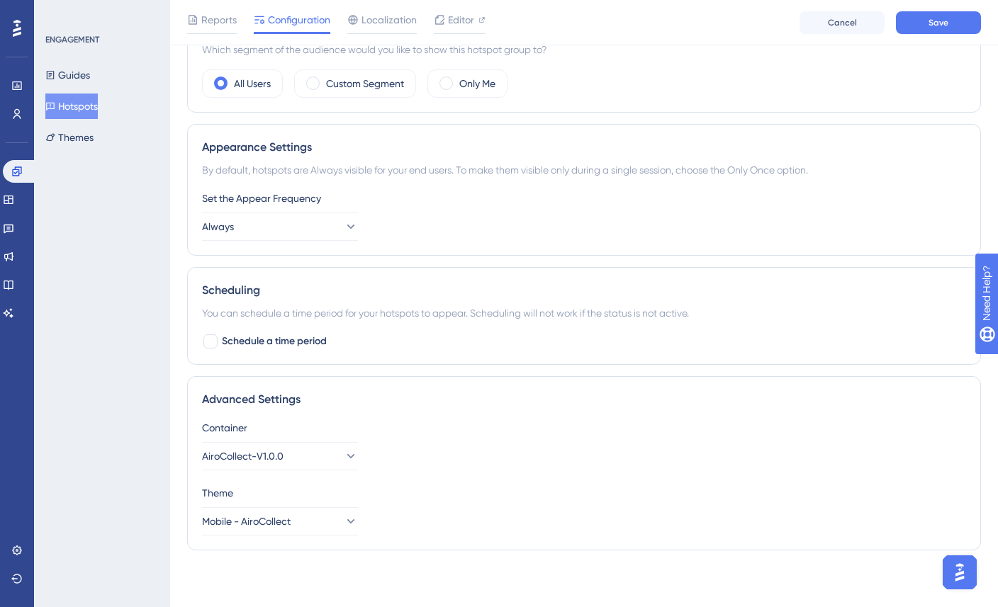
click at [921, 35] on div "Reports Configuration Localization Editor Cancel Save" at bounding box center [584, 22] width 828 height 45
click at [924, 28] on button "Save" at bounding box center [938, 22] width 85 height 23
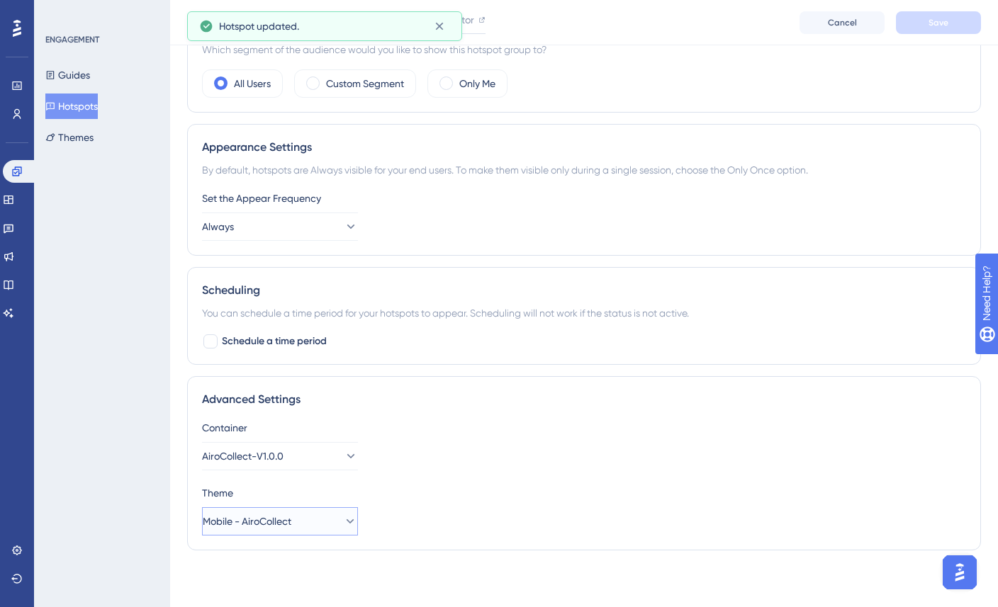
click at [271, 521] on span "Mobile - AiroCollect" at bounding box center [247, 521] width 89 height 17
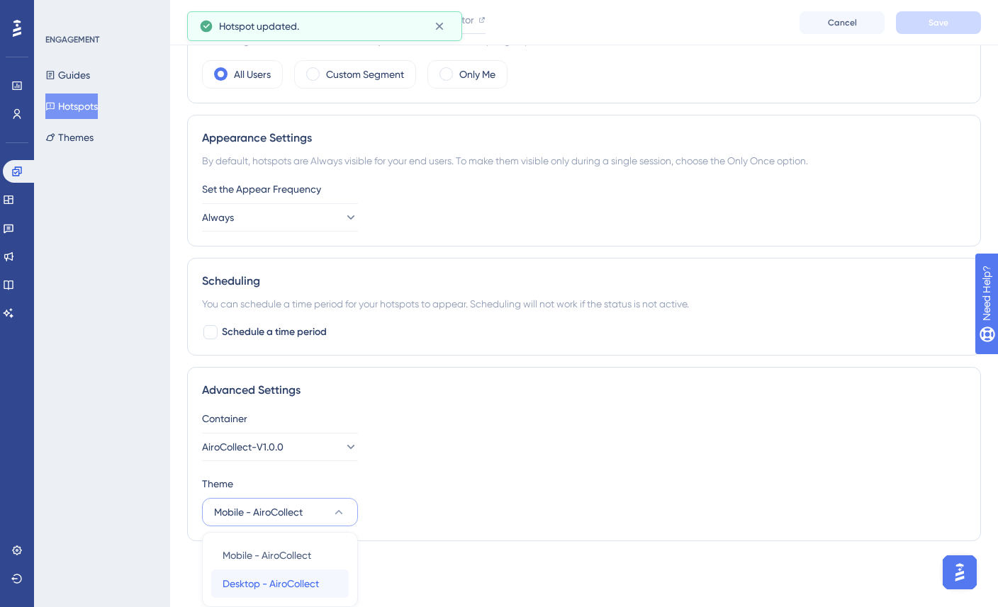
click at [271, 574] on div "Desktop - AiroCollect Desktop - AiroCollect" at bounding box center [279, 584] width 115 height 28
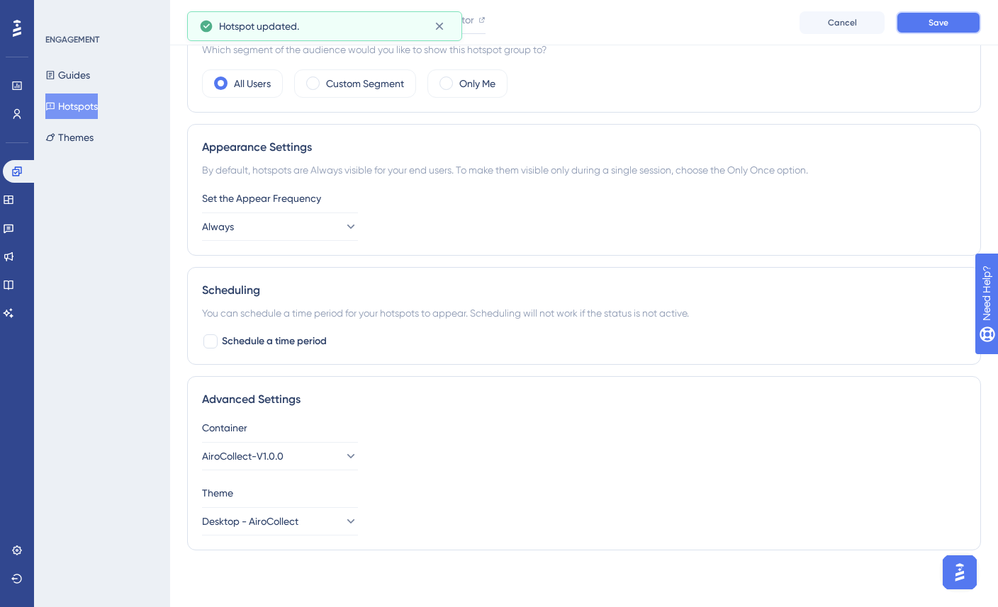
click at [947, 22] on span "Save" at bounding box center [938, 22] width 20 height 11
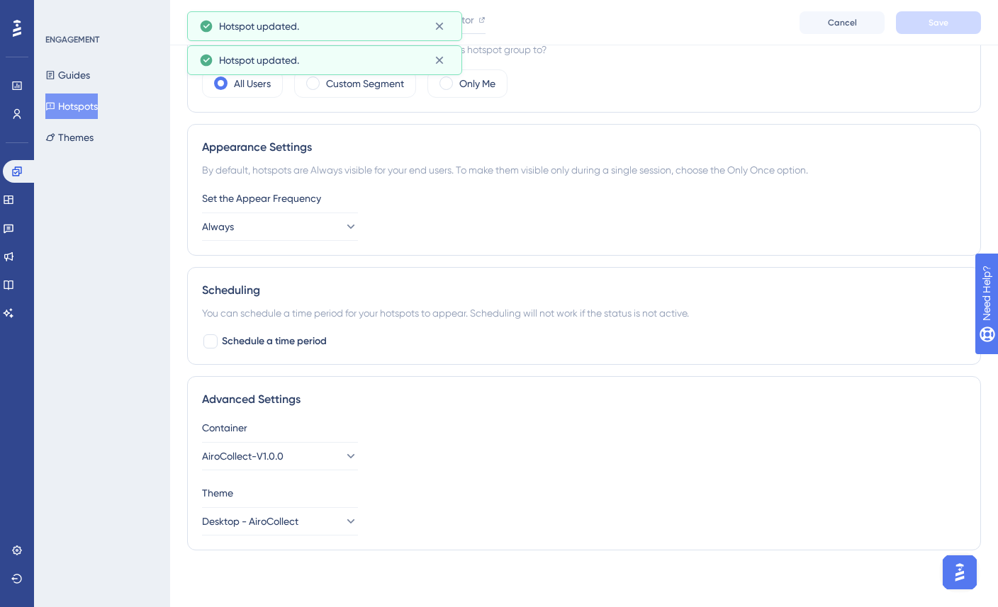
scroll to position [0, 0]
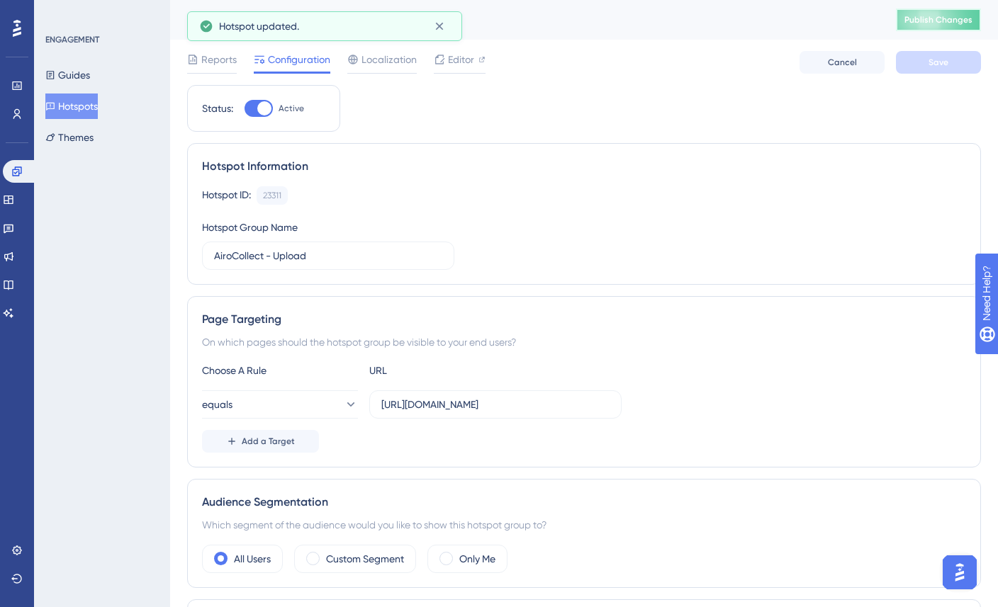
click at [940, 21] on span "Publish Changes" at bounding box center [938, 19] width 68 height 11
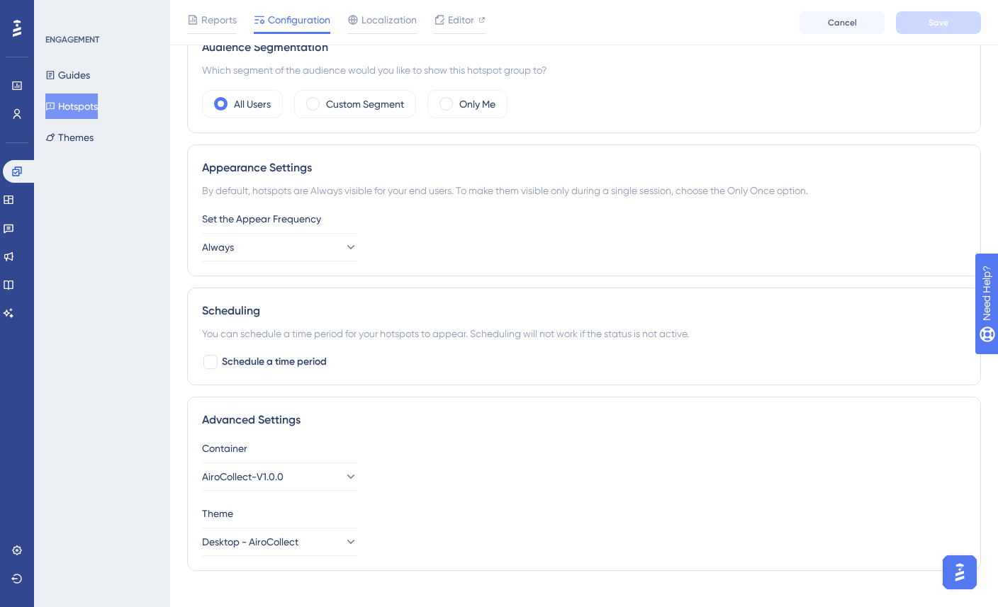
scroll to position [481, 0]
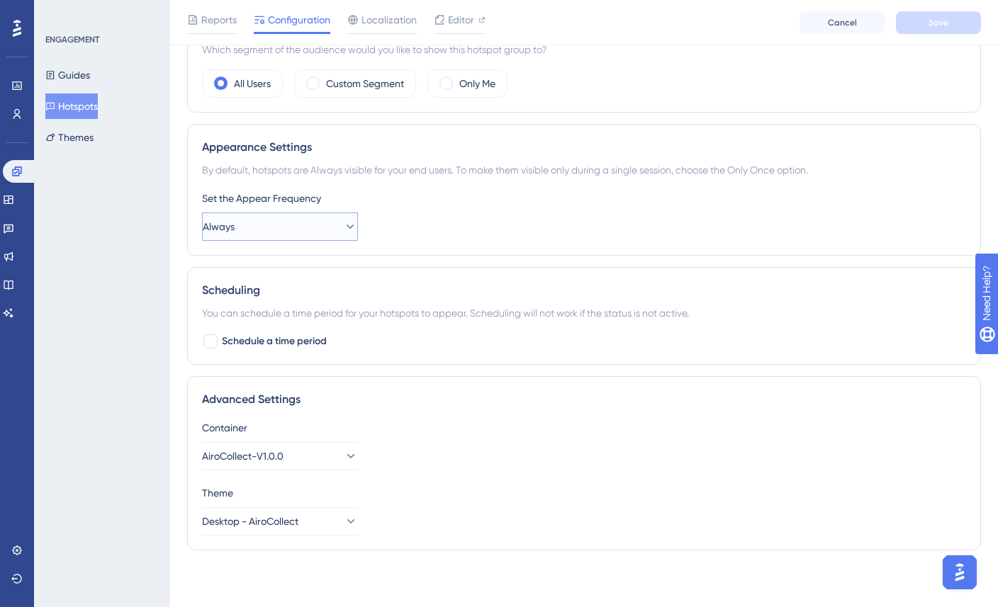
click at [288, 228] on button "Always" at bounding box center [280, 227] width 156 height 28
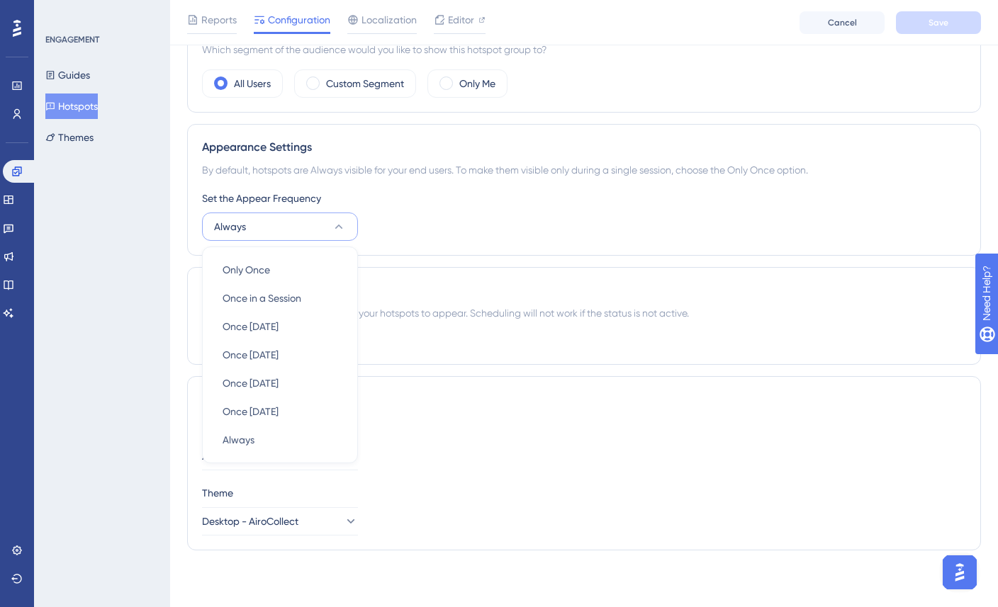
click at [435, 230] on div "Set the Appear Frequency Always Only Once Only Once Once in a Session Once in a…" at bounding box center [584, 215] width 764 height 51
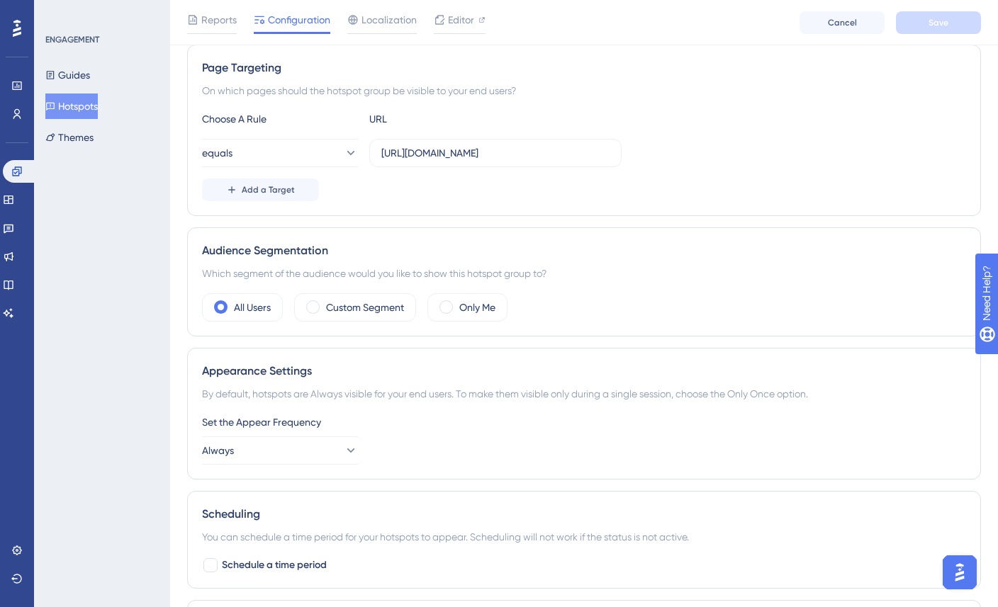
scroll to position [0, 0]
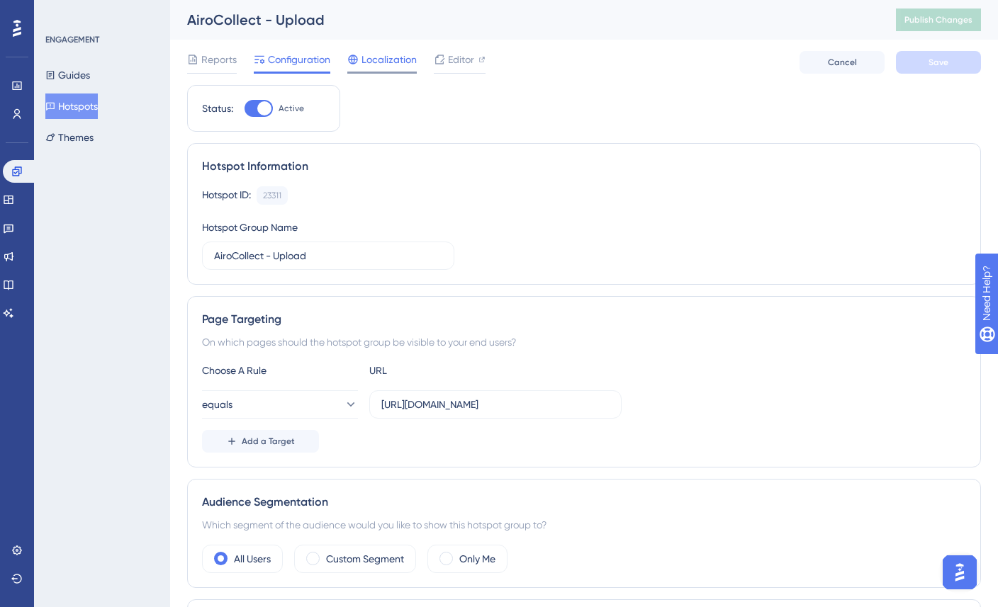
click at [380, 52] on span "Localization" at bounding box center [388, 59] width 55 height 17
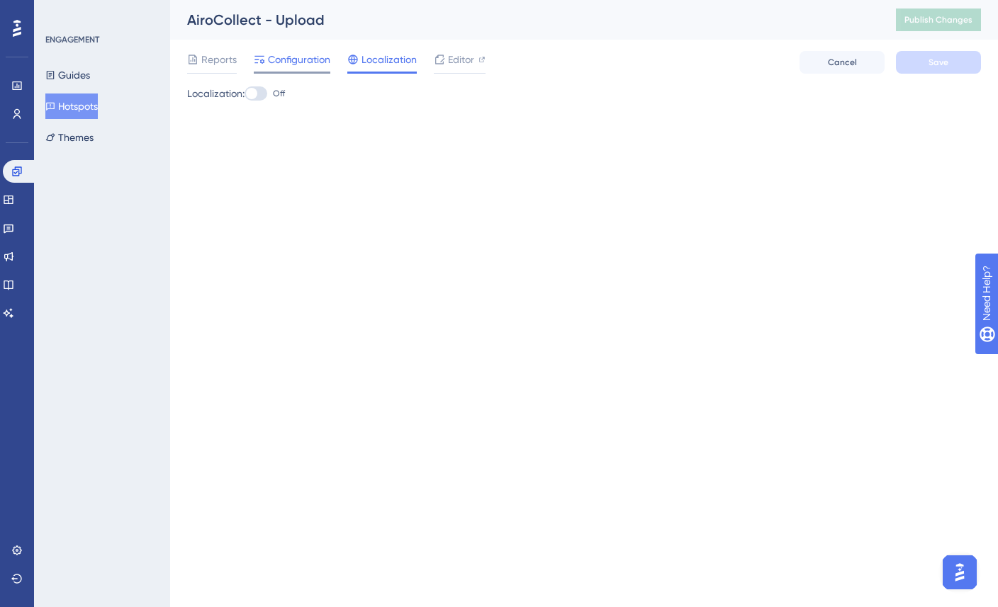
click at [286, 57] on span "Configuration" at bounding box center [299, 59] width 62 height 17
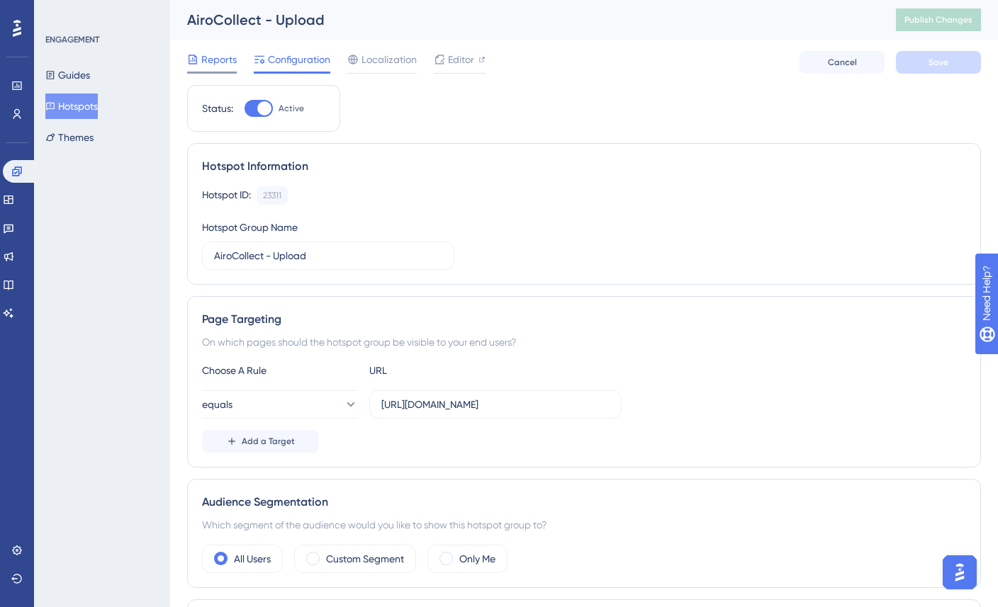
click at [191, 58] on icon at bounding box center [192, 59] width 11 height 11
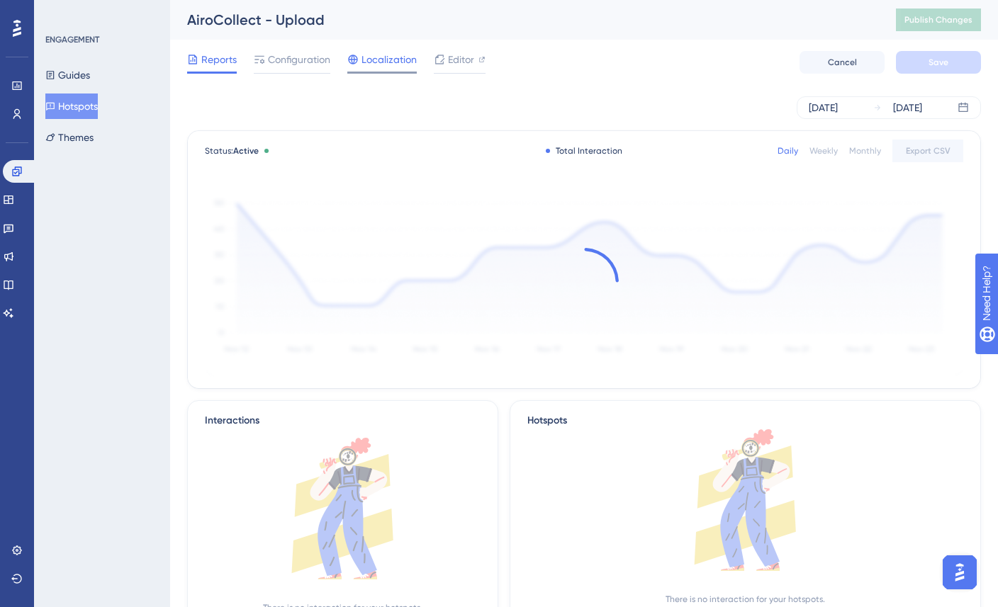
click at [380, 60] on span "Localization" at bounding box center [388, 59] width 55 height 17
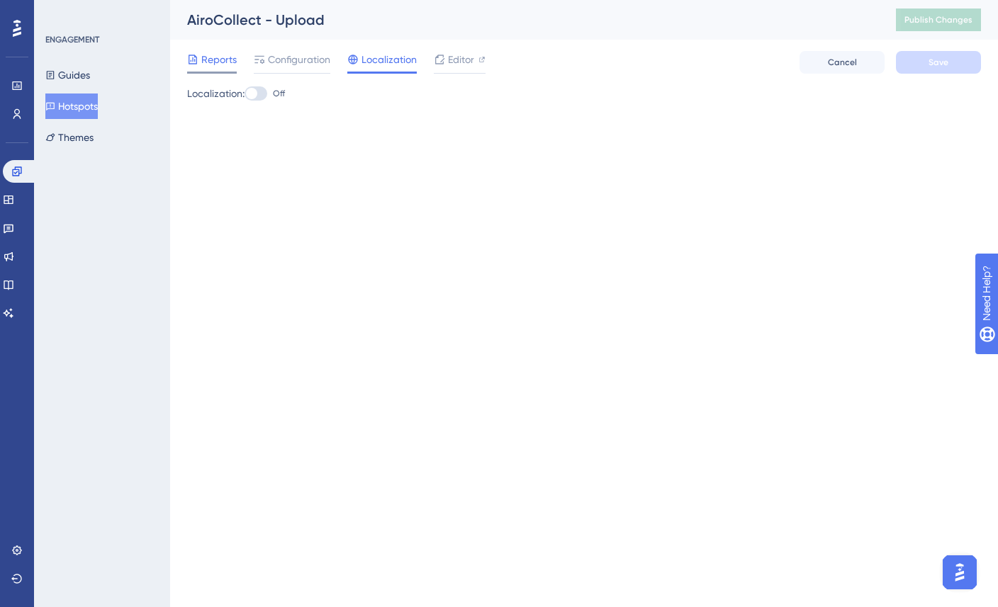
click at [222, 55] on span "Reports" at bounding box center [218, 59] width 35 height 17
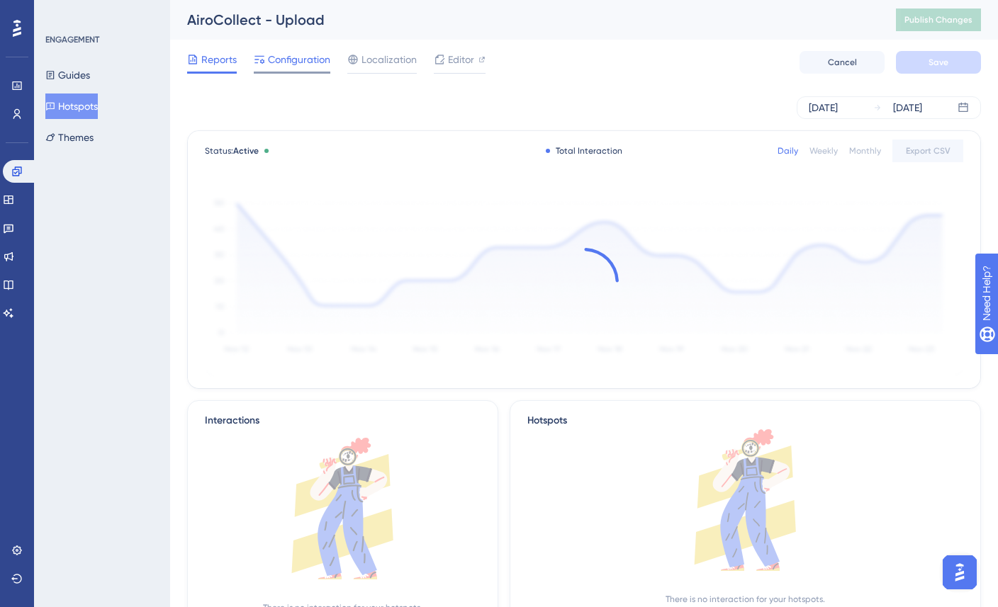
click at [278, 55] on span "Configuration" at bounding box center [299, 59] width 62 height 17
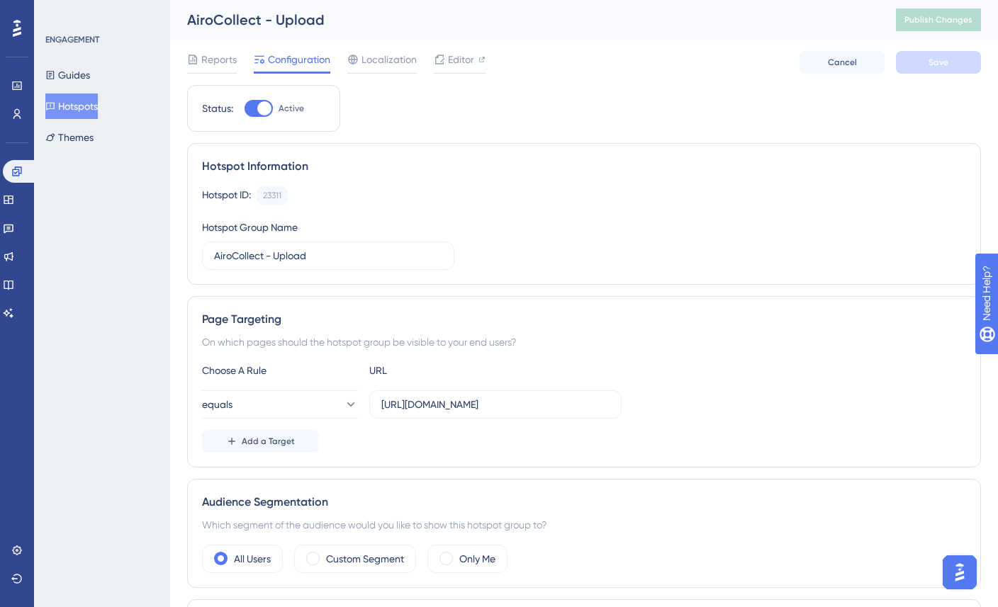
click at [81, 102] on button "Hotspots" at bounding box center [71, 107] width 52 height 26
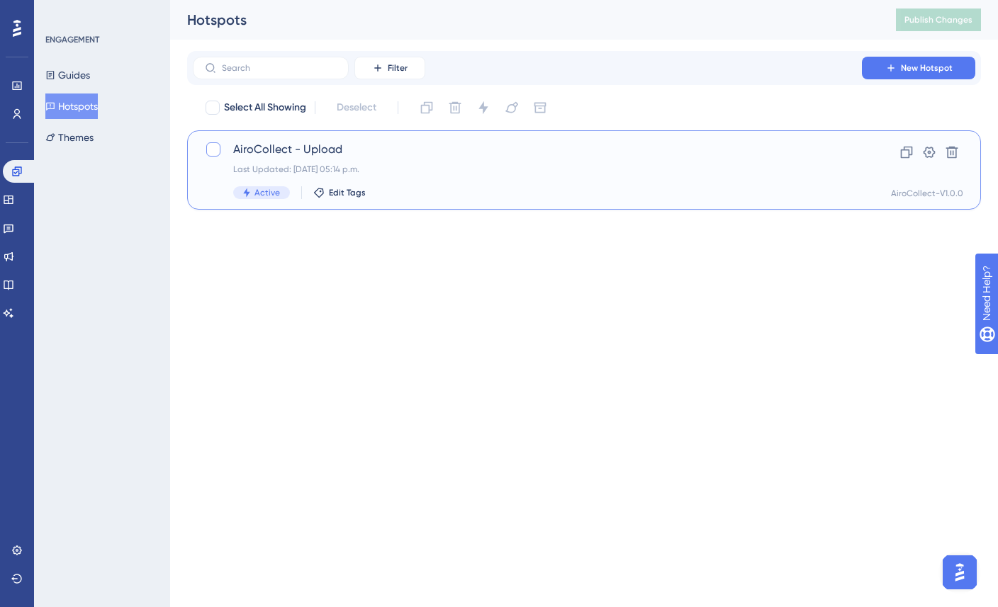
click at [215, 153] on div at bounding box center [213, 149] width 14 height 14
checkbox input "true"
click at [904, 150] on icon at bounding box center [906, 152] width 14 height 14
checkbox input "false"
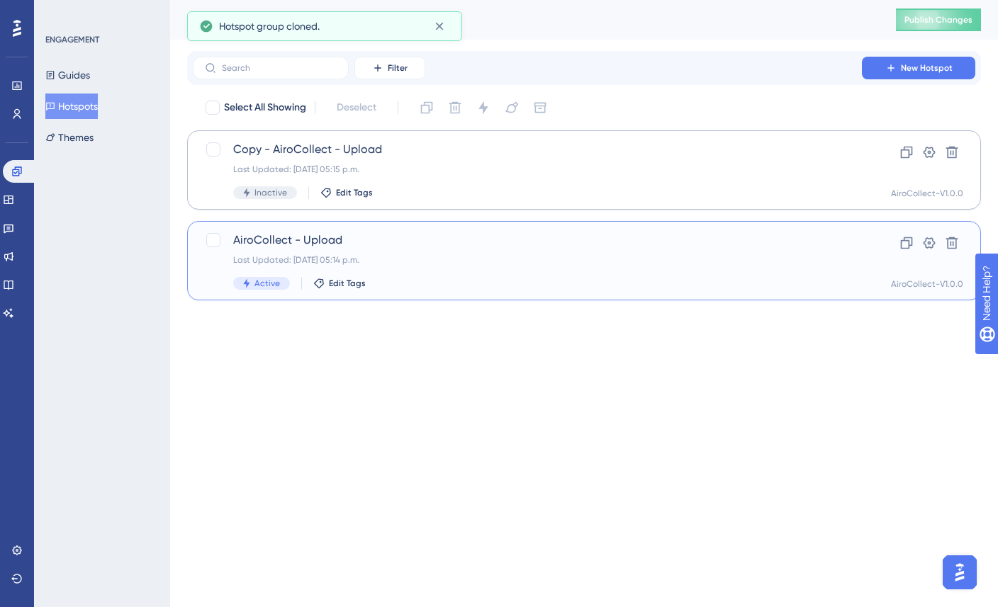
click at [259, 238] on span "AiroCollect - Upload" at bounding box center [527, 240] width 588 height 17
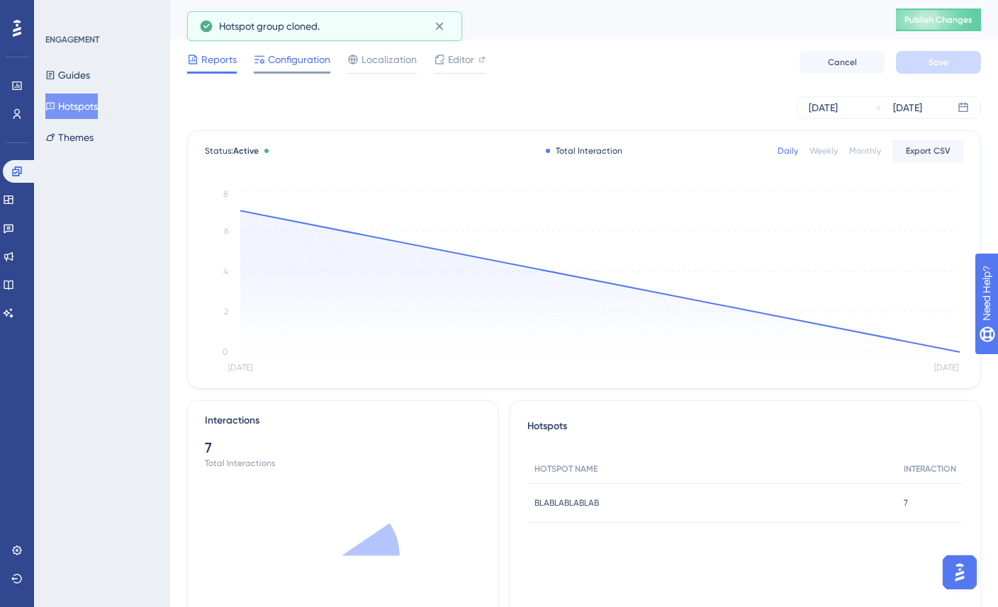
click at [291, 62] on span "Configuration" at bounding box center [299, 59] width 62 height 17
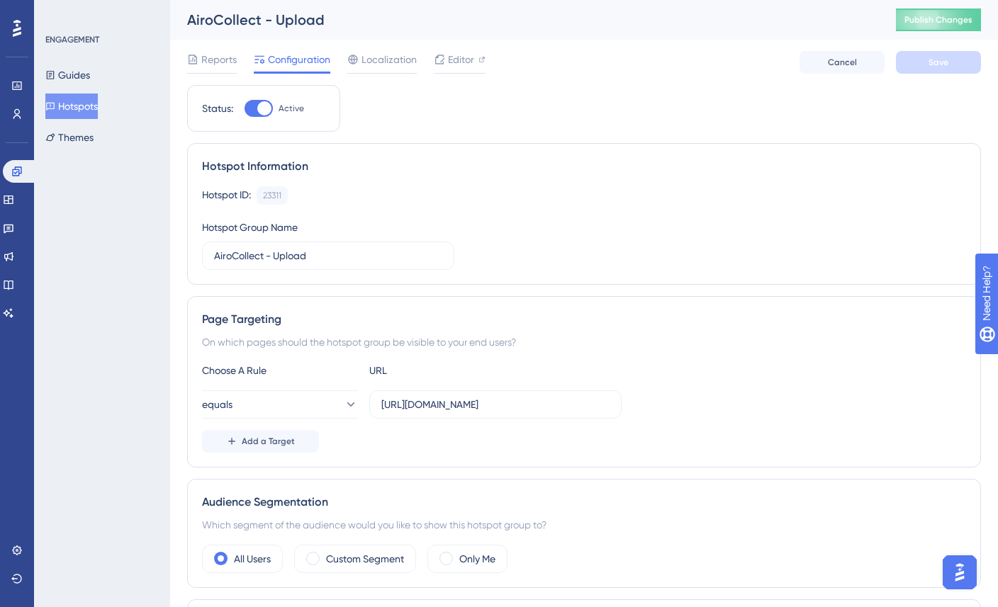
click at [260, 112] on div at bounding box center [264, 108] width 14 height 14
click at [244, 109] on input "Active" at bounding box center [244, 108] width 1 height 1
checkbox input "false"
click at [82, 105] on button "Hotspots" at bounding box center [71, 107] width 52 height 26
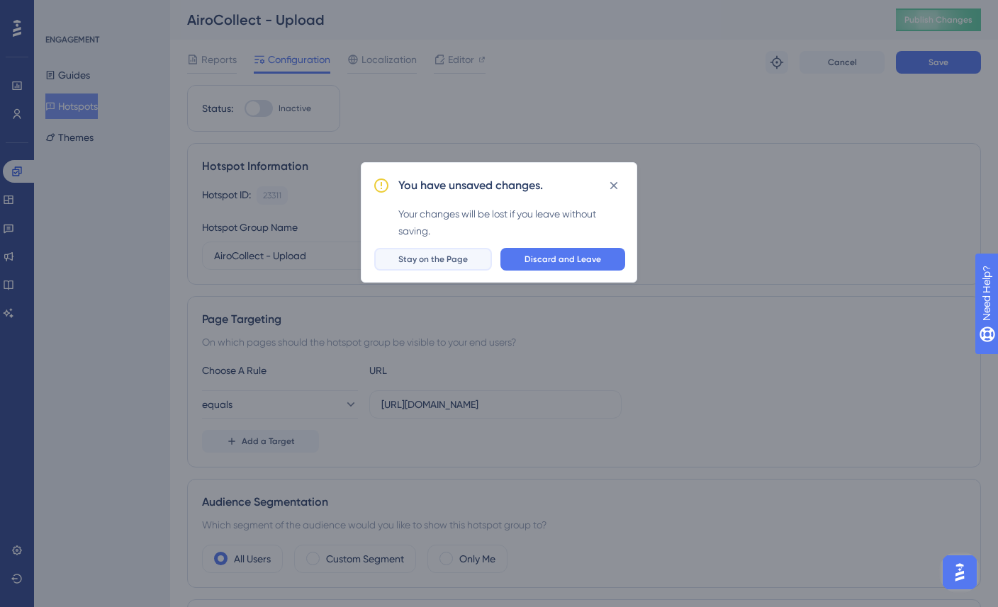
click at [451, 254] on span "Stay on the Page" at bounding box center [432, 259] width 69 height 11
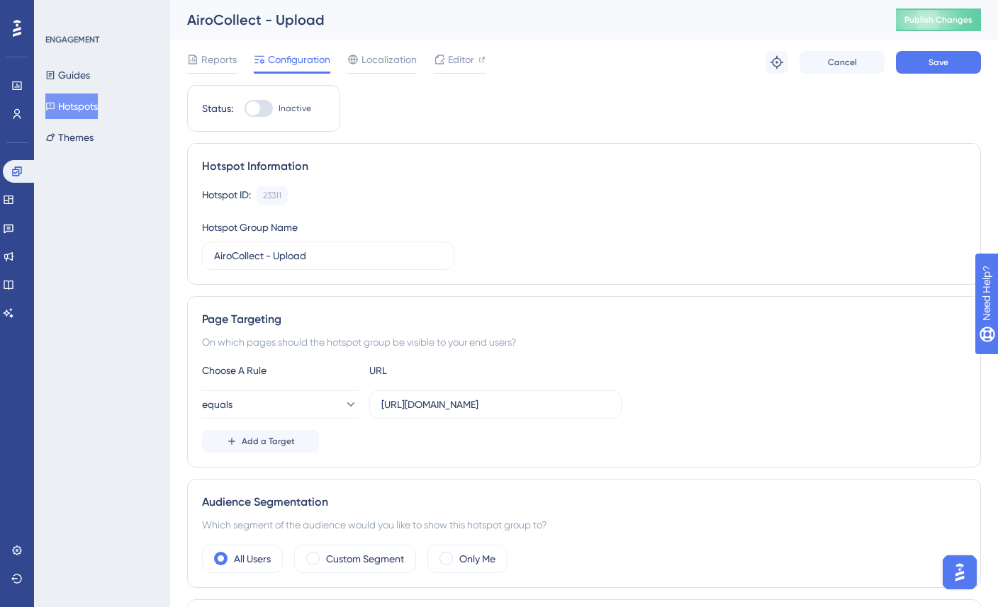
click at [936, 75] on div "Reports Configuration Localization Editor Troubleshoot Cancel Save" at bounding box center [584, 62] width 794 height 45
click at [936, 72] on button "Save" at bounding box center [938, 62] width 85 height 23
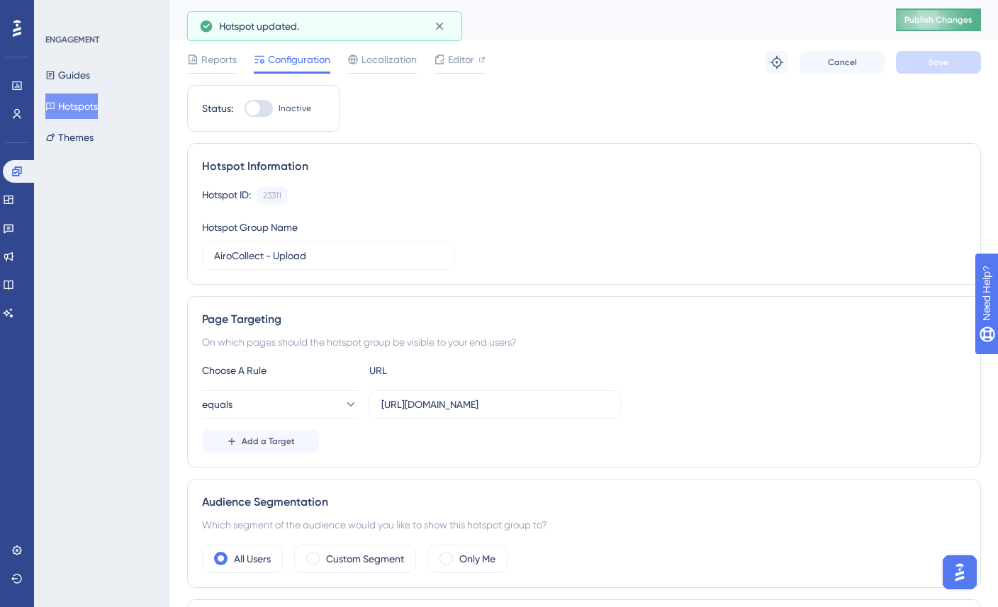
click at [931, 21] on span "Publish Changes" at bounding box center [938, 19] width 68 height 11
click at [86, 110] on button "Hotspots" at bounding box center [71, 107] width 52 height 26
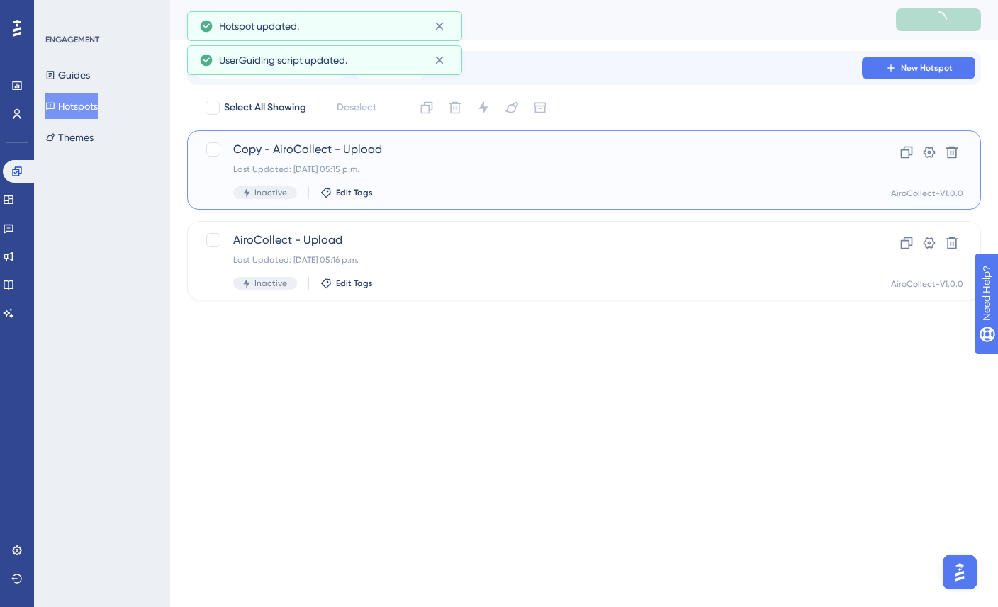
click at [280, 148] on span "Copy - AiroCollect - Upload" at bounding box center [527, 149] width 588 height 17
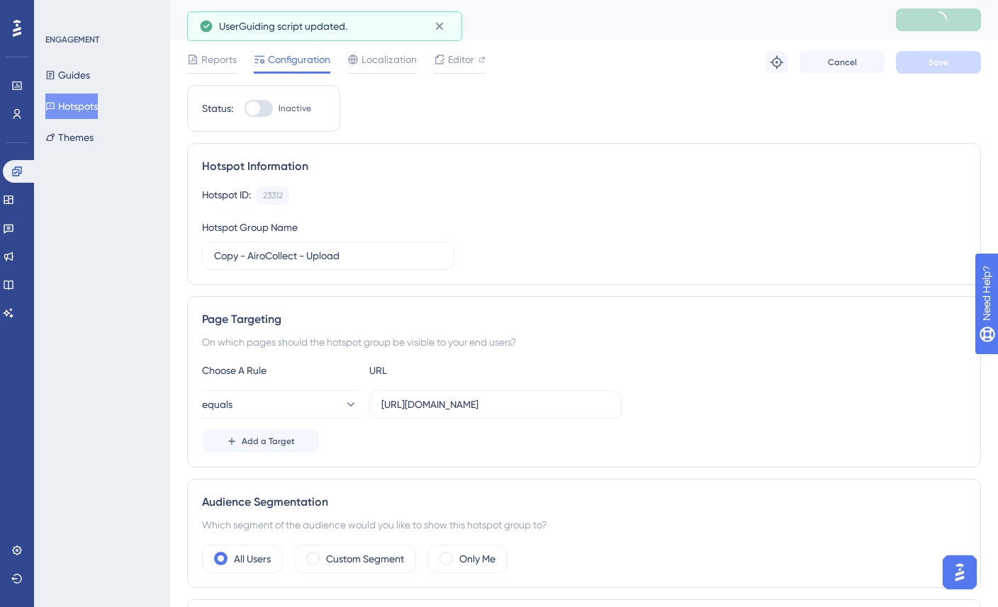
click at [256, 101] on div at bounding box center [258, 108] width 28 height 17
click at [244, 108] on input "Inactive" at bounding box center [244, 108] width 1 height 1
checkbox input "true"
click at [910, 66] on button "Save" at bounding box center [938, 62] width 85 height 23
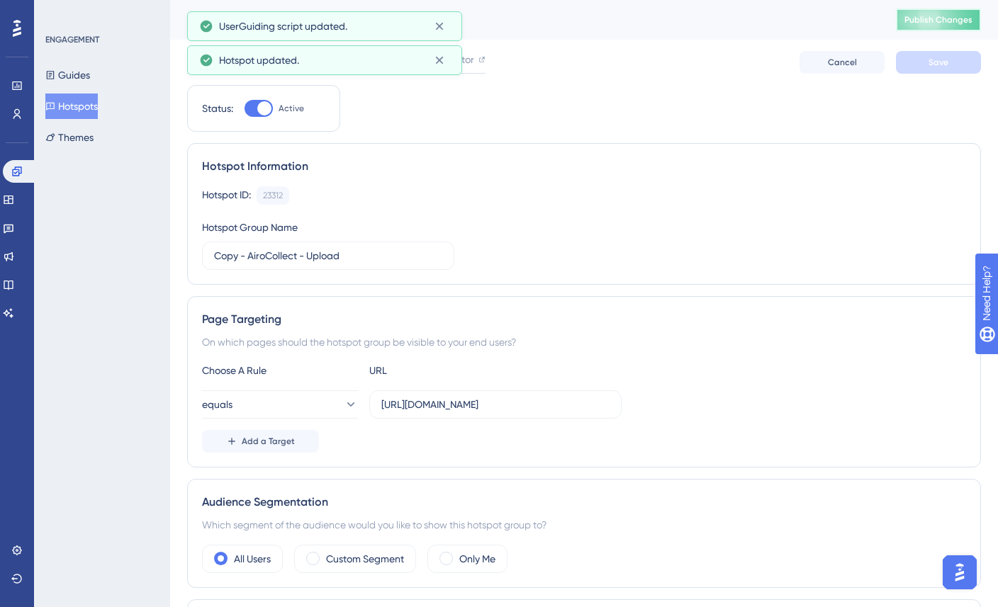
click at [922, 17] on span "Publish Changes" at bounding box center [938, 19] width 68 height 11
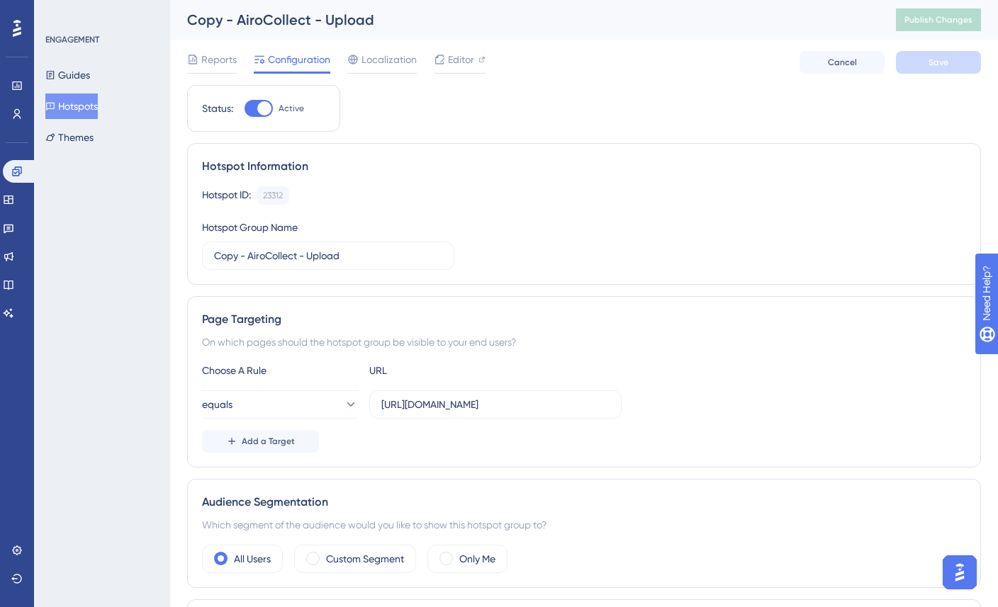
click at [64, 107] on button "Hotspots" at bounding box center [71, 107] width 52 height 26
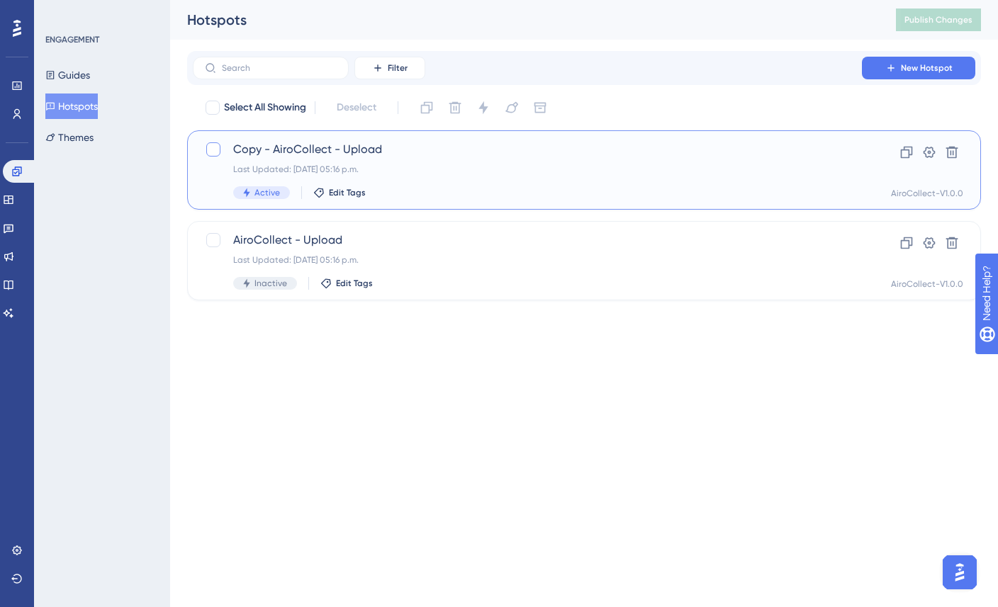
click at [210, 153] on div at bounding box center [213, 149] width 14 height 14
checkbox input "true"
click at [960, 152] on button at bounding box center [951, 152] width 23 height 23
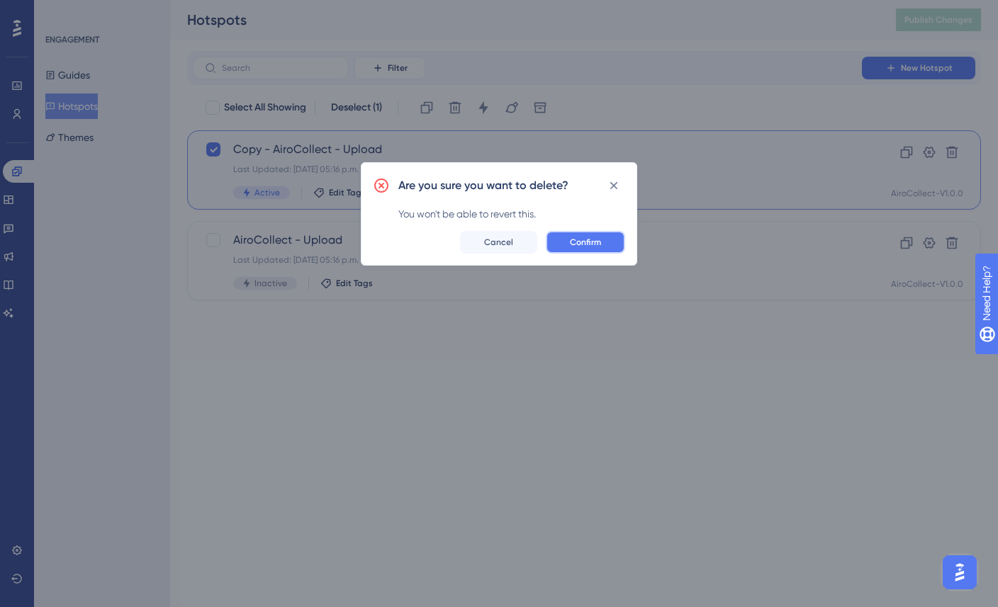
click at [597, 238] on span "Confirm" at bounding box center [585, 242] width 31 height 11
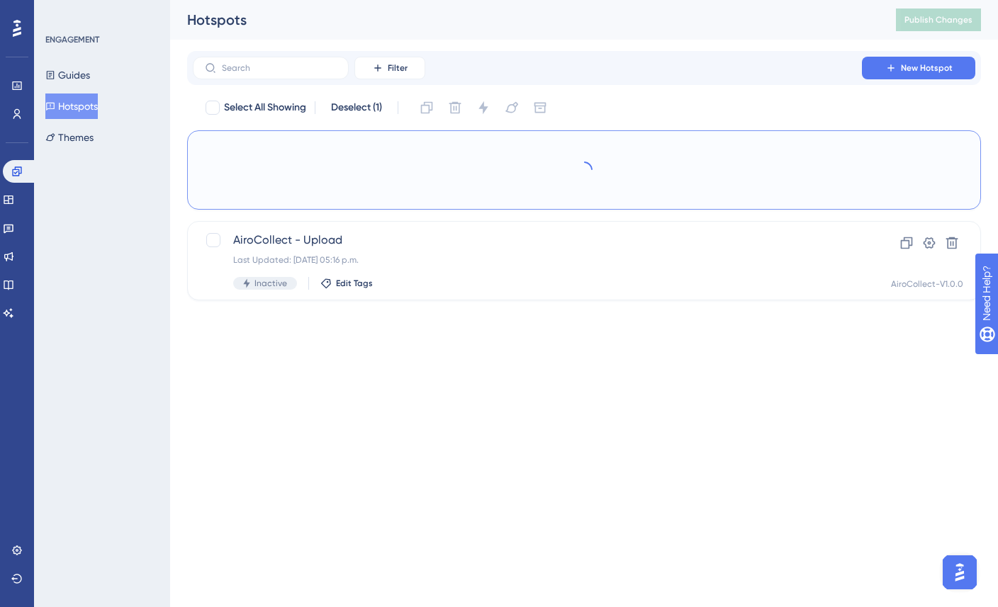
checkbox input "false"
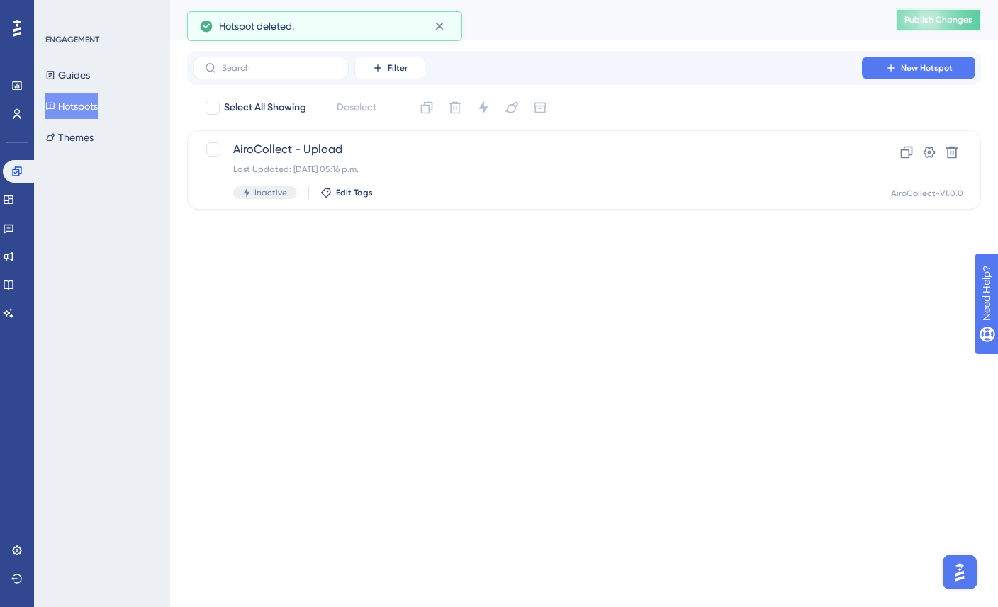
click at [939, 18] on span "Publish Changes" at bounding box center [938, 19] width 68 height 11
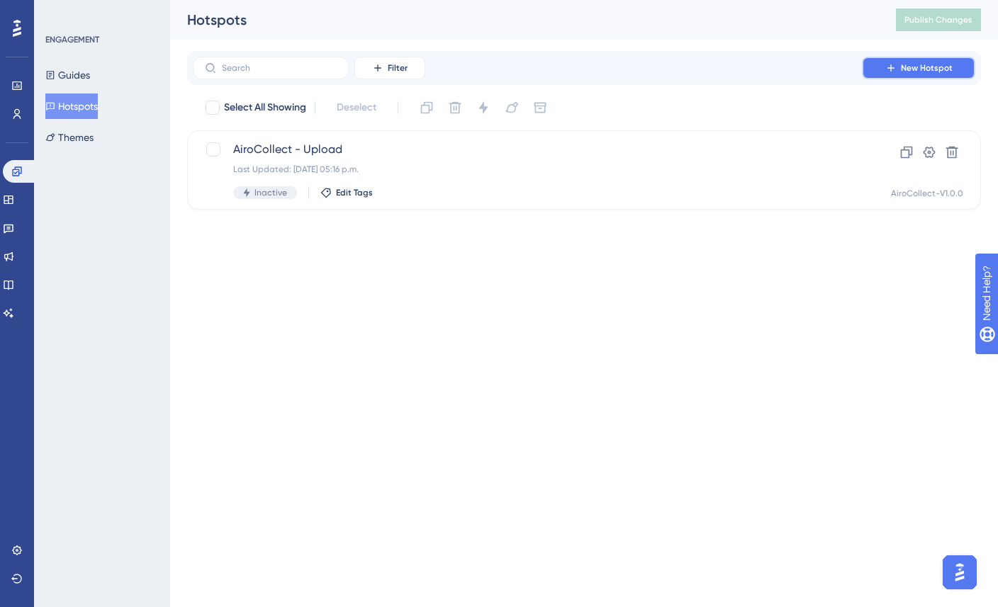
click at [915, 74] on button "New Hotspot" at bounding box center [918, 68] width 113 height 23
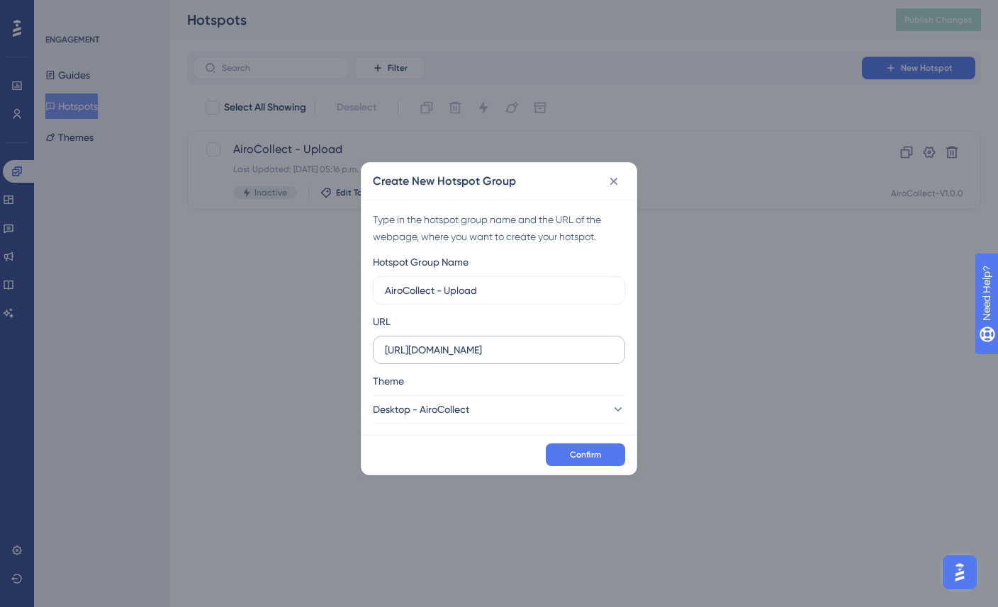
type input "AiroCollect - Upload"
click at [550, 350] on input "https://collect-staging.airobot.eu" at bounding box center [499, 350] width 228 height 16
paste input "/upload"
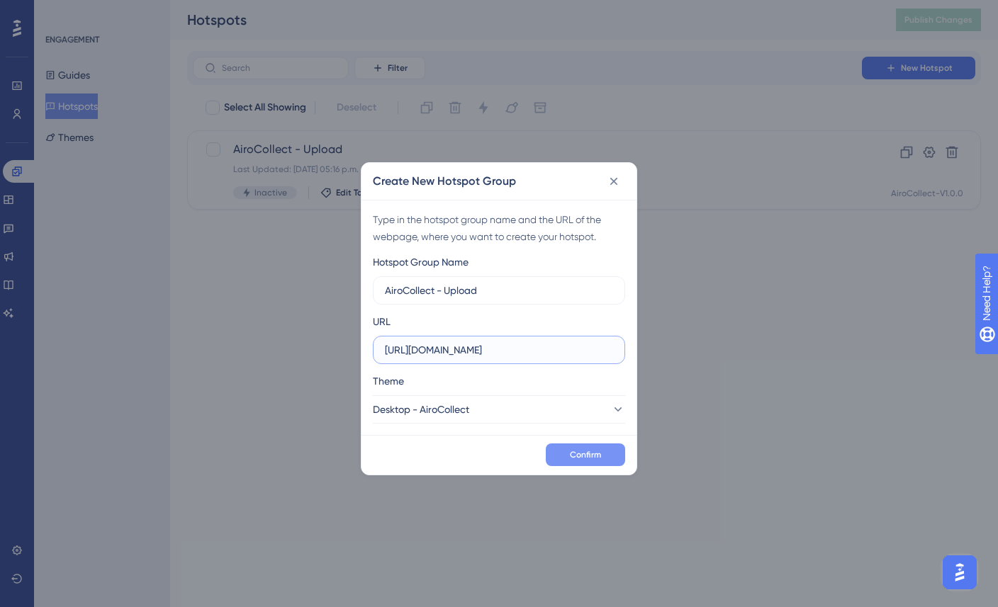
type input "https://collect-staging.airobot.eu/upload"
click at [606, 449] on button "Confirm" at bounding box center [585, 455] width 79 height 23
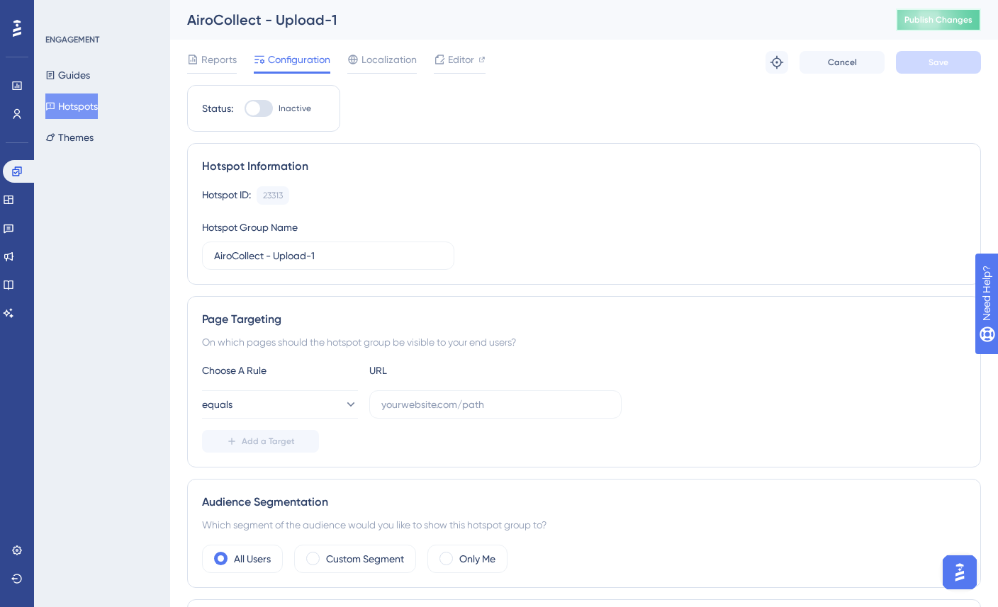
click at [938, 13] on button "Publish Changes" at bounding box center [938, 20] width 85 height 23
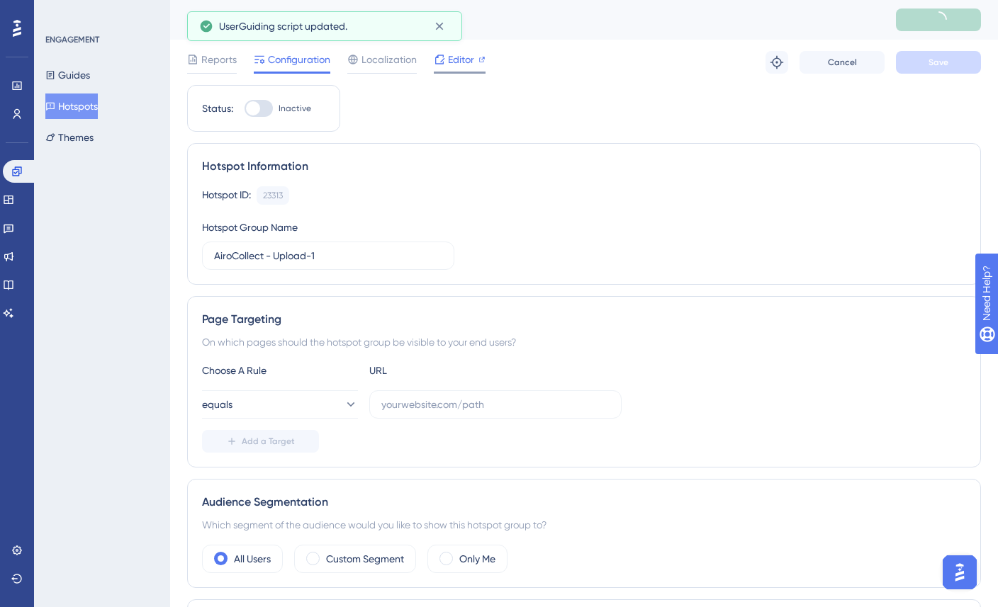
click at [471, 57] on span "Editor" at bounding box center [461, 59] width 26 height 17
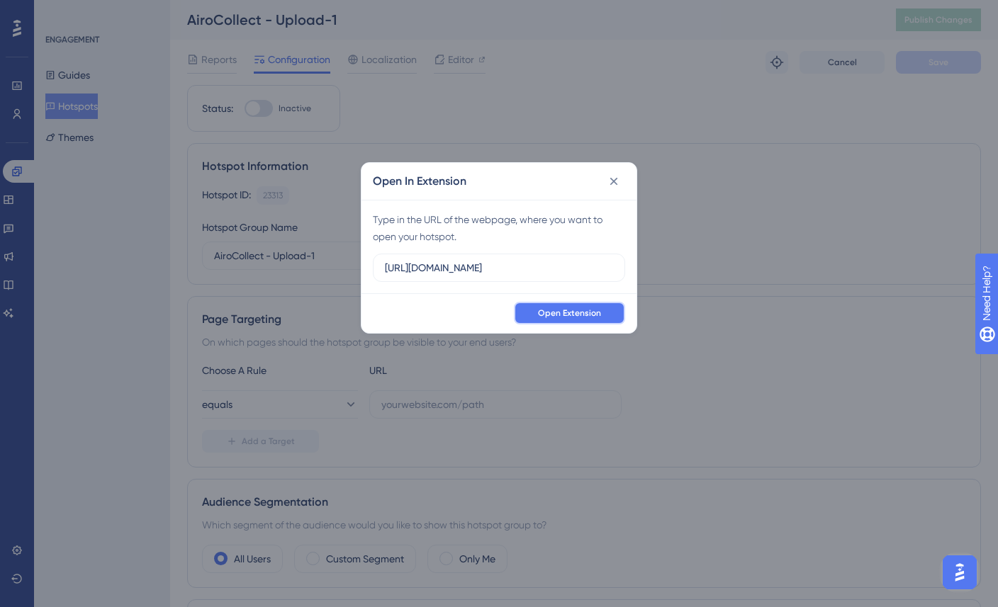
click at [563, 310] on span "Open Extension" at bounding box center [569, 312] width 63 height 11
click at [587, 269] on input "https://collect-staging.airobot.eu" at bounding box center [499, 268] width 228 height 16
type input "https://collect-staging.airobot.eu/upload"
click at [616, 179] on icon at bounding box center [614, 181] width 8 height 8
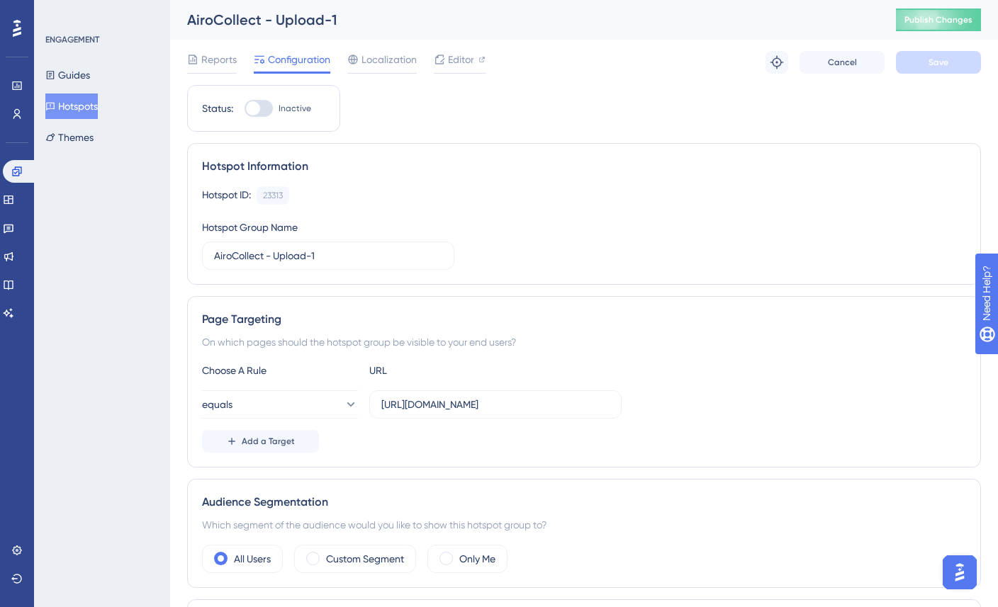
click at [941, 33] on div "AiroCollect - Upload-1 Publish Changes" at bounding box center [584, 20] width 828 height 40
click at [941, 20] on span "Publish Changes" at bounding box center [938, 19] width 68 height 11
click at [932, 17] on span "Publish Changes" at bounding box center [938, 19] width 68 height 11
click at [944, 23] on span "Publish Changes" at bounding box center [938, 19] width 68 height 11
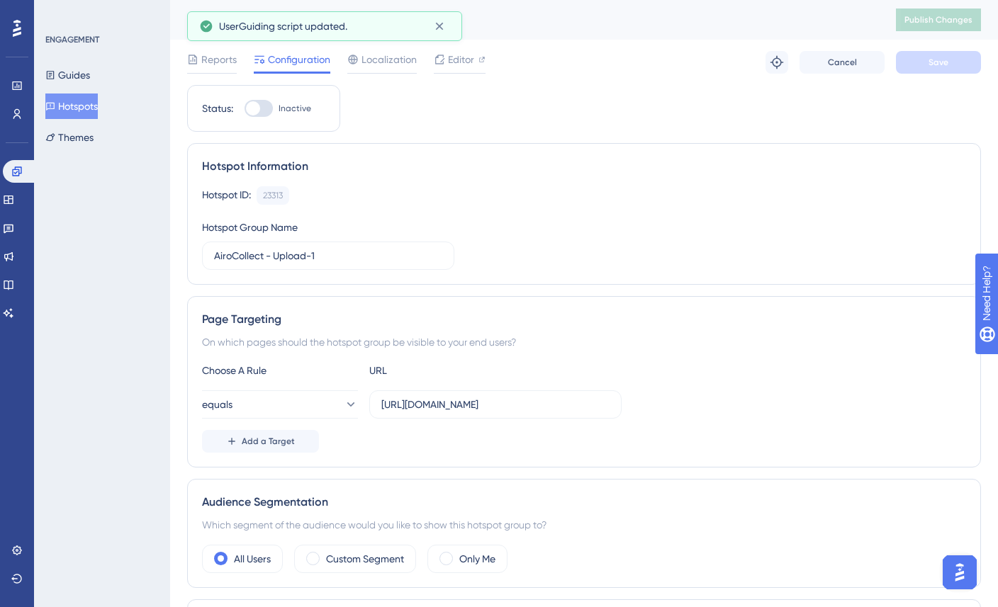
click at [96, 104] on button "Hotspots" at bounding box center [71, 107] width 52 height 26
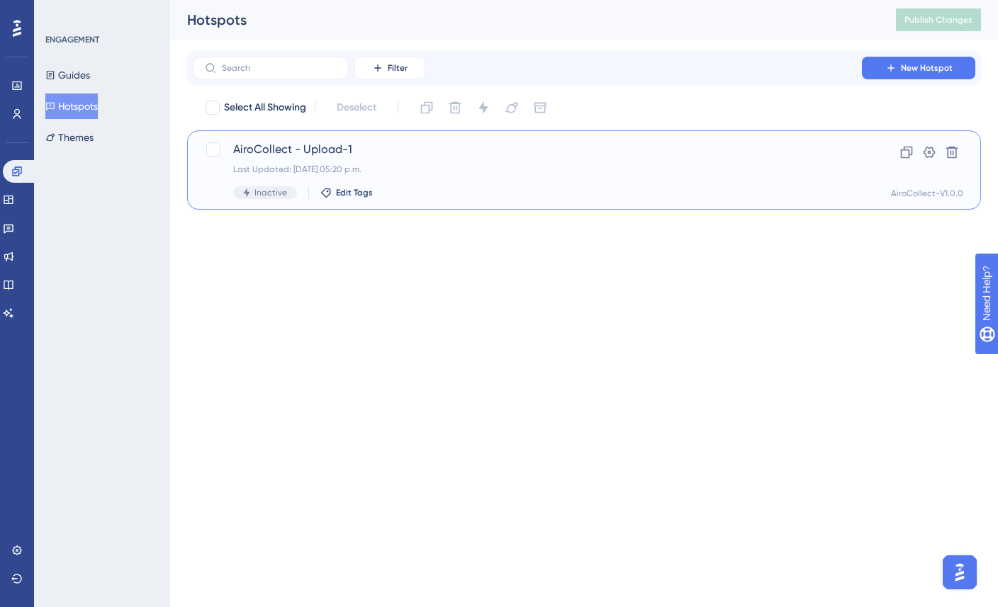
click at [341, 149] on span "AiroCollect - Upload-1" at bounding box center [527, 149] width 588 height 17
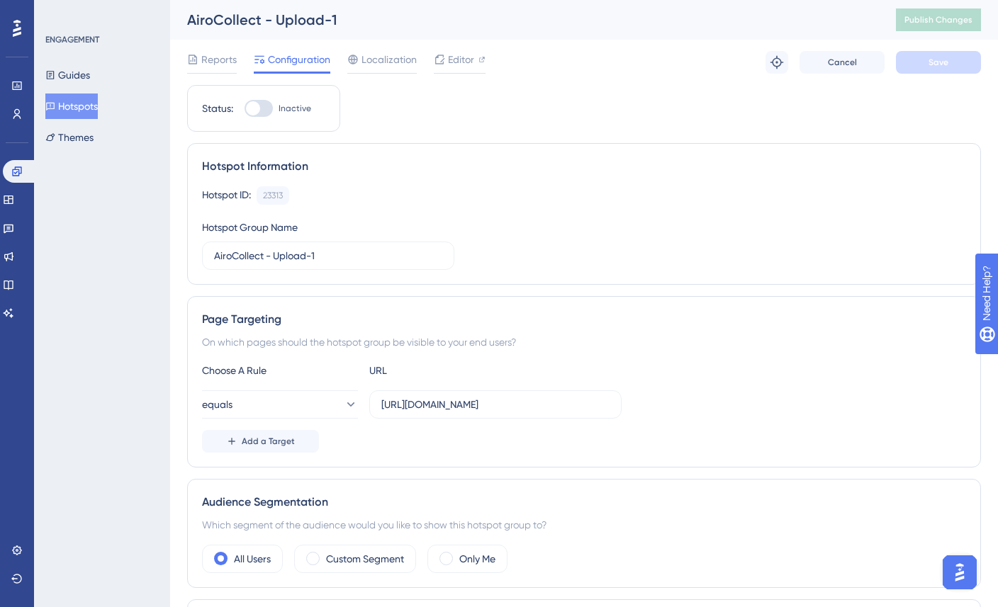
click at [258, 111] on div at bounding box center [253, 108] width 14 height 14
click at [244, 109] on input "Inactive" at bounding box center [244, 108] width 1 height 1
checkbox input "true"
click at [932, 60] on span "Save" at bounding box center [938, 62] width 20 height 11
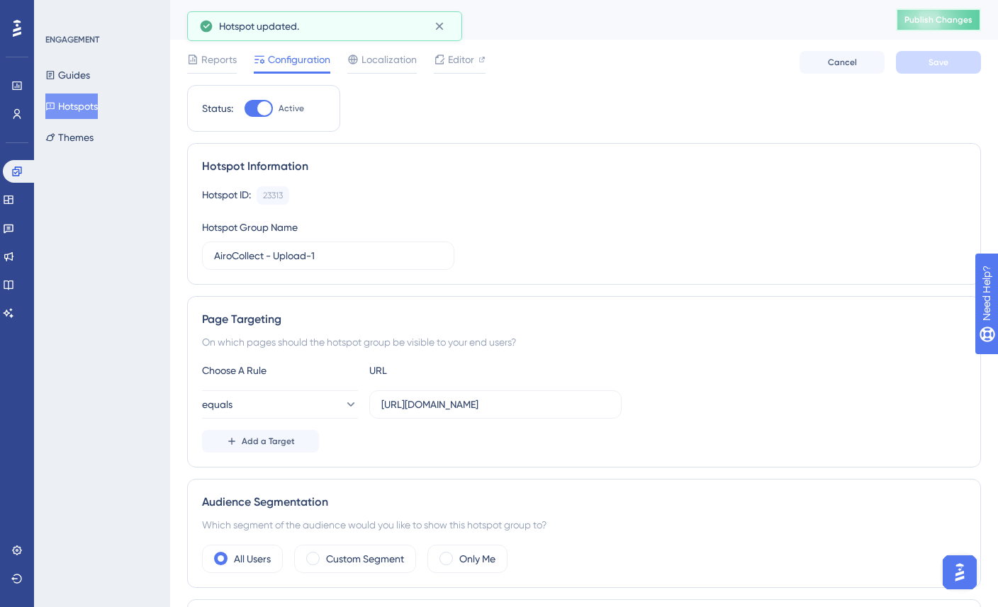
click at [936, 28] on button "Publish Changes" at bounding box center [938, 20] width 85 height 23
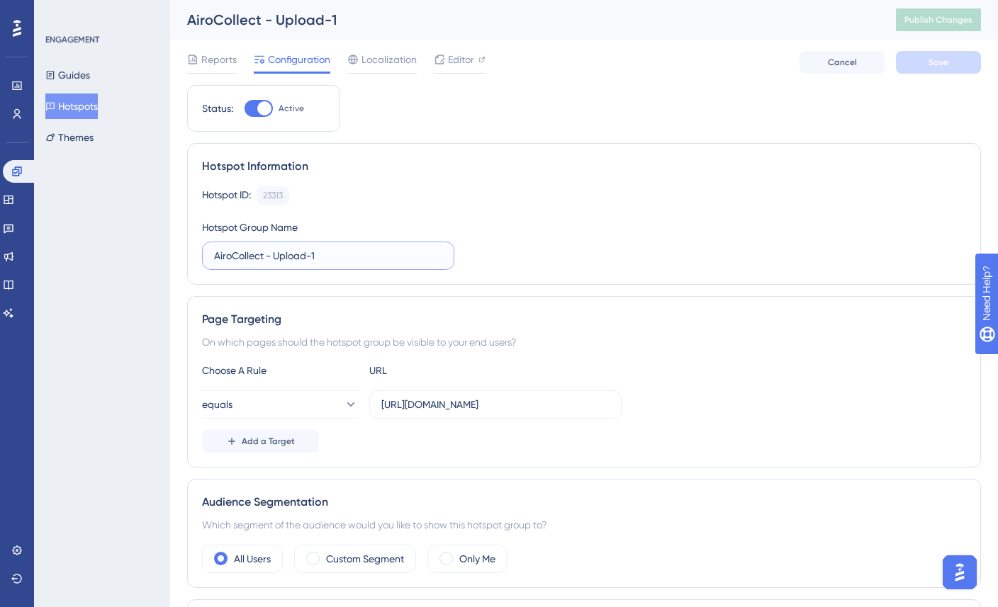
click at [339, 251] on input "AiroCollect - Upload-1" at bounding box center [328, 256] width 228 height 16
type input "AiroCollect - Upload"
click at [952, 66] on button "Save" at bounding box center [938, 62] width 85 height 23
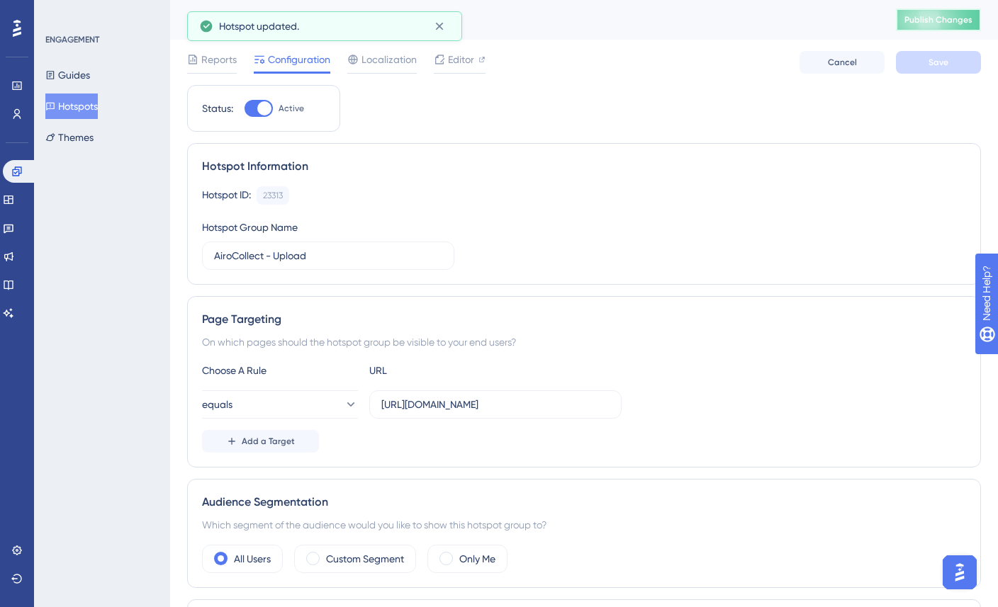
click at [915, 18] on span "Publish Changes" at bounding box center [938, 19] width 68 height 11
click at [448, 59] on span "Editor" at bounding box center [461, 59] width 26 height 17
click at [934, 24] on span "Publish Changes" at bounding box center [938, 19] width 68 height 11
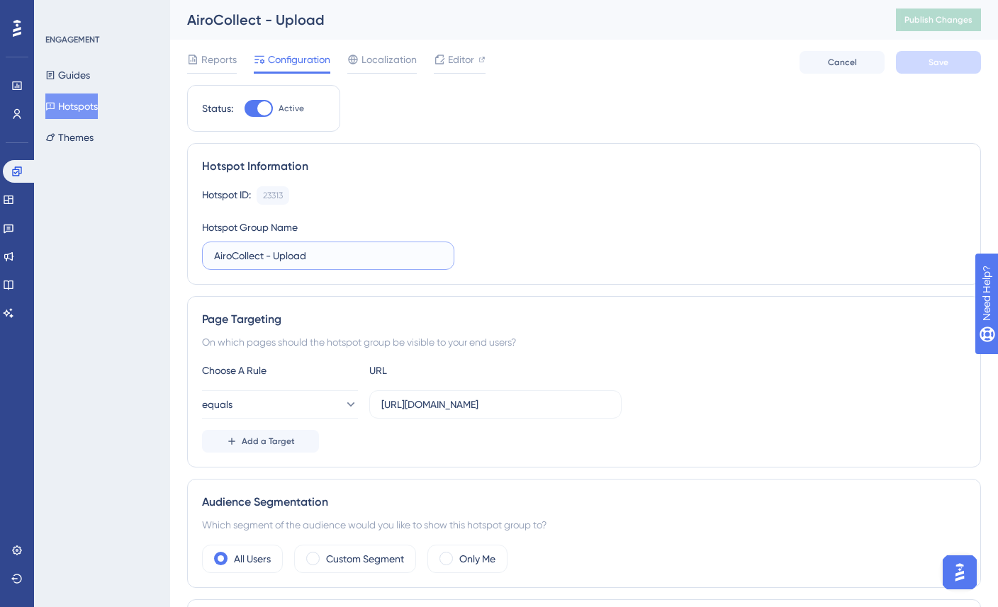
click at [338, 262] on input "AiroCollect - Upload" at bounding box center [328, 256] width 228 height 16
click at [936, 65] on span "Save" at bounding box center [938, 62] width 20 height 11
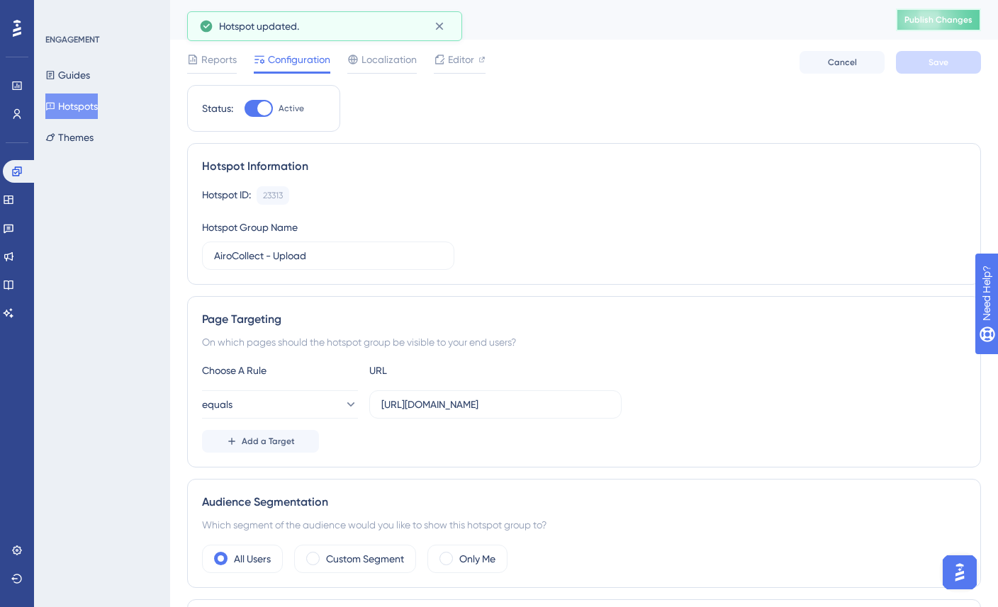
click at [937, 26] on button "Publish Changes" at bounding box center [938, 20] width 85 height 23
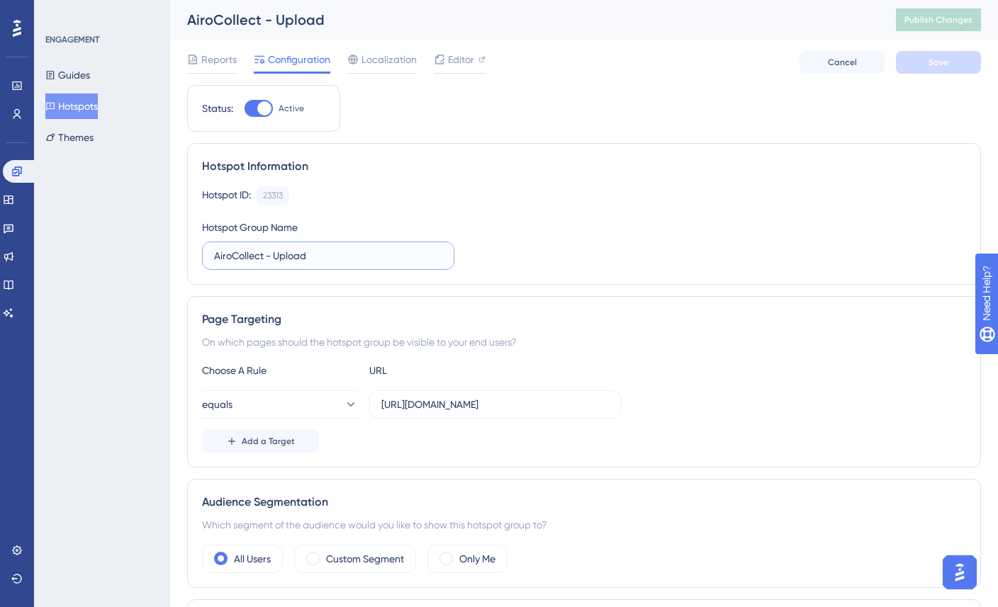
click at [396, 253] on input "AiroCollect - Upload" at bounding box center [328, 256] width 228 height 16
click at [940, 73] on button "Save" at bounding box center [938, 62] width 85 height 23
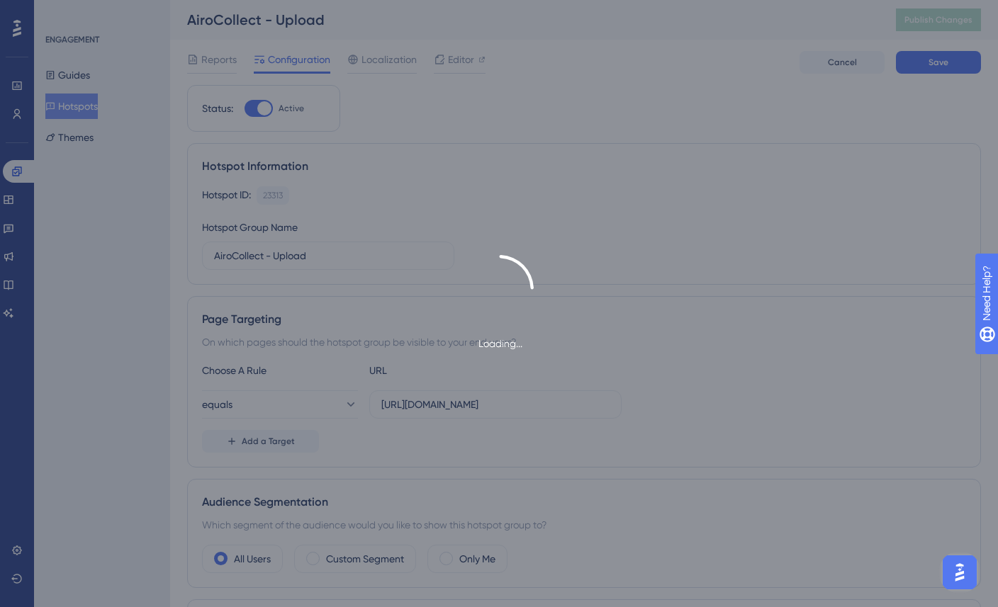
type input "AiroCollect - Upload"
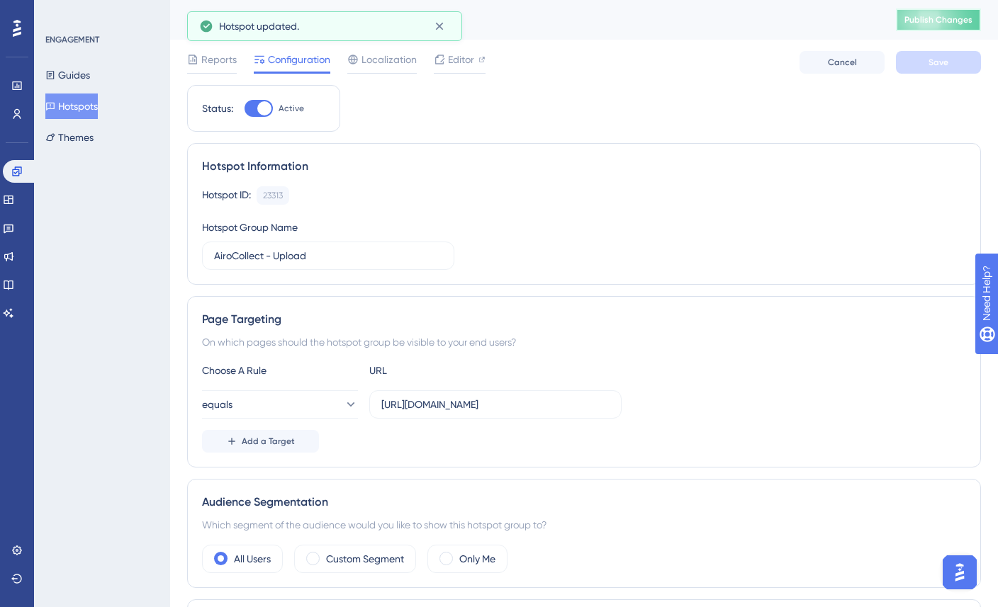
click at [928, 23] on span "Publish Changes" at bounding box center [938, 19] width 68 height 11
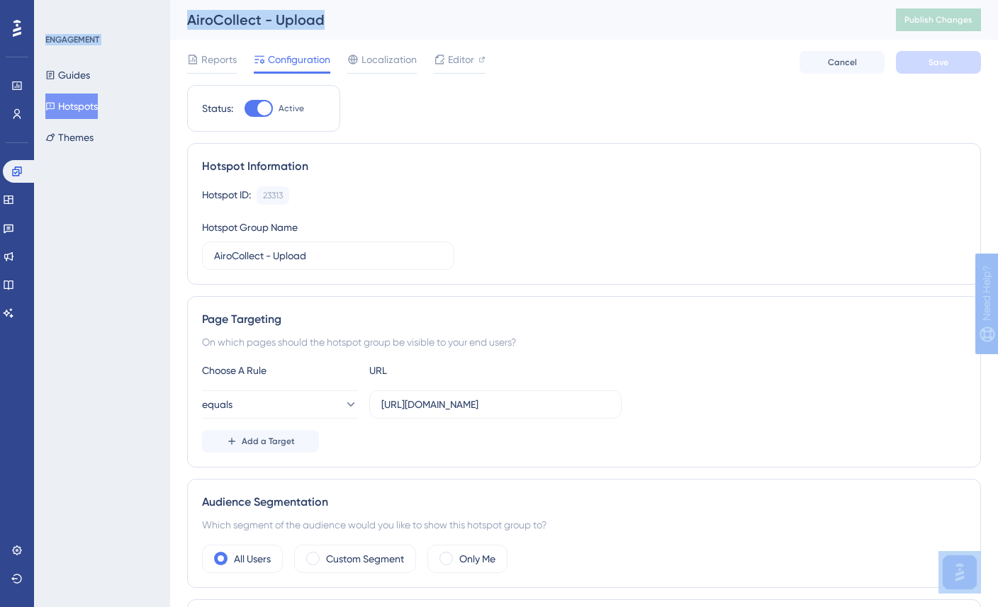
drag, startPoint x: 839, startPoint y: 10, endPoint x: 1012, endPoint y: 36, distance: 174.8
click at [997, 0] on html "Performance Users Engagement Widgets Feedback Product Updates Knowledge Base AI…" at bounding box center [499, 0] width 998 height 0
